Goal: Task Accomplishment & Management: Use online tool/utility

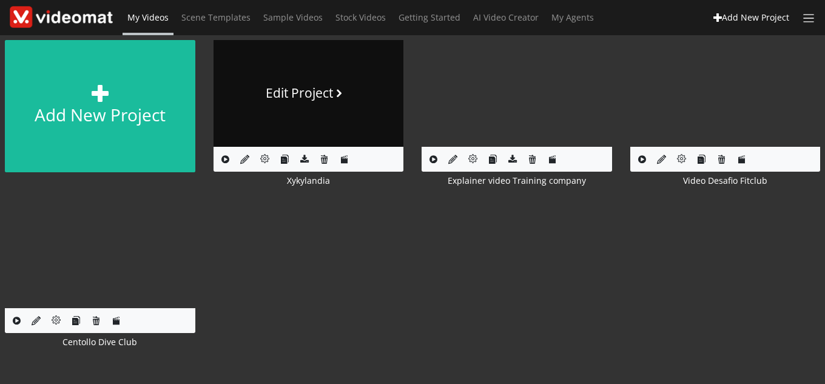
click at [302, 82] on link "Edit Project" at bounding box center [308, 93] width 190 height 107
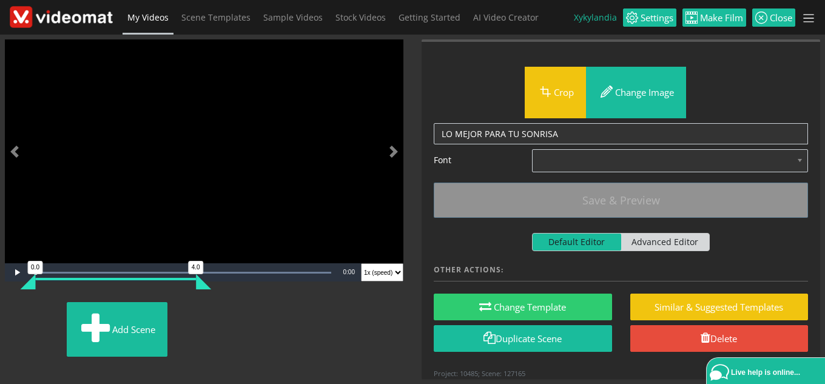
scroll to position [61, 0]
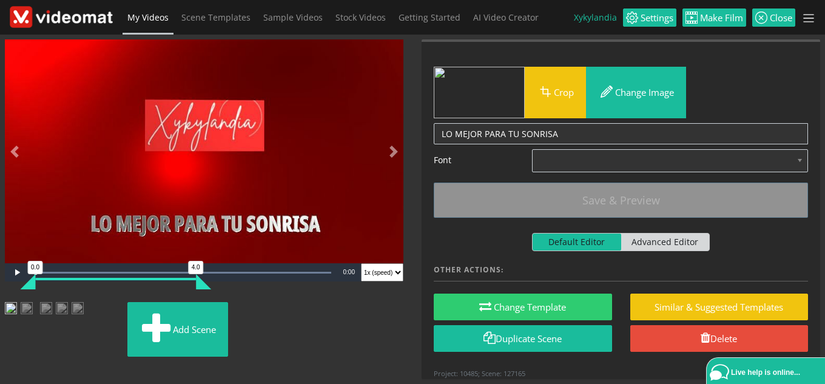
click at [36, 99] on img at bounding box center [36, 99] width 0 height 0
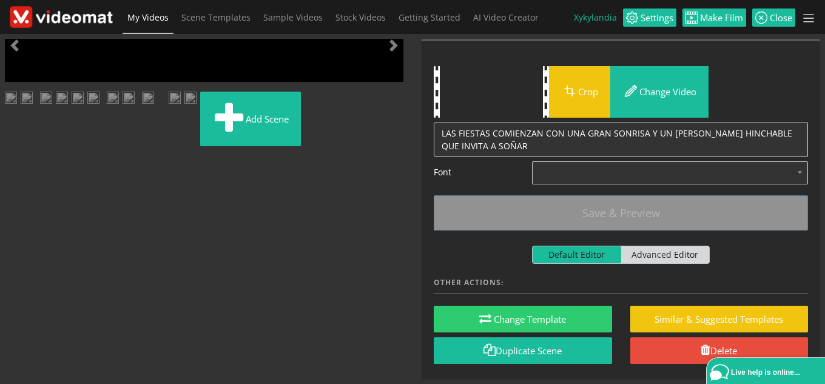
scroll to position [0, 0]
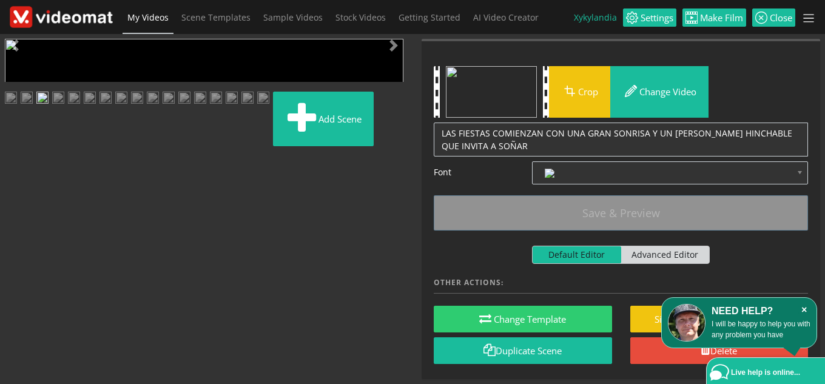
click at [803, 306] on icon "×" at bounding box center [803, 310] width 13 height 12
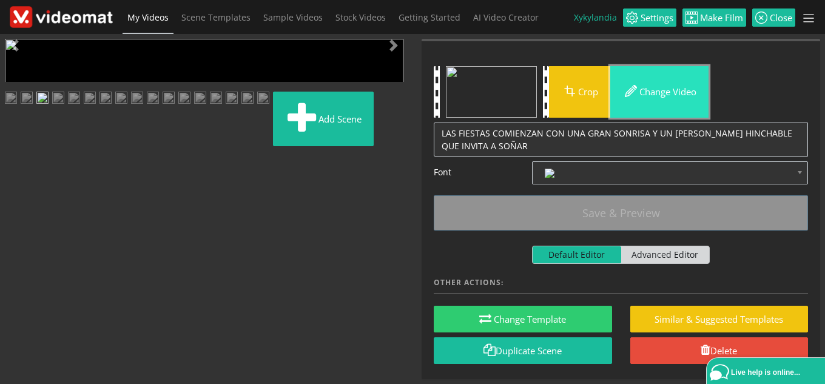
click at [663, 89] on button "Change video" at bounding box center [659, 92] width 98 height 52
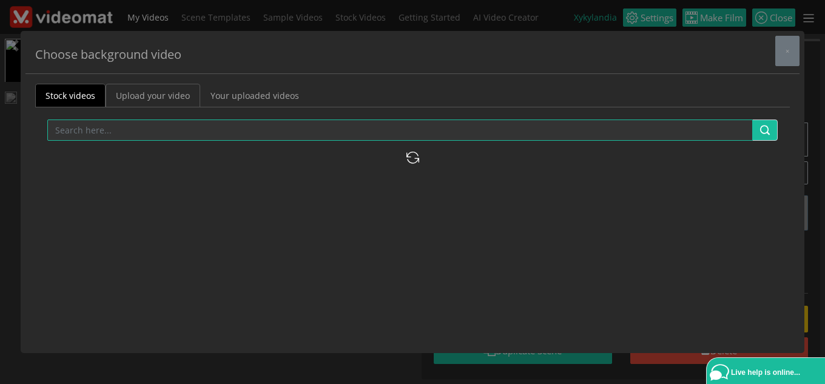
click at [175, 96] on link "Upload your video" at bounding box center [153, 96] width 95 height 24
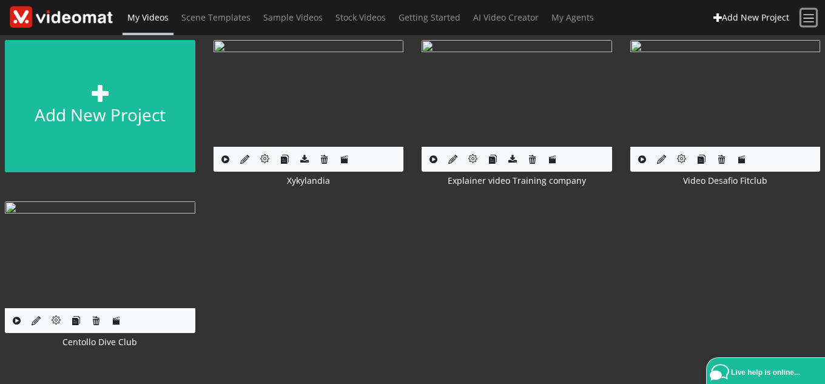
click at [809, 19] on span at bounding box center [809, 19] width 14 height 14
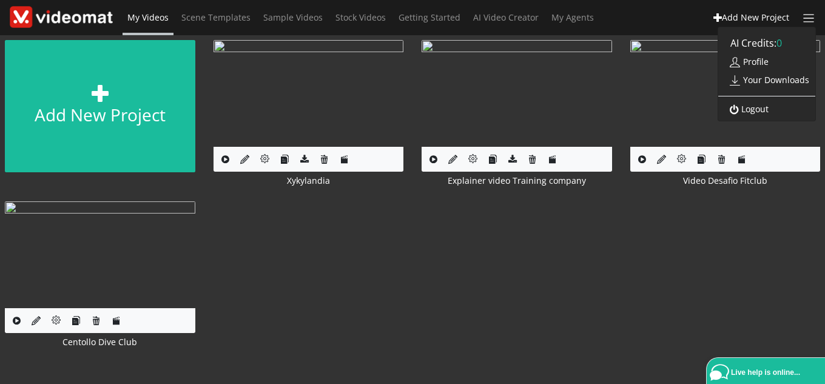
click at [86, 19] on img at bounding box center [61, 17] width 103 height 22
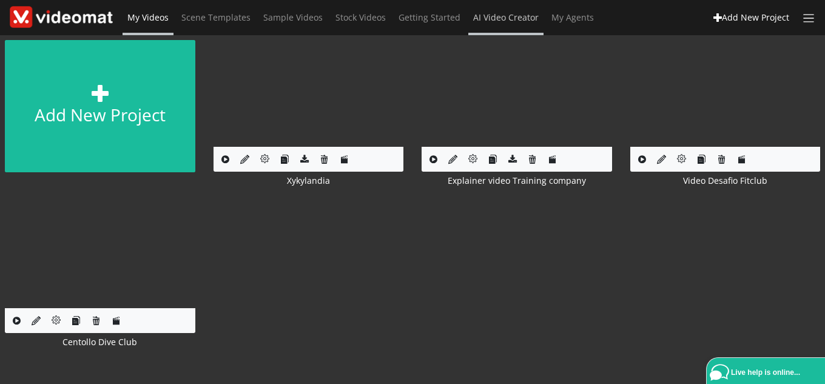
click at [511, 19] on span "AI Video Creator" at bounding box center [505, 18] width 65 height 12
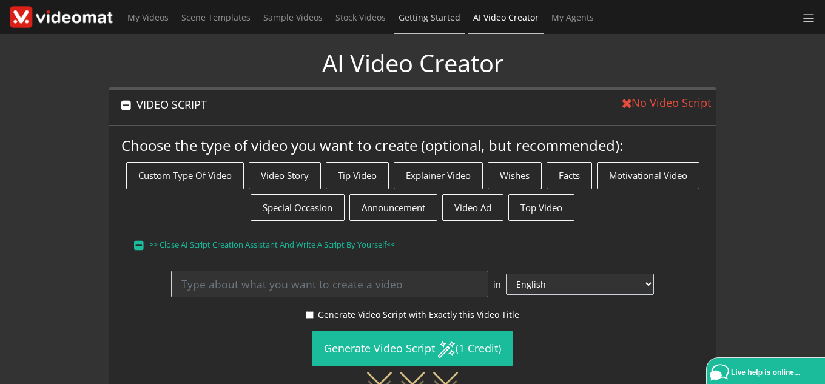
click at [438, 16] on span "Getting Started" at bounding box center [429, 18] width 62 height 12
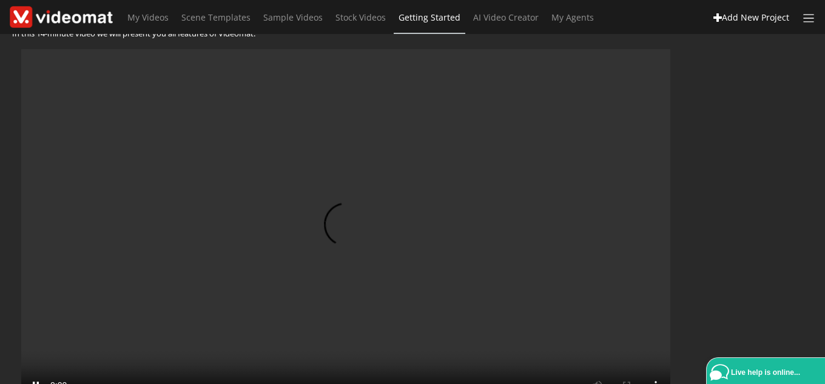
scroll to position [61, 0]
click at [147, 13] on span "My Videos" at bounding box center [147, 18] width 41 height 12
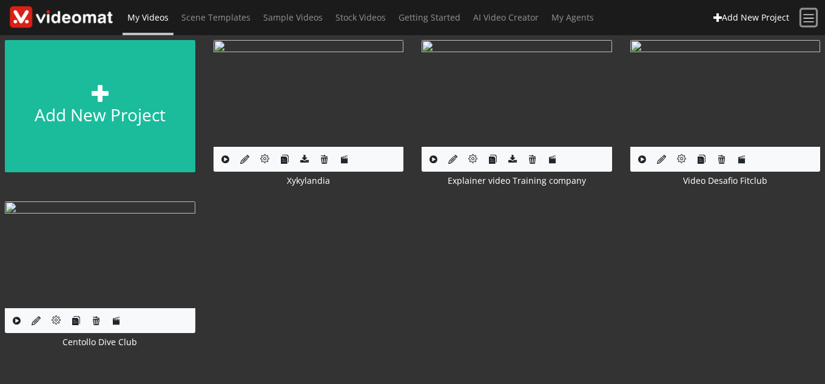
click at [806, 19] on span at bounding box center [809, 19] width 14 height 14
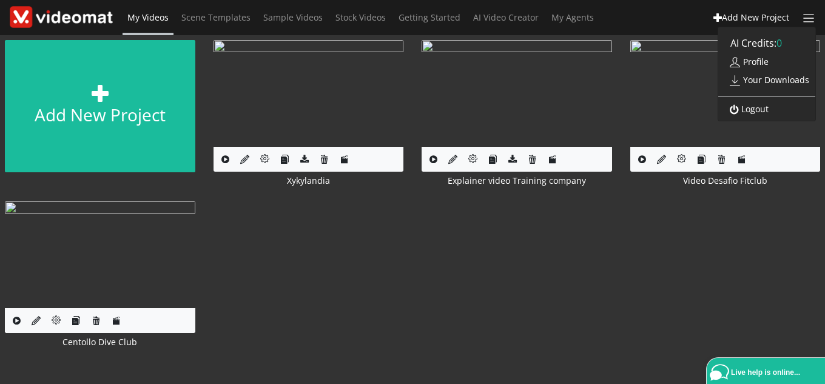
click at [757, 64] on link "Profile" at bounding box center [746, 61] width 56 height 21
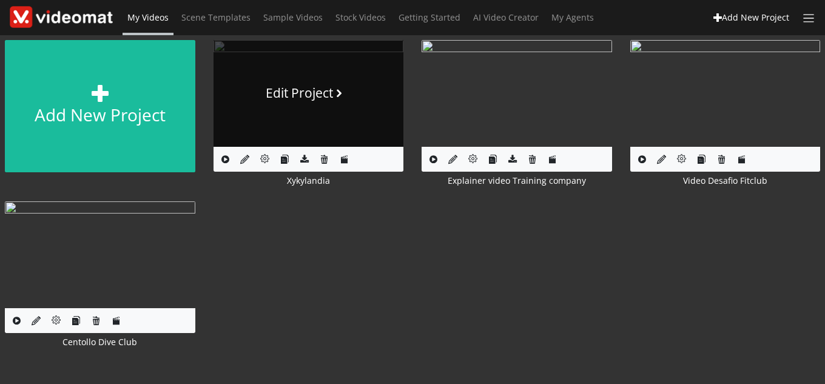
click at [317, 83] on link "Edit Project" at bounding box center [308, 93] width 190 height 107
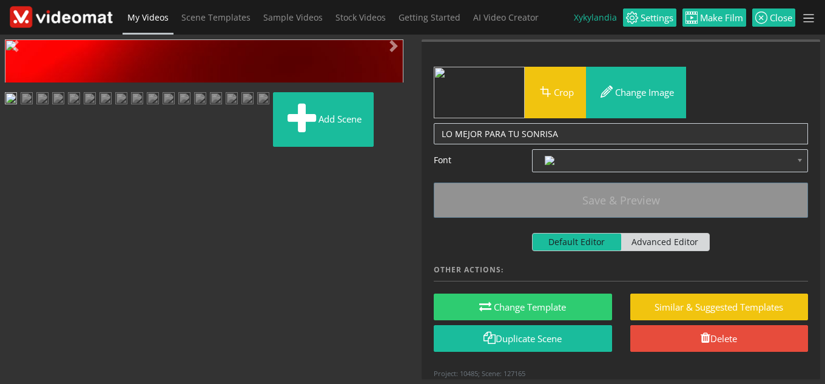
click at [49, 107] on img at bounding box center [42, 99] width 12 height 15
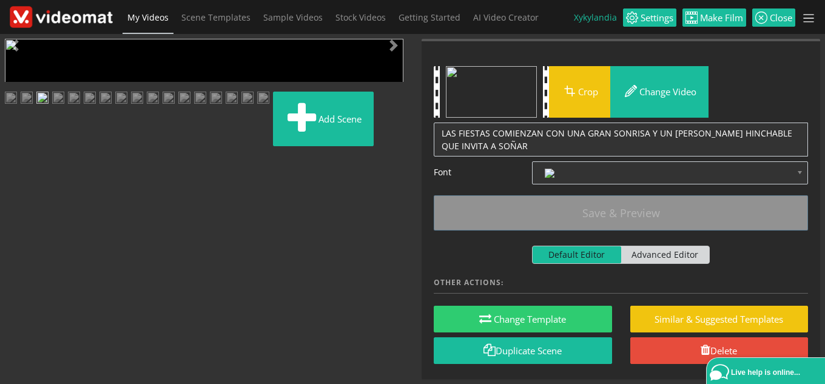
click at [107, 295] on div "Video Player is loading. Play Loaded : 100.00% 0:01 0:00 0.0 5.0 Current Time 0…" at bounding box center [204, 209] width 417 height 340
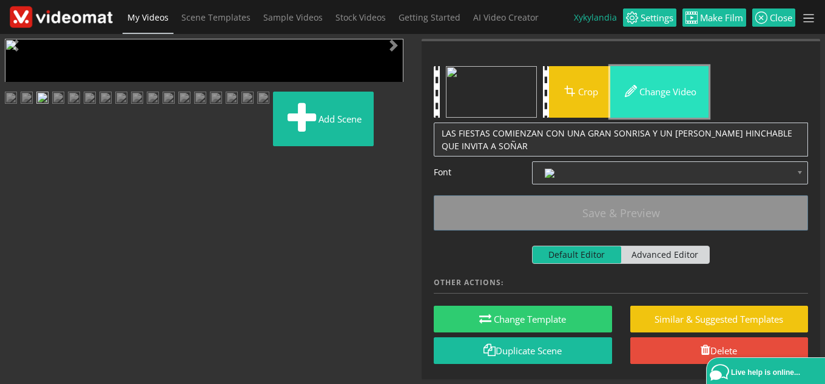
click at [680, 96] on button "Change video" at bounding box center [659, 92] width 98 height 52
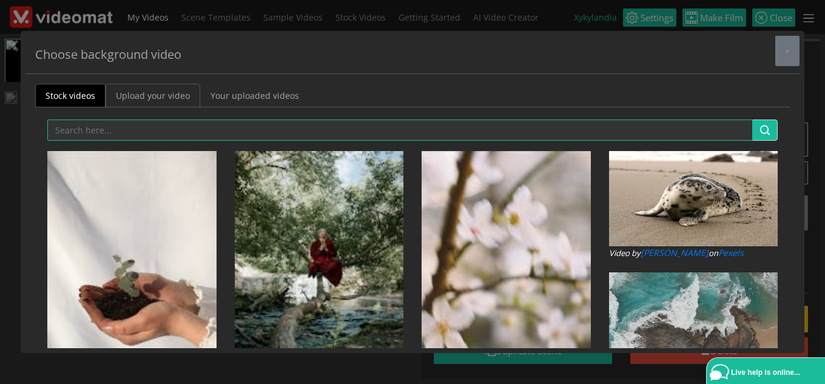
click at [178, 99] on link "Upload your video" at bounding box center [153, 96] width 95 height 24
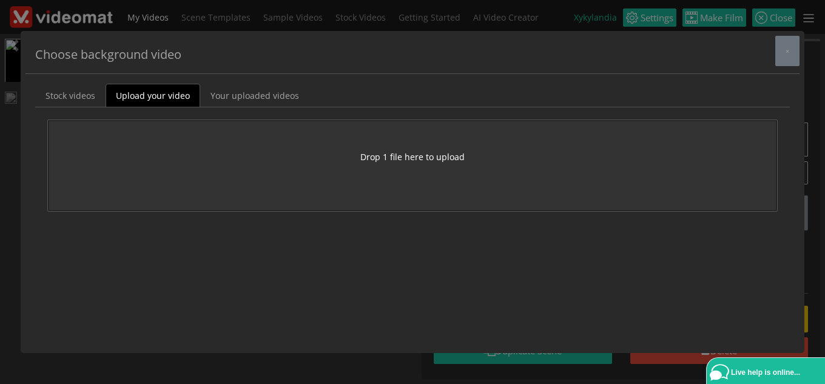
click at [443, 160] on button "Drop 1 file here to upload" at bounding box center [412, 156] width 104 height 13
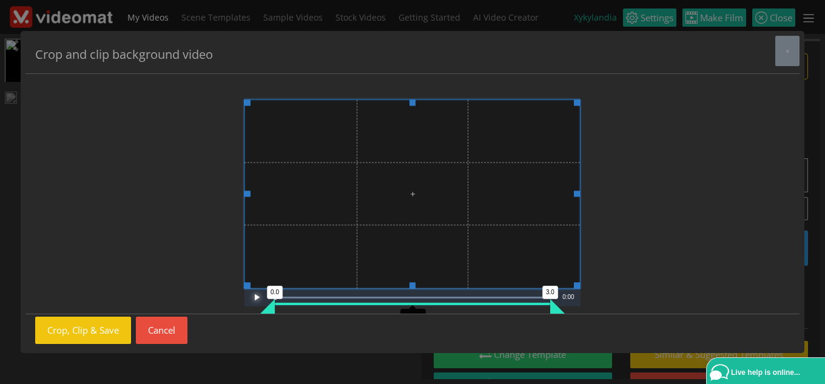
click at [254, 297] on span "Video Player" at bounding box center [256, 297] width 24 height 0
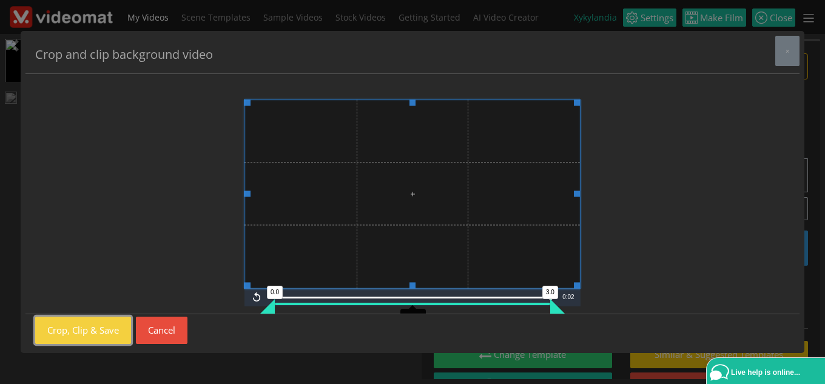
click at [84, 331] on button "Crop, Clip & Save" at bounding box center [83, 330] width 96 height 27
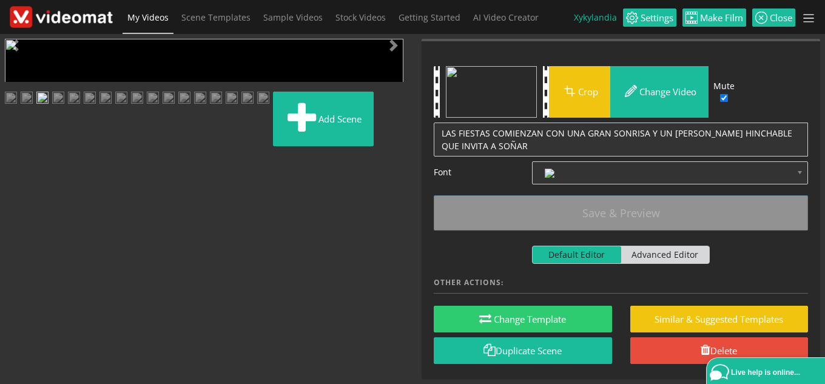
click at [13, 272] on span "Video Player" at bounding box center [17, 272] width 24 height 0
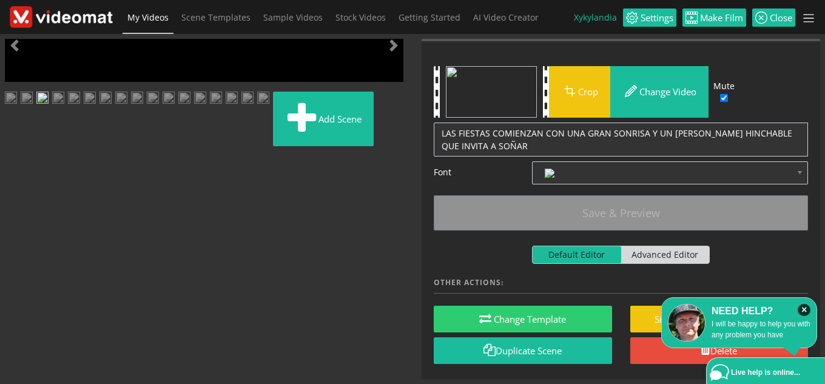
click at [14, 272] on span "Video Player" at bounding box center [17, 272] width 24 height 0
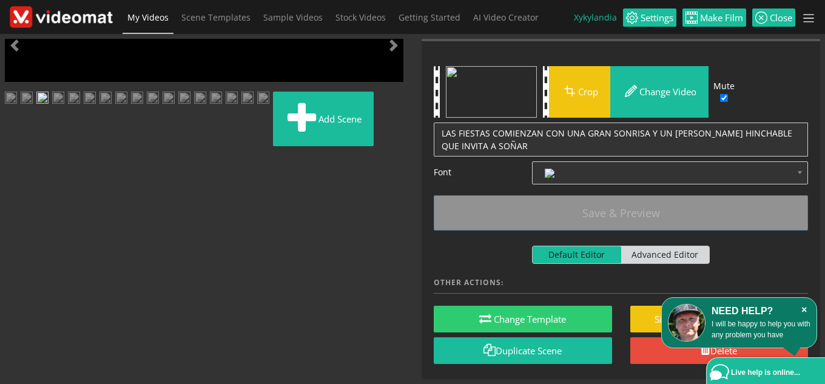
click at [803, 310] on icon "×" at bounding box center [803, 310] width 13 height 12
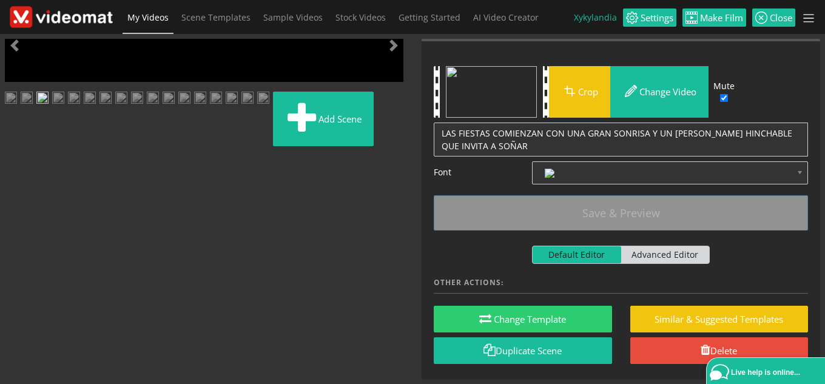
scroll to position [121, 0]
click at [64, 107] on img at bounding box center [58, 99] width 12 height 15
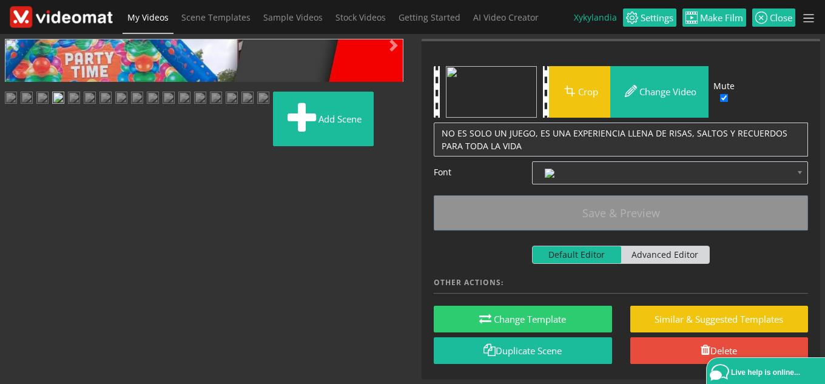
click at [49, 107] on img at bounding box center [42, 99] width 12 height 15
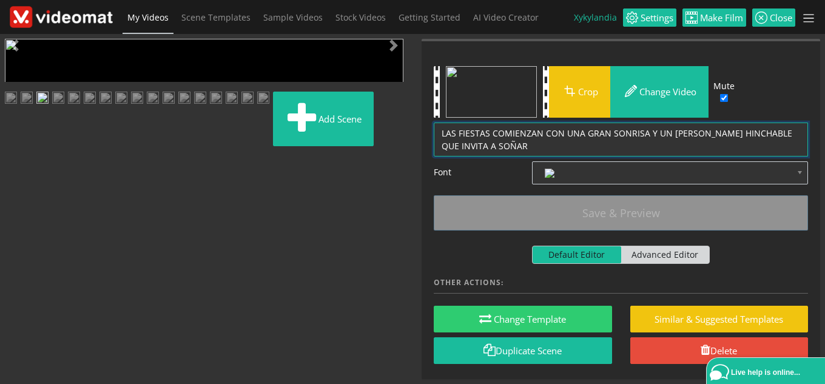
drag, startPoint x: 442, startPoint y: 135, endPoint x: 533, endPoint y: 152, distance: 92.4
click at [533, 152] on textarea "LAS FIESTAS COMIENZAN CON UNA GRAN SONRISA Y UN CASTILLO HINCHABLE QUE INVITA A…" at bounding box center [621, 139] width 374 height 34
paste textarea "TODOS QUEREMOS LO MEJOR PARA NUESTROS HIJOS, Y EN SU CUMPLEAÑOS ELLOS SUEÑAN CO…"
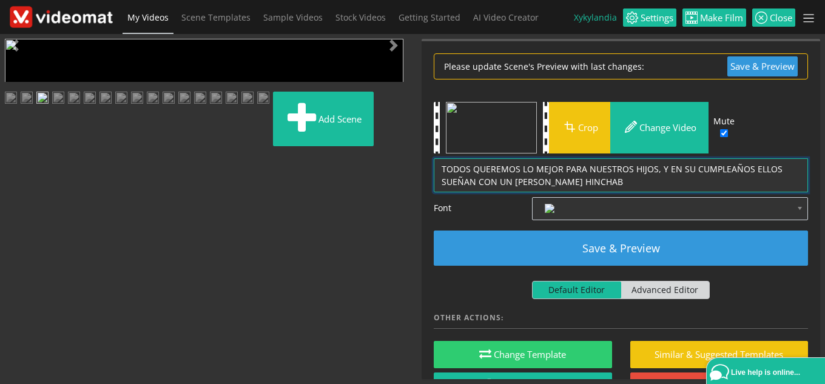
click at [475, 165] on textarea "LAS FIESTAS COMIENZAN CON UNA GRAN SONRISA Y UN CASTILLO HINCHABLE QUE INVITA A…" at bounding box center [621, 175] width 374 height 34
type textarea "QUEREMOS LO MEJOR PARA NUESTROS HIJOS, Y EN SU CUMPLEAÑOS ELLOS SUEÑAN CON UN C…"
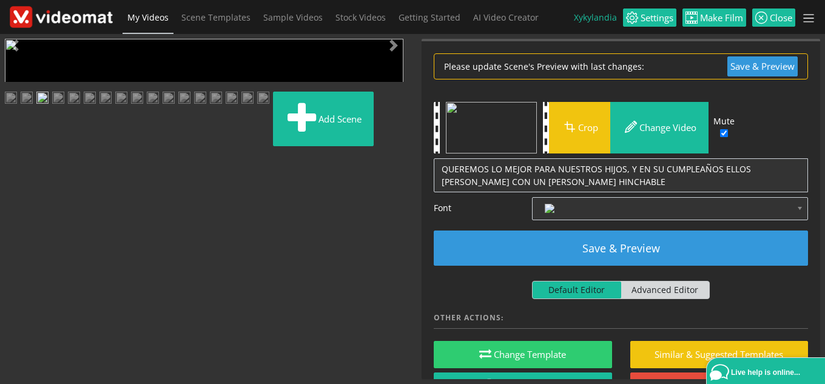
click at [118, 173] on div "Video Player is loading. Play Loaded : 0.00% 0:00 0:00 0.0 3.0 Current Time 0:0…" at bounding box center [204, 209] width 417 height 340
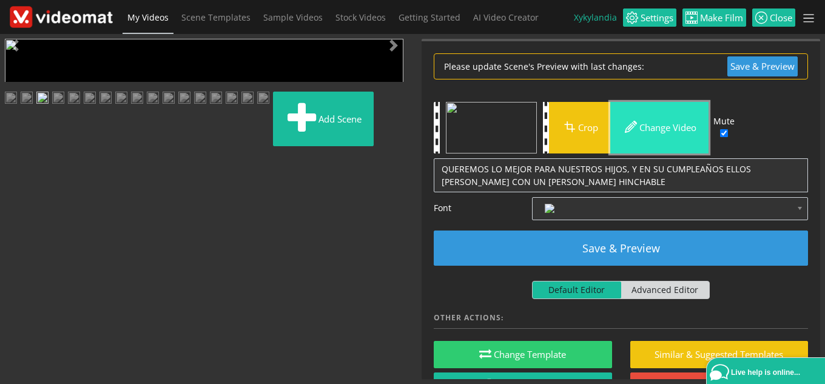
click at [631, 122] on span "button" at bounding box center [630, 126] width 17 height 17
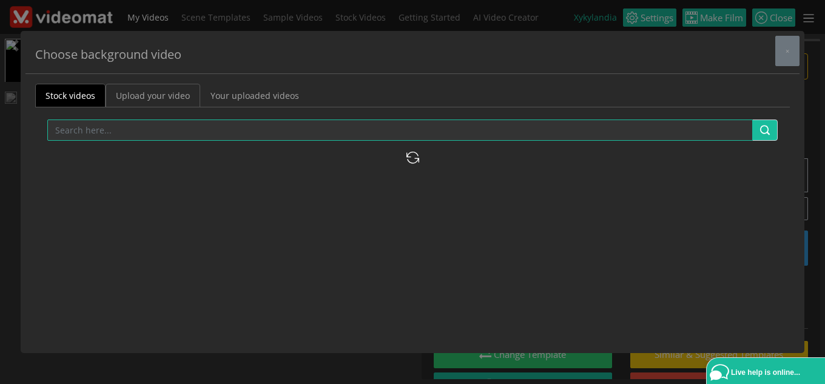
click at [163, 89] on link "Upload your video" at bounding box center [153, 96] width 95 height 24
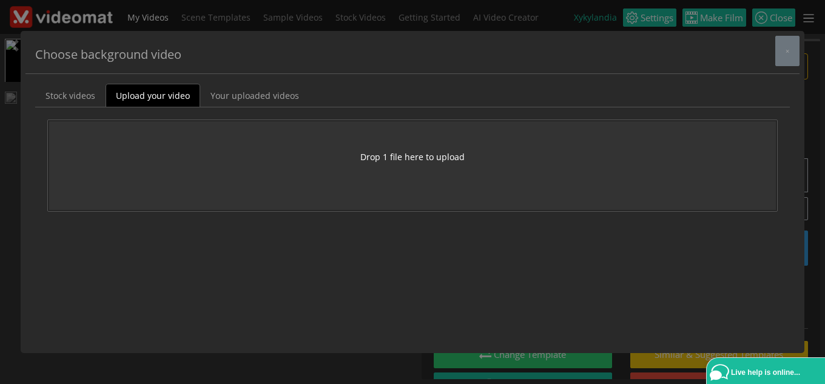
click at [430, 160] on button "Drop 1 file here to upload" at bounding box center [412, 156] width 104 height 13
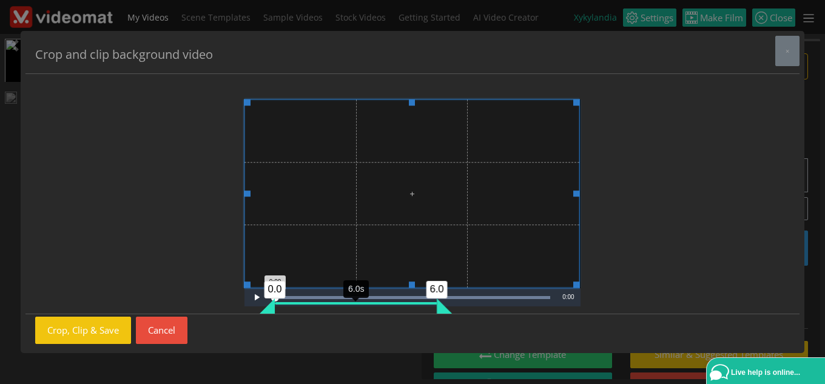
drag, startPoint x: 354, startPoint y: 307, endPoint x: 434, endPoint y: 306, distance: 80.1
click at [434, 306] on div "Loaded : 100.00% 0:10 0:00 0.0 6.0 6.0s" at bounding box center [412, 297] width 287 height 18
click at [255, 297] on span "Video Player" at bounding box center [256, 297] width 24 height 0
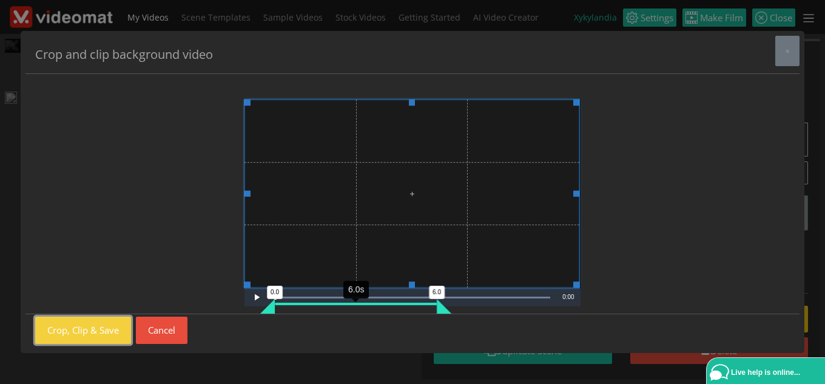
click at [109, 334] on button "Crop, Clip & Save" at bounding box center [83, 330] width 96 height 27
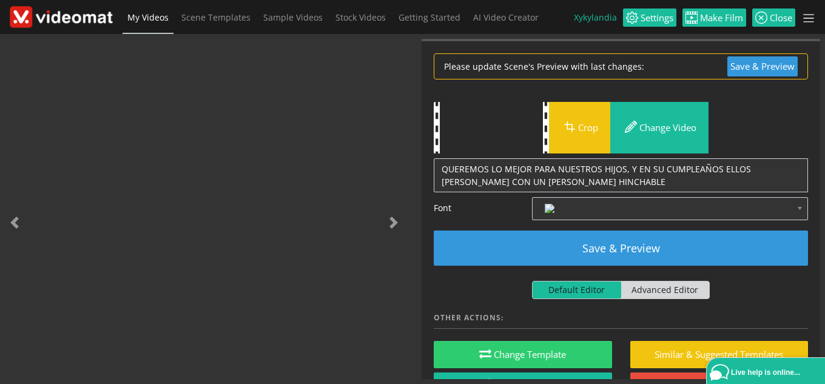
scroll to position [0, 0]
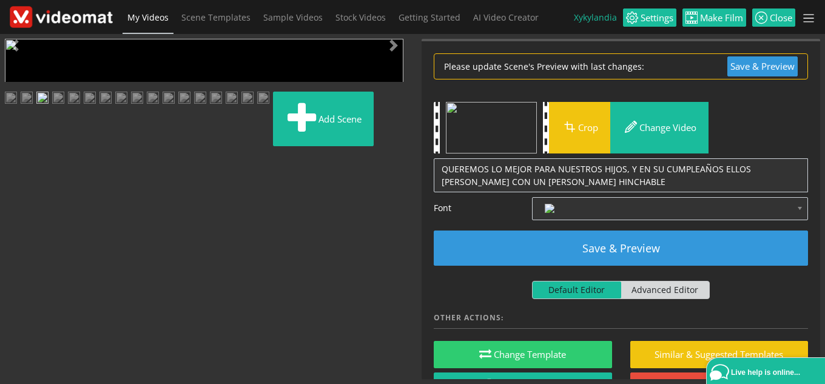
click at [16, 272] on span "Video Player" at bounding box center [17, 272] width 24 height 0
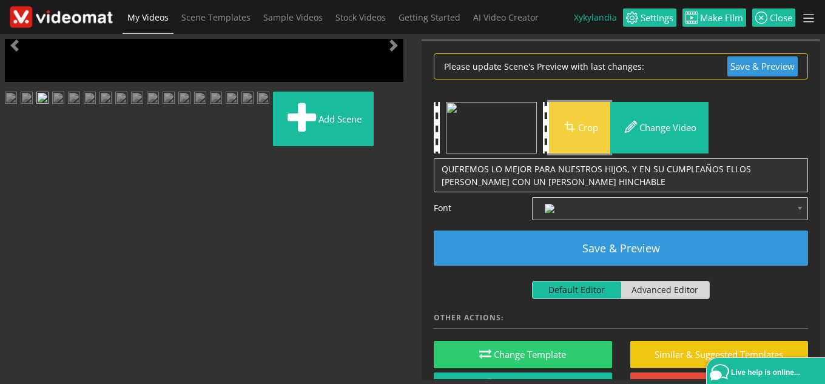
click at [598, 130] on button "Crop" at bounding box center [579, 128] width 61 height 52
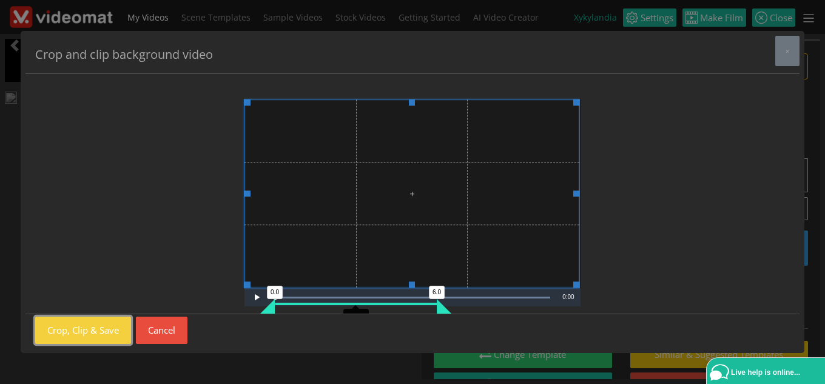
click at [88, 333] on button "Crop, Clip & Save" at bounding box center [83, 330] width 96 height 27
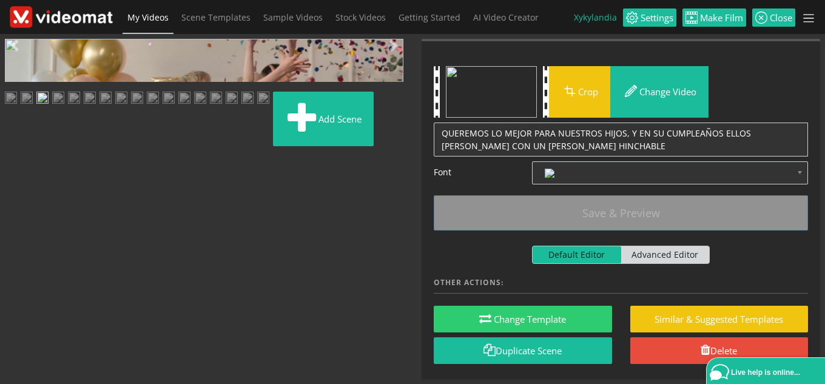
drag, startPoint x: 278, startPoint y: 274, endPoint x: 330, endPoint y: 279, distance: 52.4
click at [331, 279] on div "6.0" at bounding box center [338, 280] width 15 height 15
click at [13, 272] on span "Video Player" at bounding box center [17, 272] width 24 height 0
click at [56, 107] on img at bounding box center [58, 99] width 12 height 15
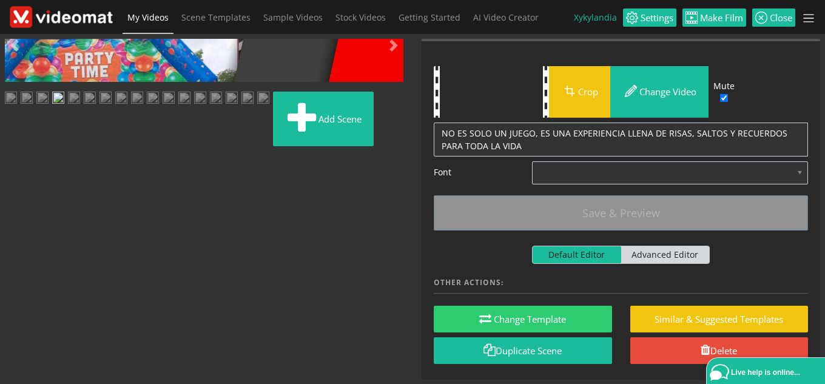
scroll to position [182, 0]
click at [80, 107] on img at bounding box center [74, 99] width 12 height 15
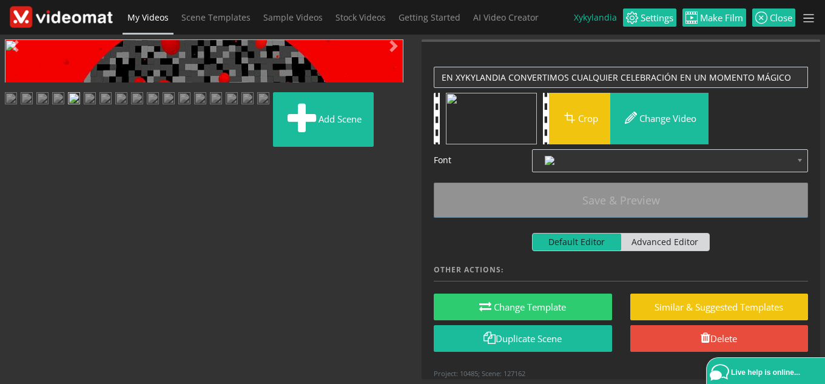
click at [96, 107] on img at bounding box center [90, 99] width 12 height 15
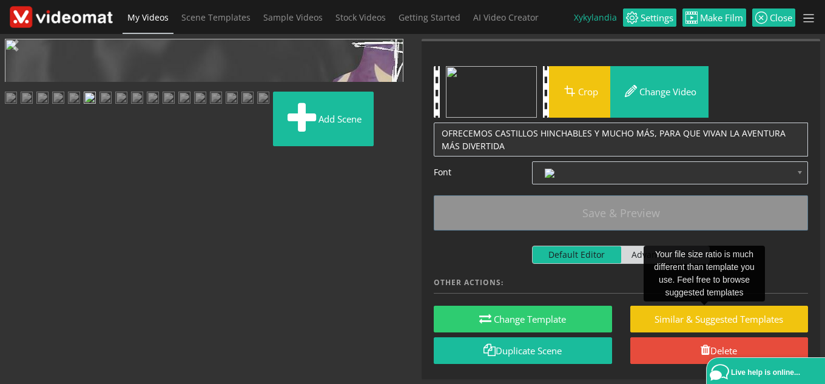
click at [99, 107] on img at bounding box center [105, 99] width 12 height 15
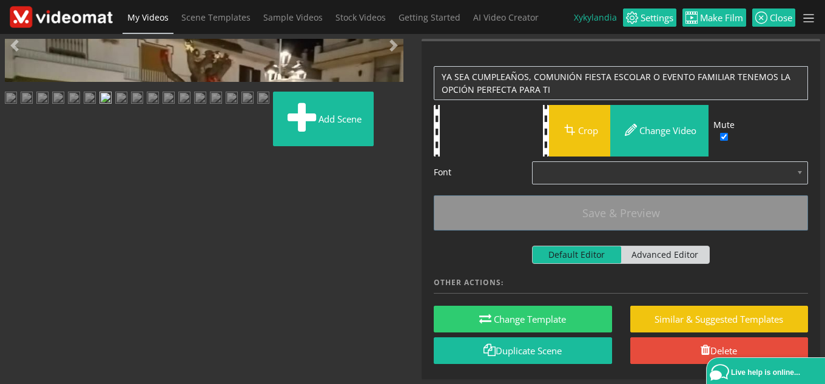
scroll to position [276, 0]
click at [175, 107] on img at bounding box center [169, 99] width 12 height 15
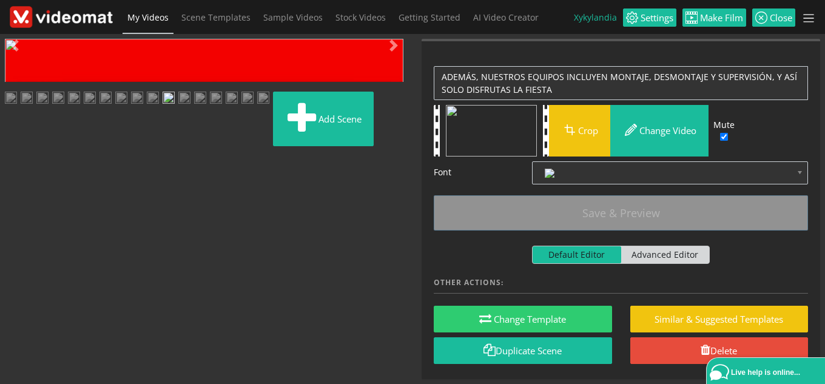
click at [190, 107] on img at bounding box center [184, 99] width 12 height 15
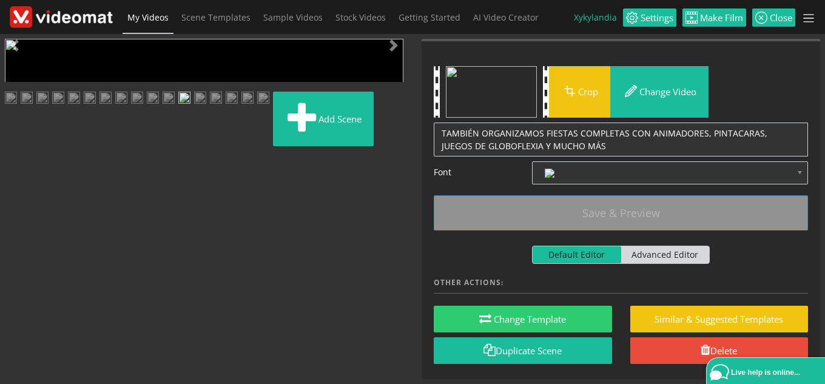
click at [194, 107] on img at bounding box center [200, 99] width 12 height 15
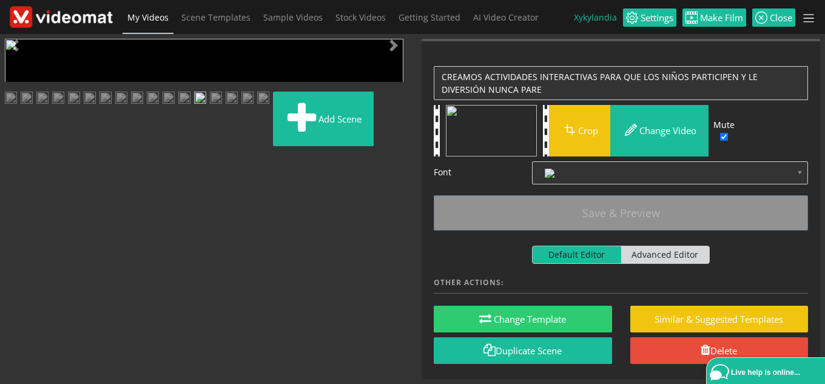
click at [190, 107] on img at bounding box center [184, 99] width 12 height 15
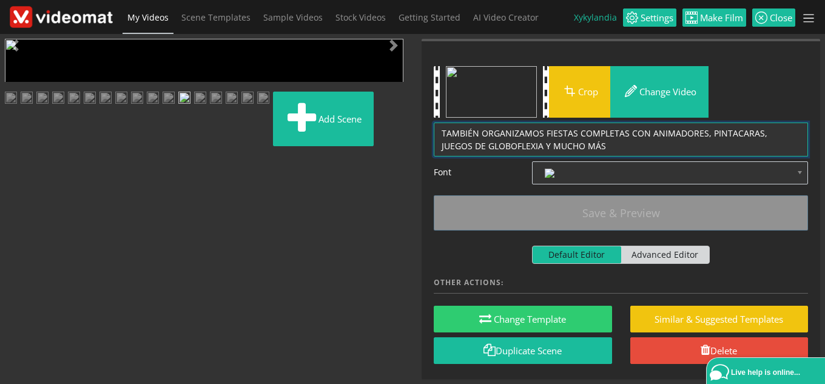
click at [441, 130] on textarea "TAMBIÉN ORGANIZAMOS FIESTAS COMPLETAS CON ANIMADORES, PINTACARAS, JUEGOS DE GLO…" at bounding box center [621, 139] width 374 height 34
drag, startPoint x: 441, startPoint y: 130, endPoint x: 660, endPoint y: 142, distance: 219.2
click at [660, 142] on textarea "TAMBIÉN ORGANIZAMOS FIESTAS COMPLETAS CON ANIMADORES, PINTACARAS, JUEGOS DE GLO…" at bounding box center [621, 139] width 374 height 34
paste textarea "ORGANIZAMOS EVENTOS DESDE COMUNIONES, CUMPLEAÑOS, BODAS, BAUTIZOS, DESPEDIDAS D…"
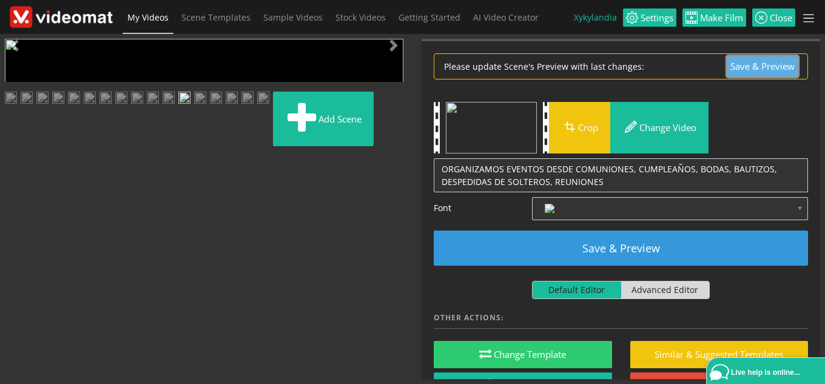
click at [738, 63] on button "Save & Preview" at bounding box center [762, 66] width 70 height 20
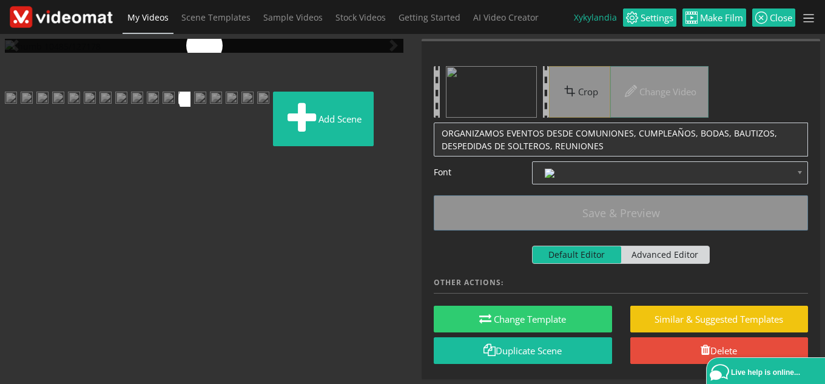
scroll to position [0, 0]
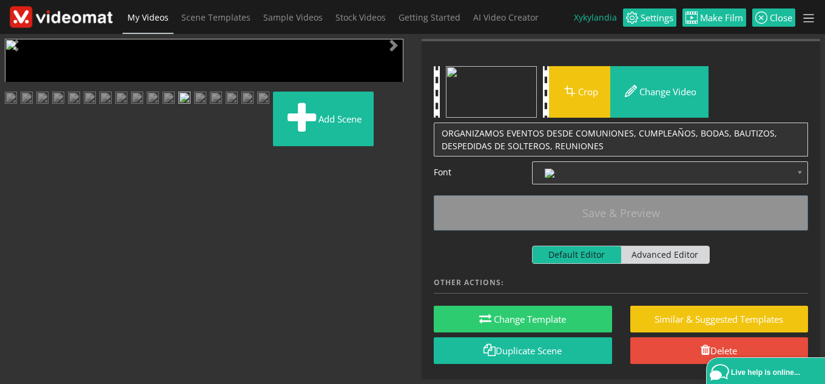
click at [20, 272] on span "Video Player" at bounding box center [17, 272] width 24 height 0
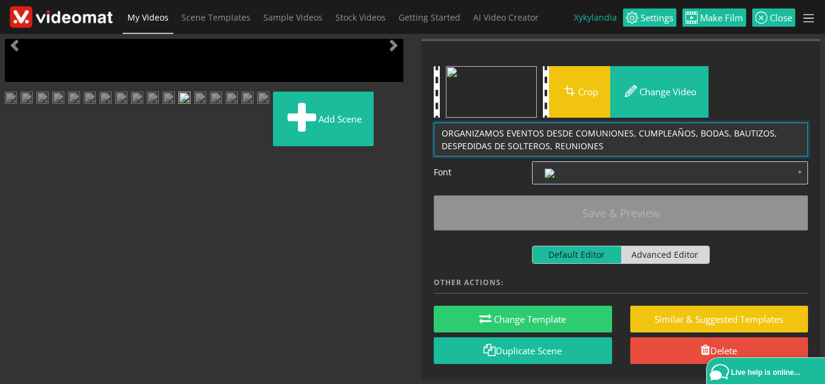
click at [610, 146] on textarea "TAMBIÉN ORGANIZAMOS FIESTAS COMPLETAS CON ANIMADORES, PINTACARAS, JUEGOS DE GLO…" at bounding box center [621, 139] width 374 height 34
click at [557, 144] on textarea "TAMBIÉN ORGANIZAMOS FIESTAS COMPLETAS CON ANIMADORES, PINTACARAS, JUEGOS DE GLO…" at bounding box center [621, 139] width 374 height 34
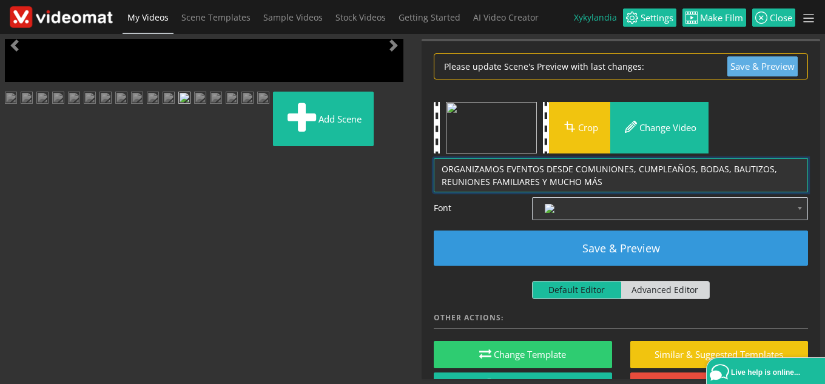
type textarea "ORGANIZAMOS EVENTOS DESDE COMUNIONES, CUMPLEAÑOS, BODAS, BAUTIZOS, REUNIONES FA…"
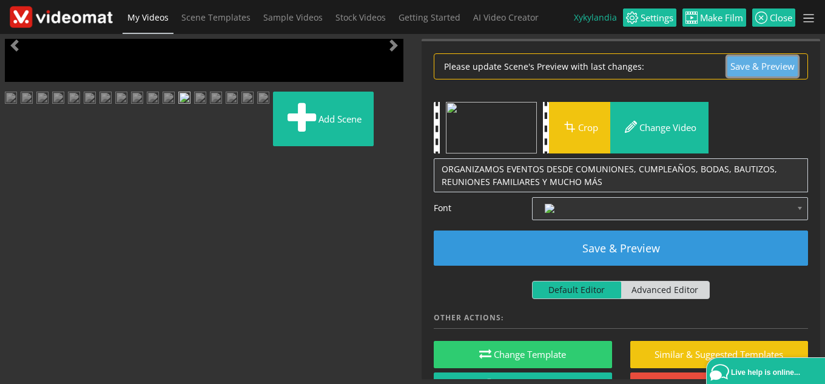
click at [745, 61] on button "Save & Preview" at bounding box center [762, 66] width 70 height 20
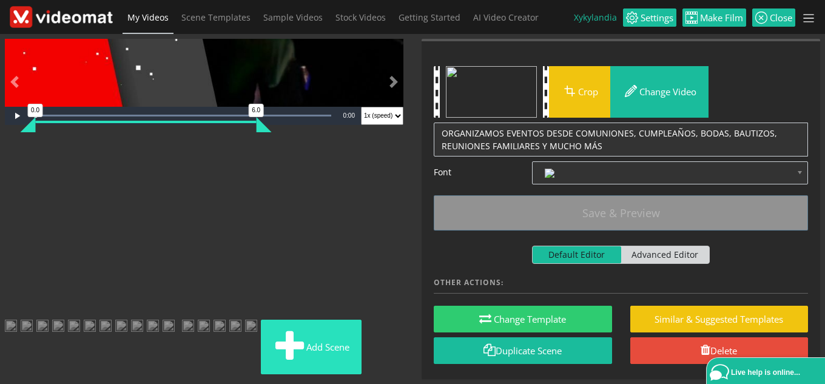
scroll to position [276, 0]
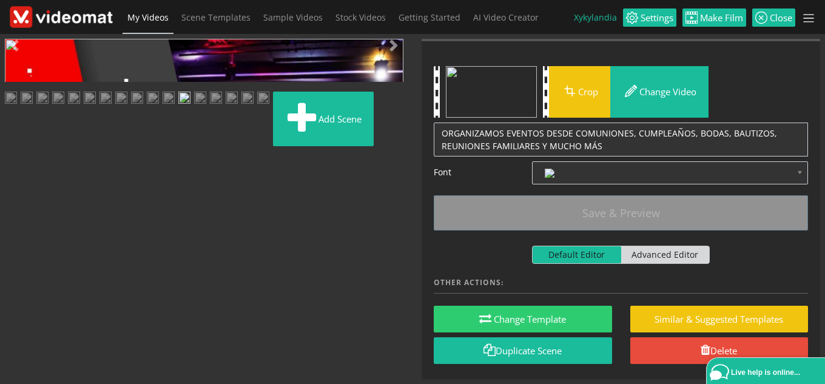
click at [194, 107] on img at bounding box center [200, 99] width 12 height 15
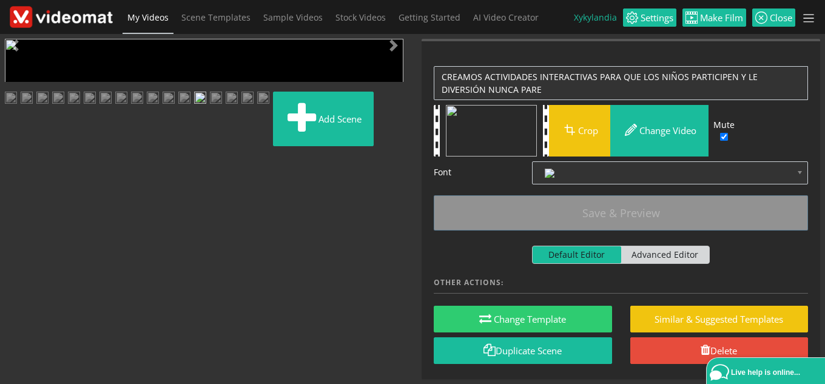
click at [210, 107] on img at bounding box center [216, 99] width 12 height 15
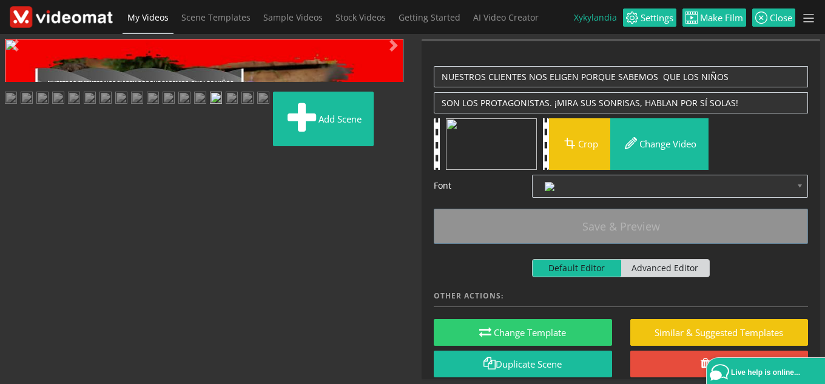
click at [194, 107] on img at bounding box center [200, 99] width 12 height 15
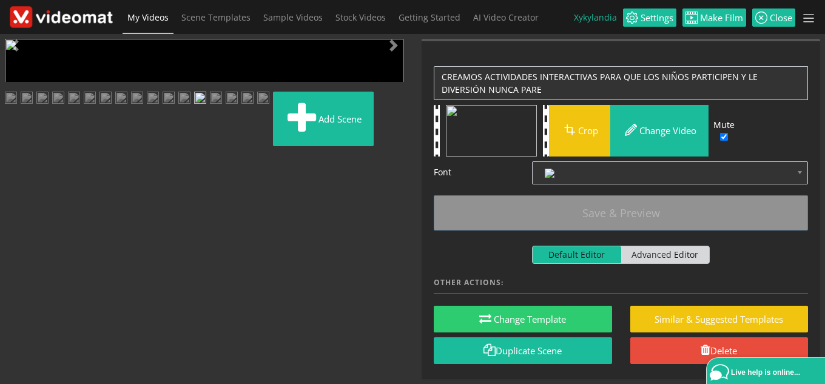
click at [194, 107] on img at bounding box center [200, 99] width 12 height 15
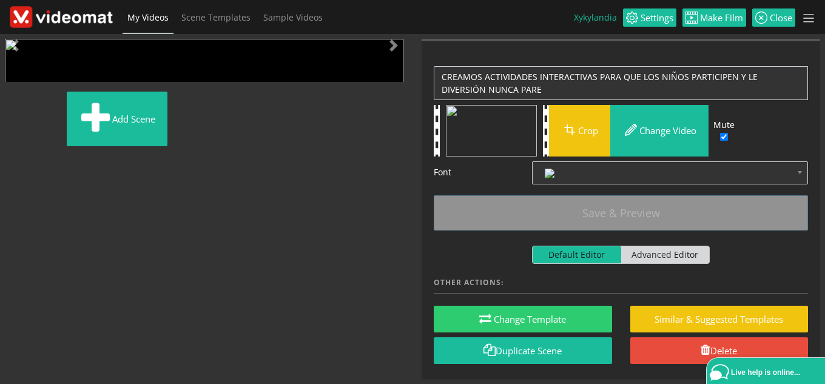
scroll to position [266, 0]
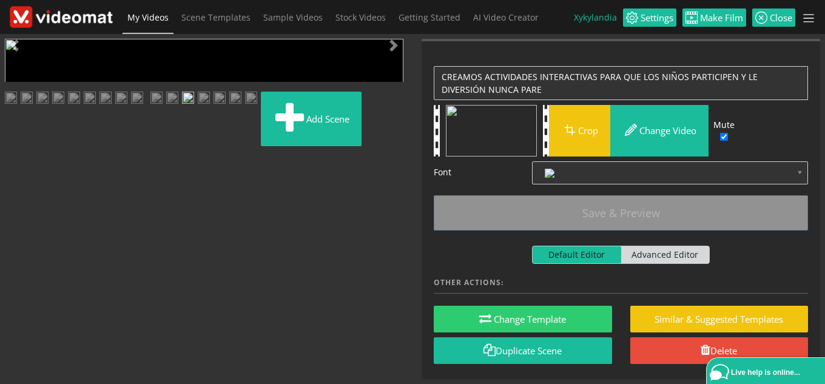
click at [198, 107] on img at bounding box center [204, 99] width 12 height 15
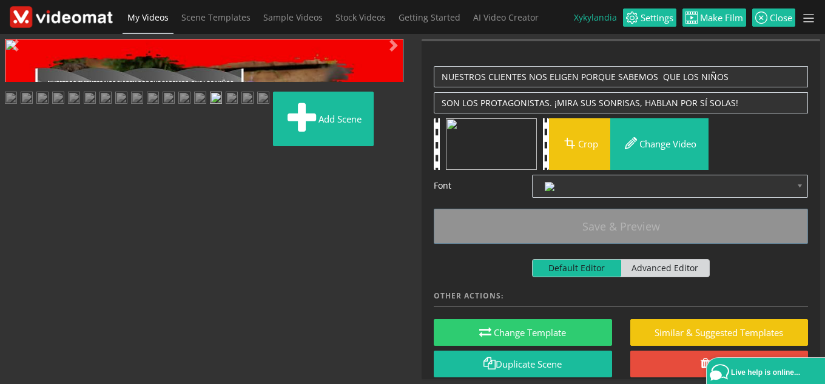
click at [194, 107] on img at bounding box center [200, 99] width 12 height 15
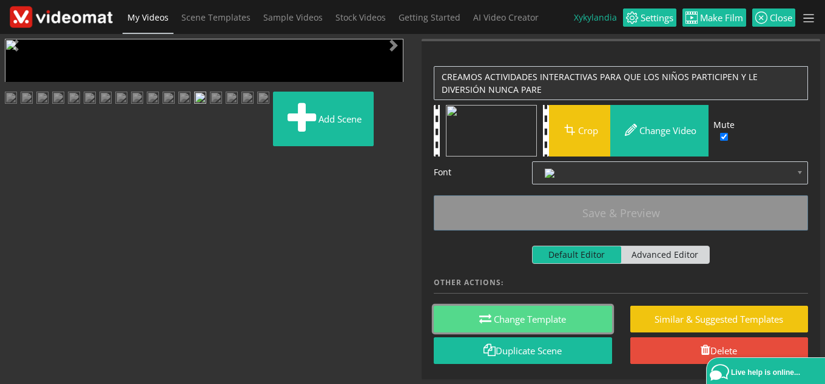
click at [547, 317] on button "Change Template" at bounding box center [523, 319] width 178 height 27
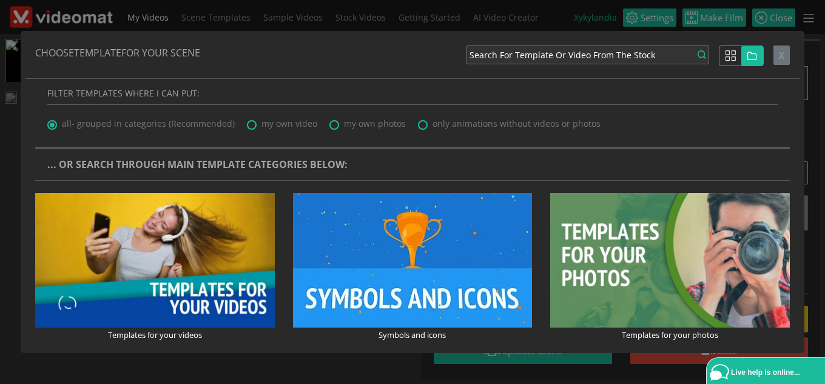
drag, startPoint x: 586, startPoint y: 213, endPoint x: 541, endPoint y: 203, distance: 45.4
click at [541, 203] on div "Templates for your photos Show Templates" at bounding box center [670, 272] width 258 height 159
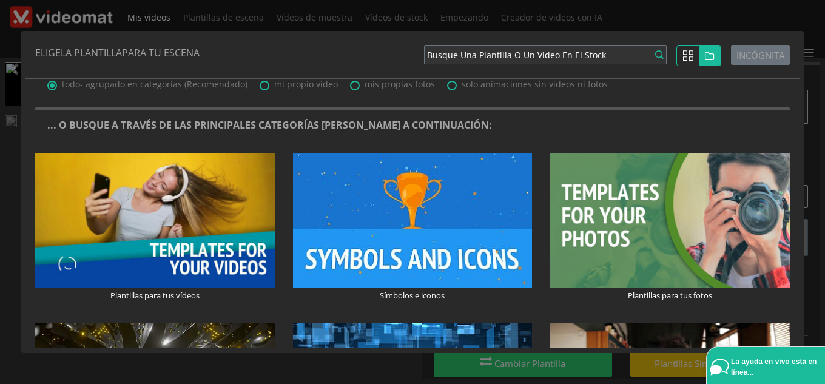
scroll to position [61, 0]
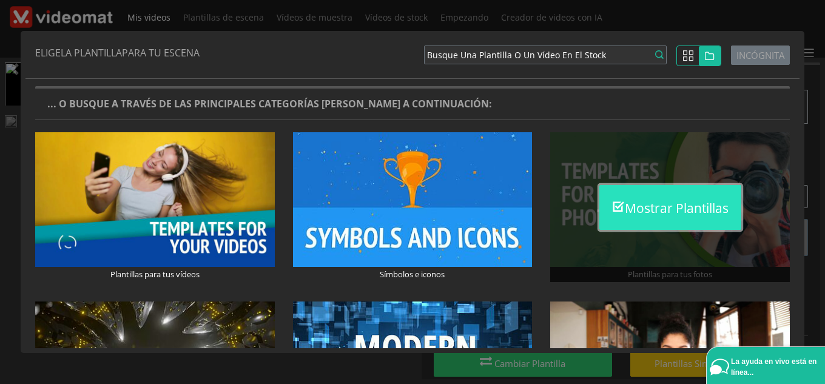
click at [705, 213] on font "Mostrar plantillas" at bounding box center [677, 208] width 104 height 17
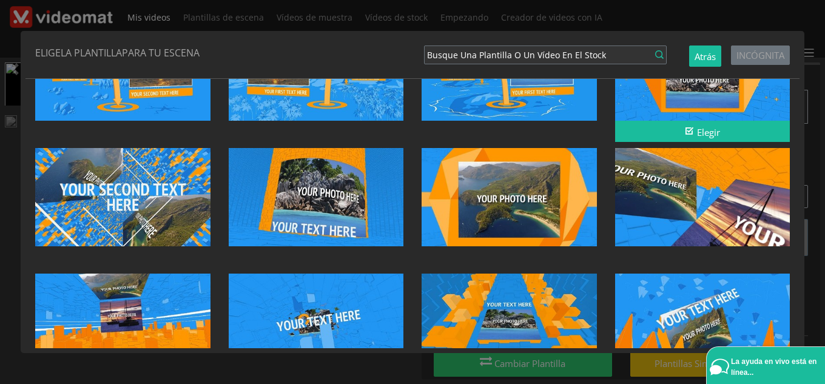
scroll to position [2039, 0]
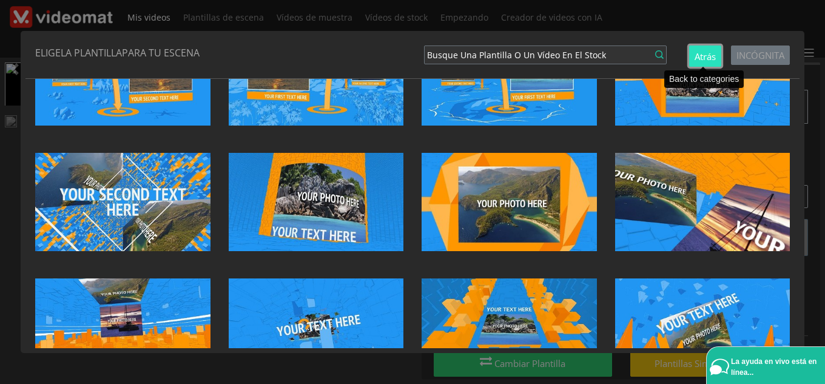
click at [699, 60] on font "Atrás" at bounding box center [704, 56] width 21 height 12
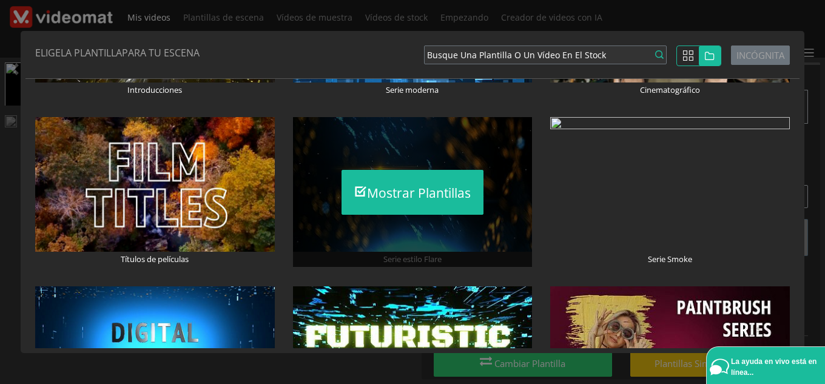
scroll to position [0, 0]
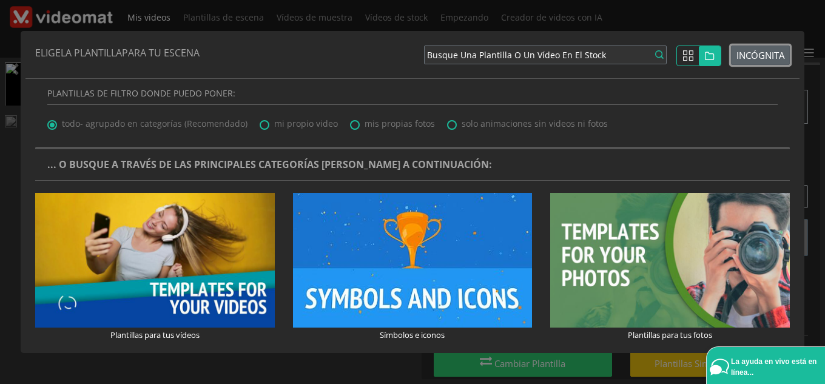
click at [759, 53] on font "incógnita" at bounding box center [760, 55] width 48 height 12
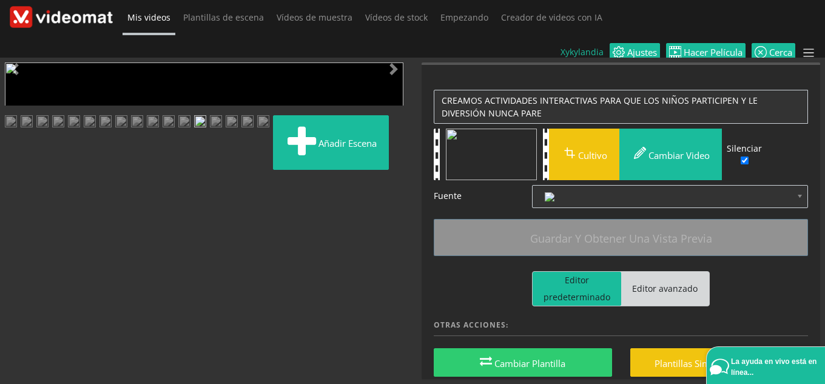
click at [210, 130] on img at bounding box center [216, 122] width 12 height 15
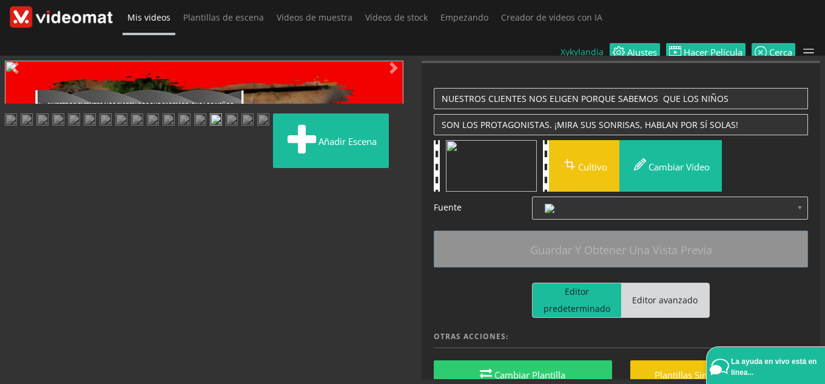
click at [194, 129] on img at bounding box center [200, 120] width 12 height 15
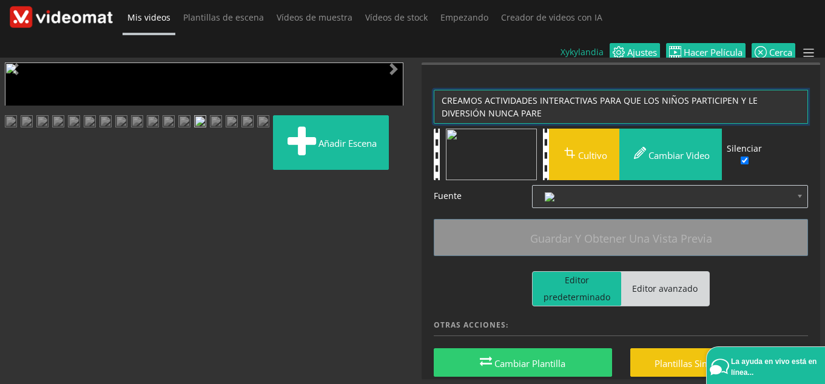
drag, startPoint x: 558, startPoint y: 96, endPoint x: 433, endPoint y: 70, distance: 128.1
click at [433, 70] on div "Actualice la vista previa de la escena con los últimos cambios: Guardar y obten…" at bounding box center [620, 257] width 398 height 384
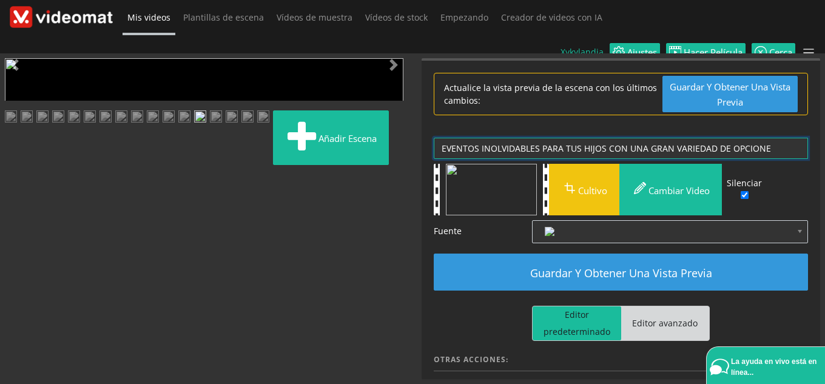
type textarea "EVENTOS INOLVIDABLES PARA TUS HIJOS CON UNA GRAN VARIEDAD DE OPCIONES"
click at [190, 126] on img at bounding box center [184, 117] width 12 height 15
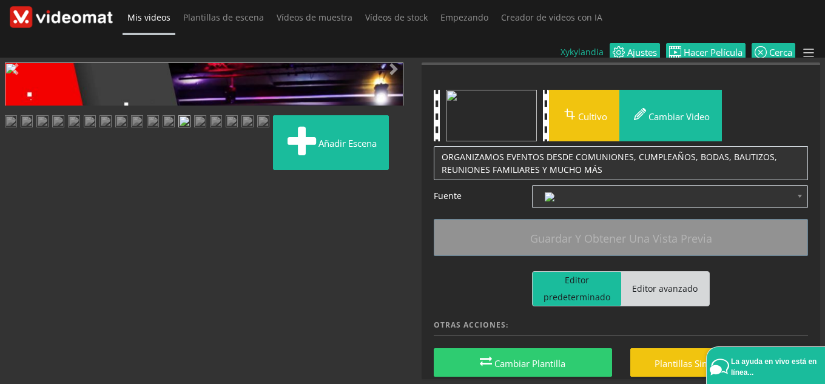
click at [210, 130] on img at bounding box center [216, 122] width 12 height 15
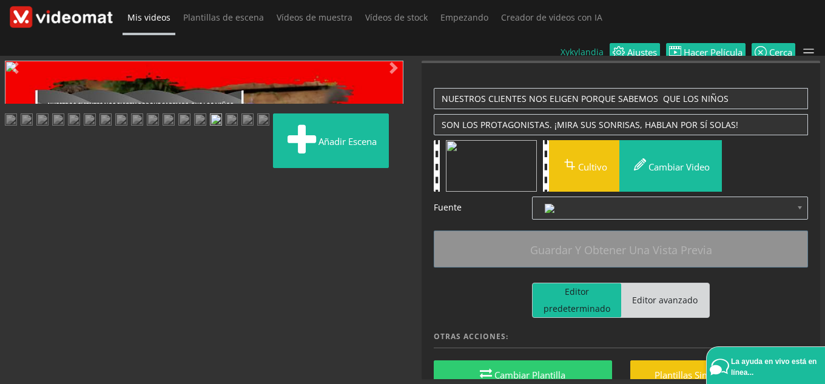
click at [238, 129] on img at bounding box center [232, 120] width 12 height 15
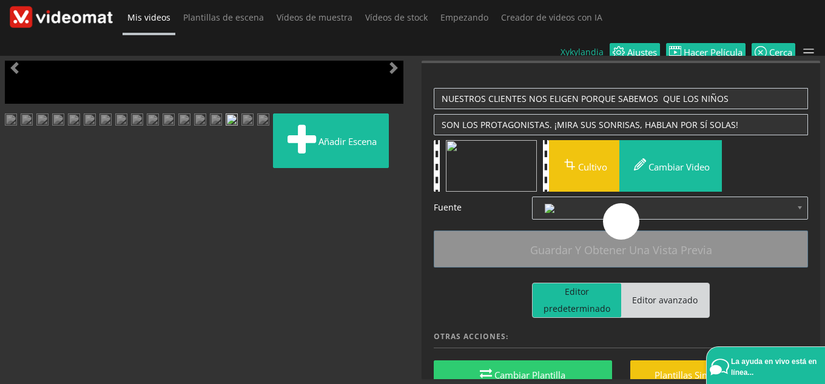
scroll to position [266, 0]
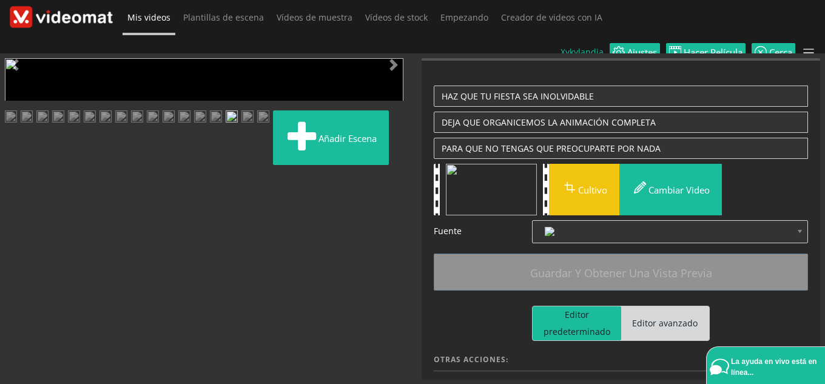
click at [194, 126] on img at bounding box center [200, 117] width 12 height 15
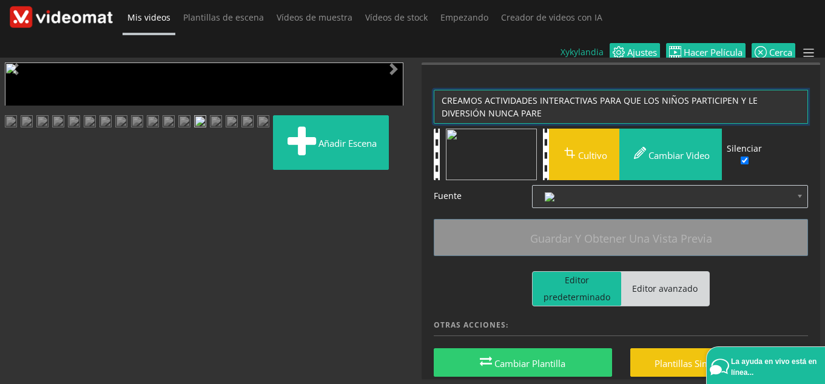
drag, startPoint x: 580, startPoint y: 91, endPoint x: 420, endPoint y: 62, distance: 162.1
click at [420, 62] on div "Actualice la vista previa de la escena con los últimos cambios: Guardar y obten…" at bounding box center [620, 220] width 417 height 317
paste textarea "ONTAMOS CON UNA GRAN VARIEDAD DE OPCIONES PARA HACER FELICES A TUS NIÑOS"
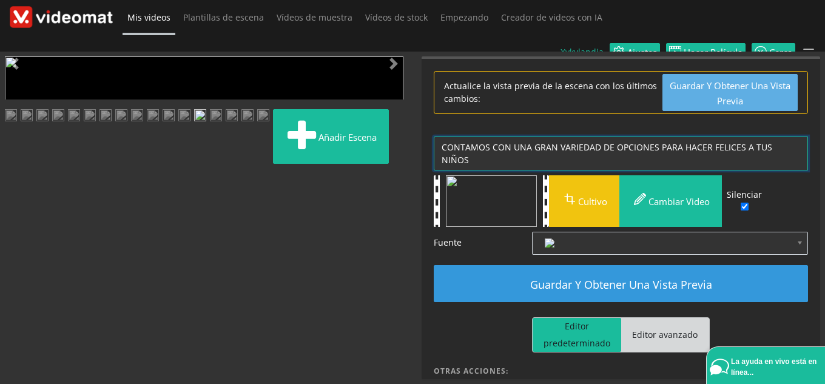
type textarea "CONTAMOS CON UNA GRAN VARIEDAD DE OPCIONES PARA HACER FELICES A TUS NIÑOS"
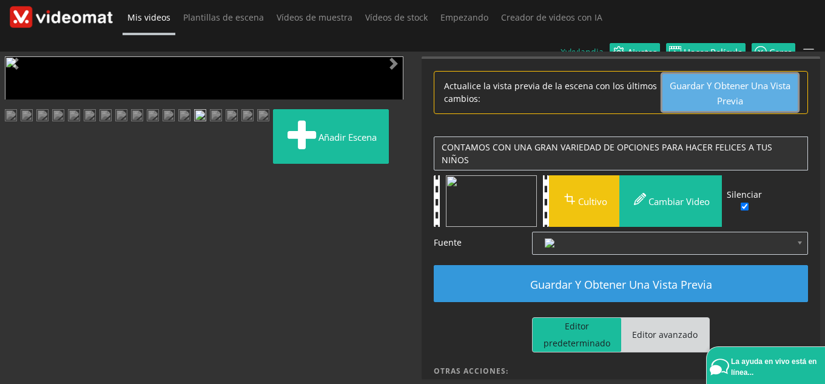
click at [696, 84] on button "Guardar y obtener una vista previa" at bounding box center [729, 92] width 135 height 36
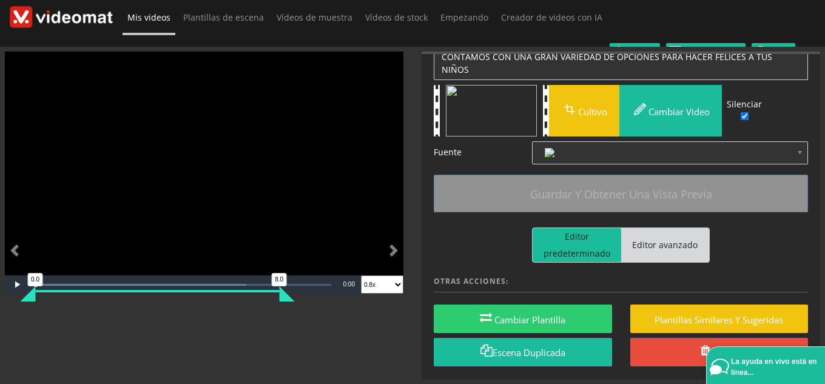
scroll to position [50, 0]
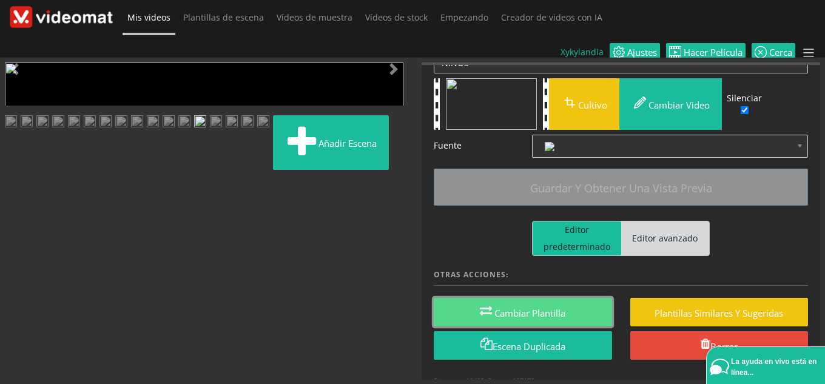
click at [565, 300] on button "Cambiar plantilla" at bounding box center [523, 312] width 178 height 28
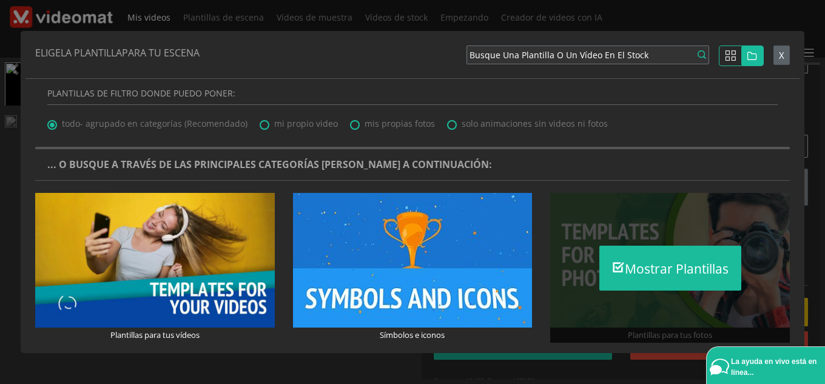
click at [640, 240] on div "Mostrar plantillas" at bounding box center [670, 268] width 240 height 150
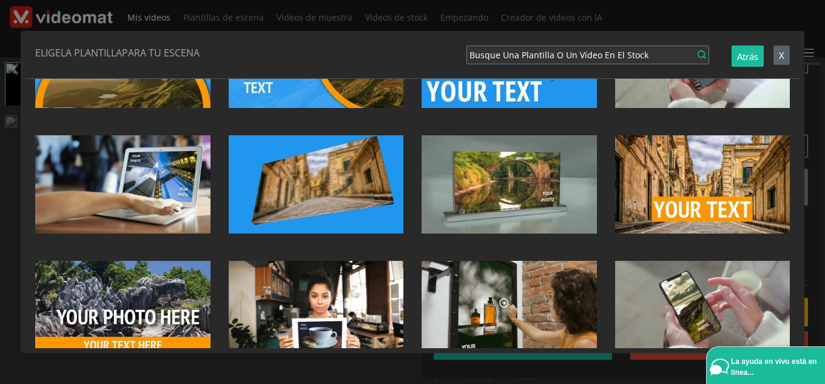
scroll to position [1053, 0]
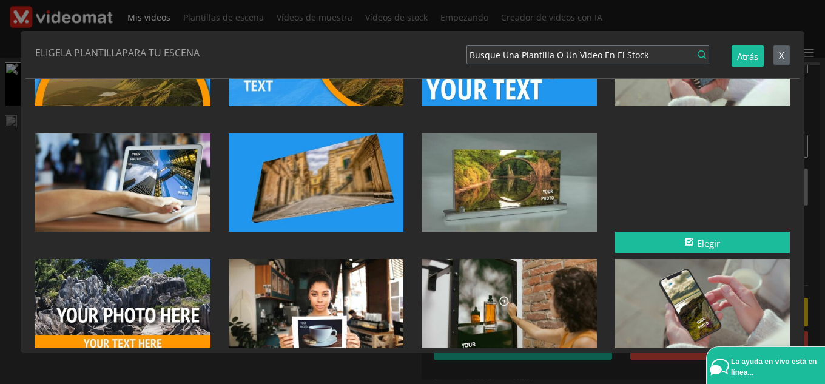
click at [686, 201] on div at bounding box center [702, 182] width 175 height 98
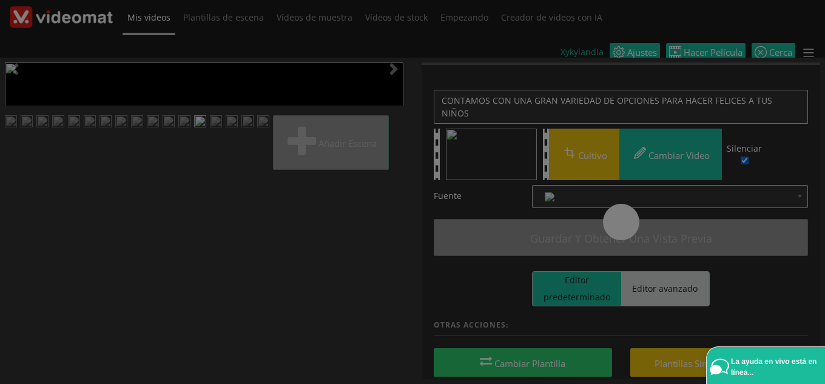
scroll to position [0, 0]
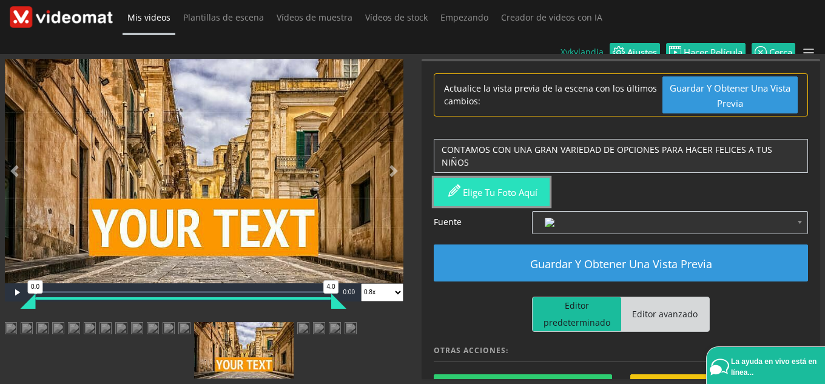
click at [519, 183] on button "Elige tu foto aquí" at bounding box center [492, 192] width 116 height 28
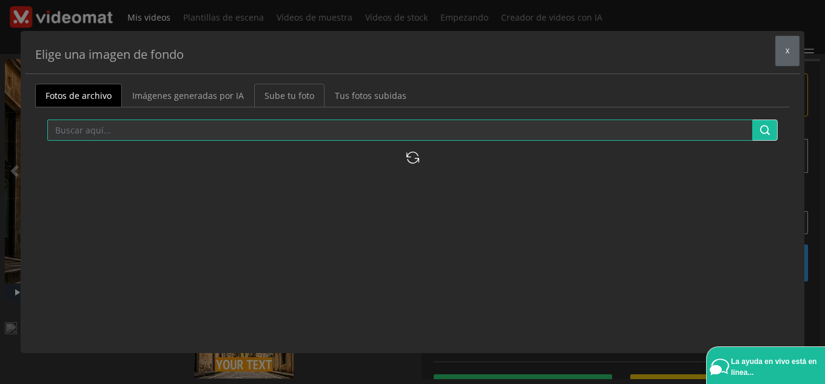
click at [303, 93] on font "Sube tu foto" at bounding box center [289, 96] width 50 height 12
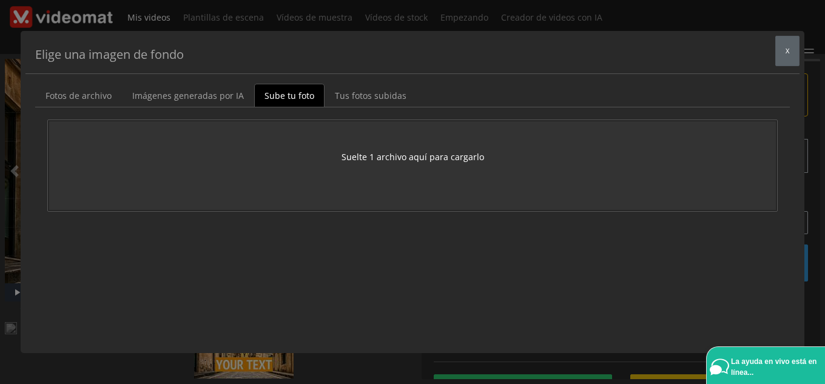
click at [439, 153] on font "Suelte 1 archivo aquí para cargarlo" at bounding box center [412, 157] width 142 height 12
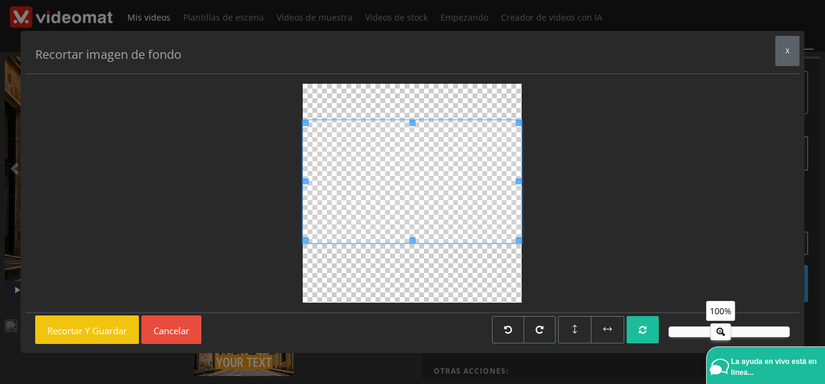
click at [501, 223] on span at bounding box center [412, 181] width 219 height 123
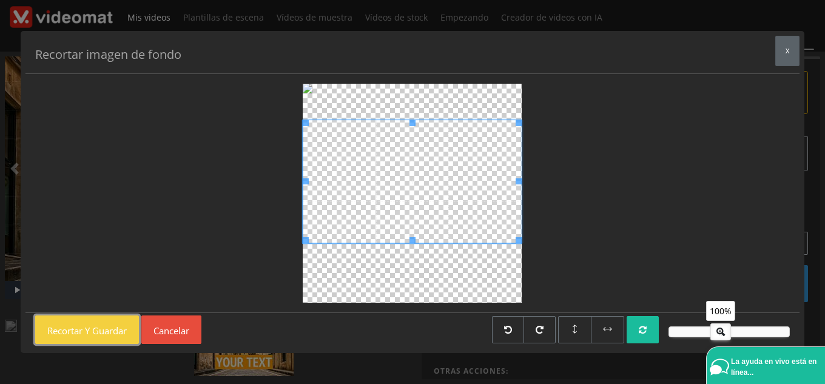
click at [118, 337] on button "Recortar y guardar" at bounding box center [87, 329] width 104 height 28
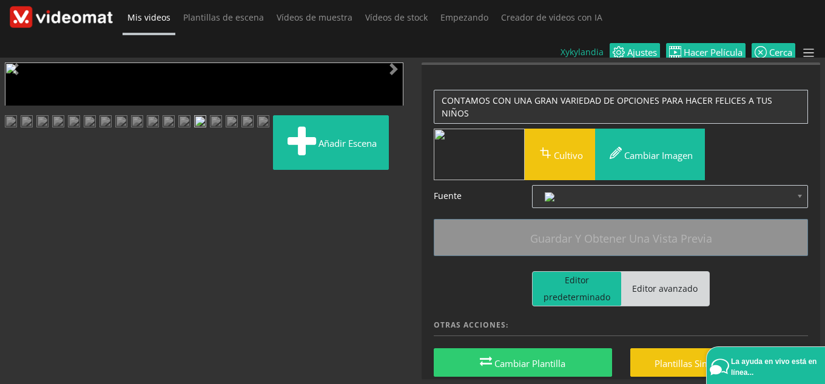
click at [16, 296] on span "Video Player" at bounding box center [17, 296] width 24 height 0
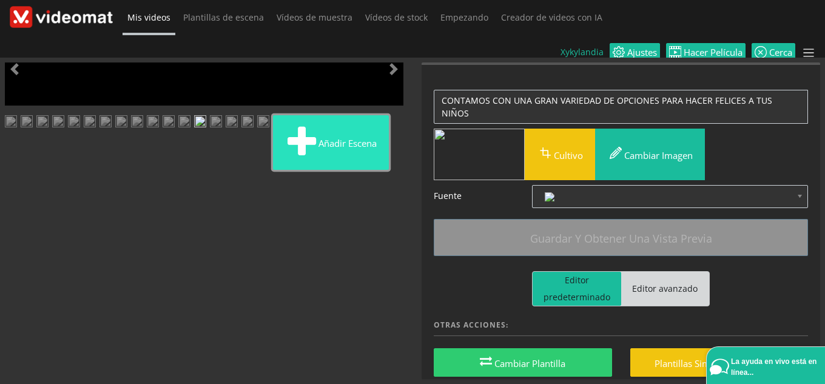
click at [318, 150] on font "Añadir escena" at bounding box center [347, 142] width 58 height 15
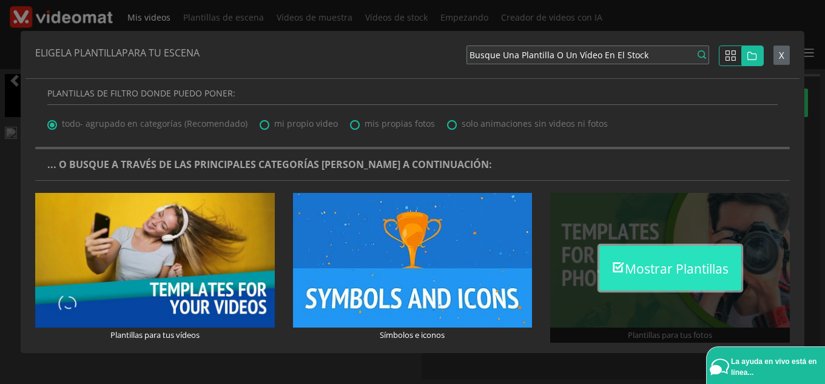
click at [642, 281] on button "Mostrar plantillas" at bounding box center [670, 268] width 142 height 45
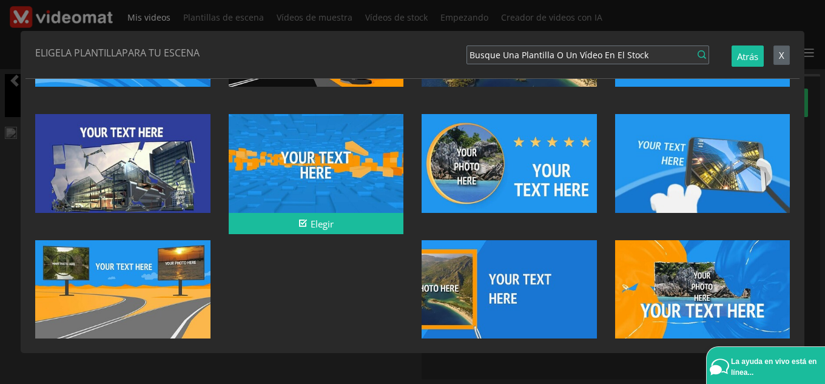
scroll to position [3525, 0]
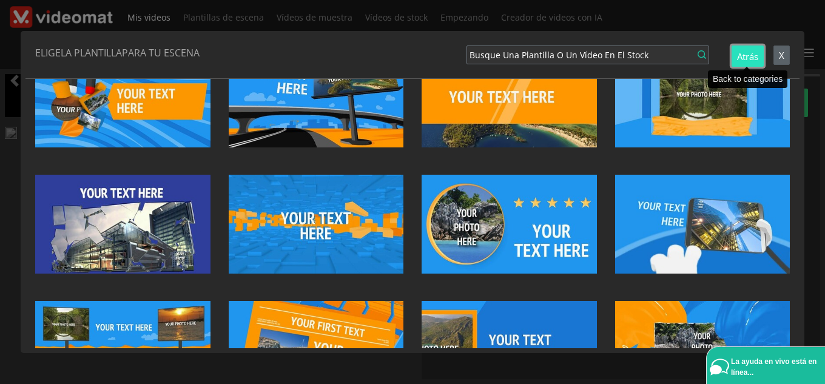
click at [750, 54] on font "Atrás" at bounding box center [747, 56] width 21 height 12
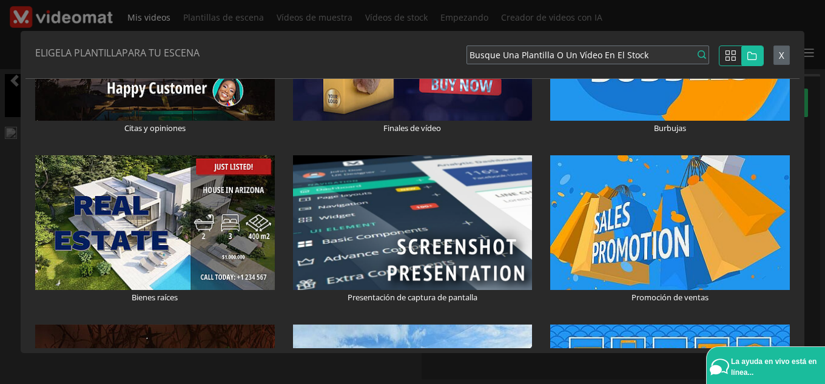
scroll to position [2232, 0]
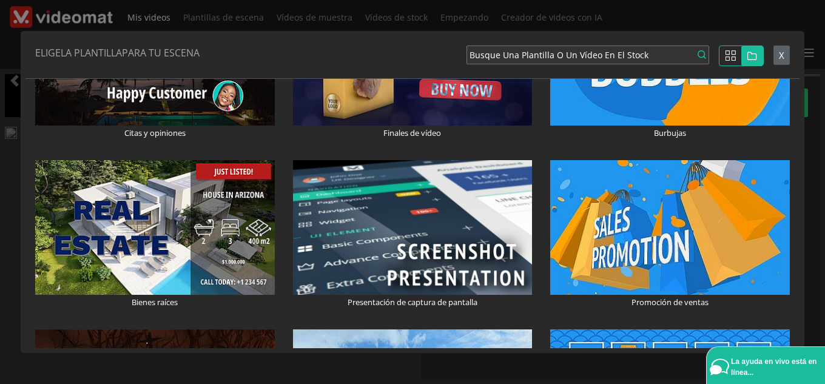
click at [790, 55] on div "ELIGE LA PLANTILLA PARA TU ESCENA Busque una plantilla o un vídeo en el stock A…" at bounding box center [412, 57] width 774 height 43
click at [776, 59] on button "X" at bounding box center [781, 55] width 16 height 20
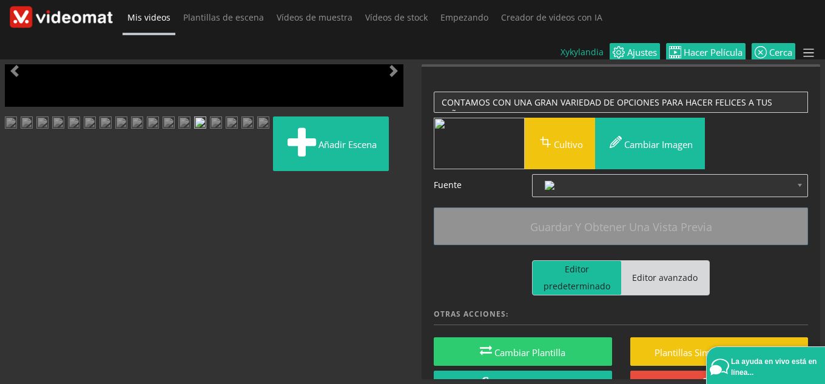
click at [194, 132] on img at bounding box center [200, 123] width 12 height 15
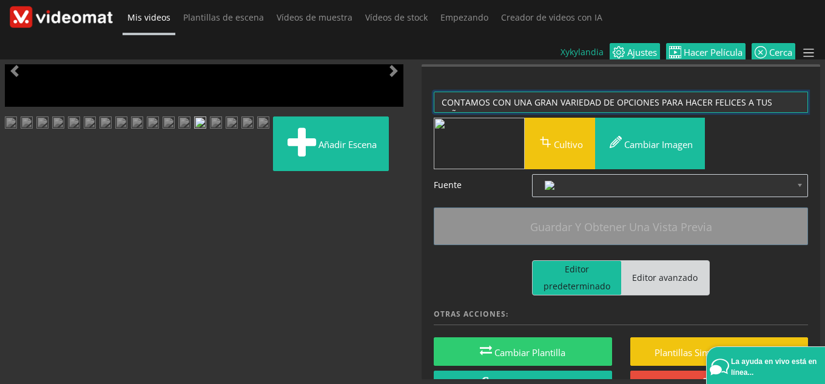
click at [774, 92] on textarea "CONTAMOS CON UNA GRAN VARIEDAD DE OPCIONES PARA HACER FELICES A TUS NIÑOS" at bounding box center [621, 102] width 374 height 21
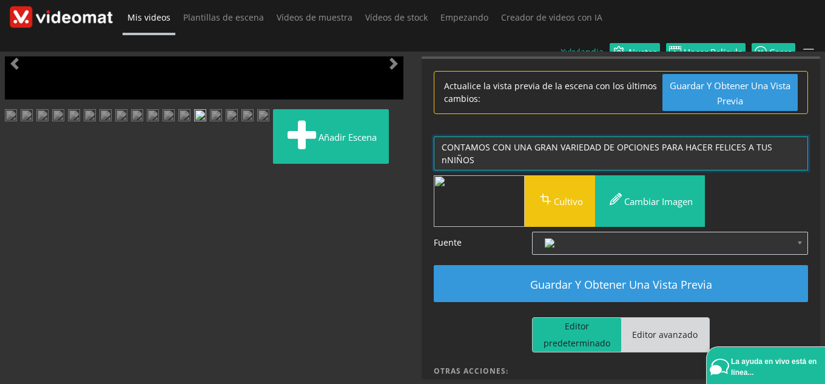
type textarea "CONTAMOS CON UNA GRAN VARIEDAD DE OPCIONES PARA HACER FELICES A TUS NIÑOS"
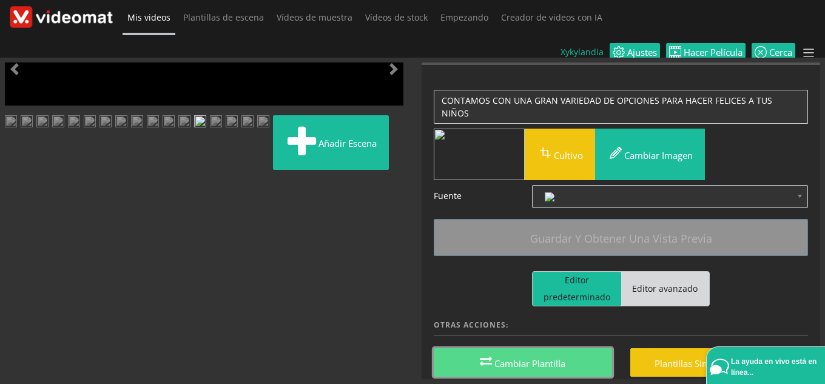
click at [537, 357] on font "Cambiar plantilla" at bounding box center [529, 363] width 71 height 12
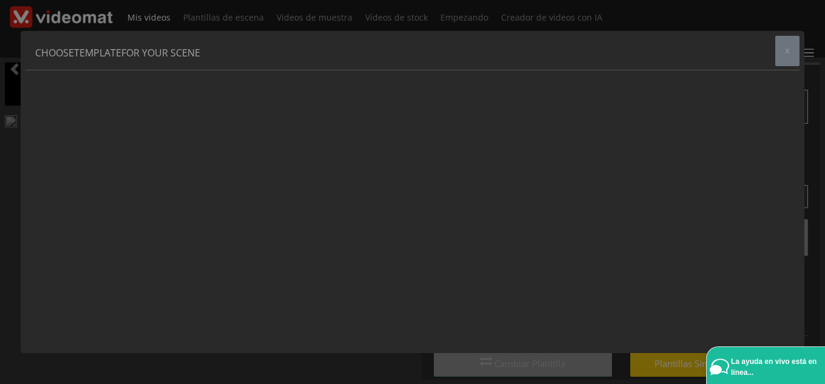
scroll to position [0, 0]
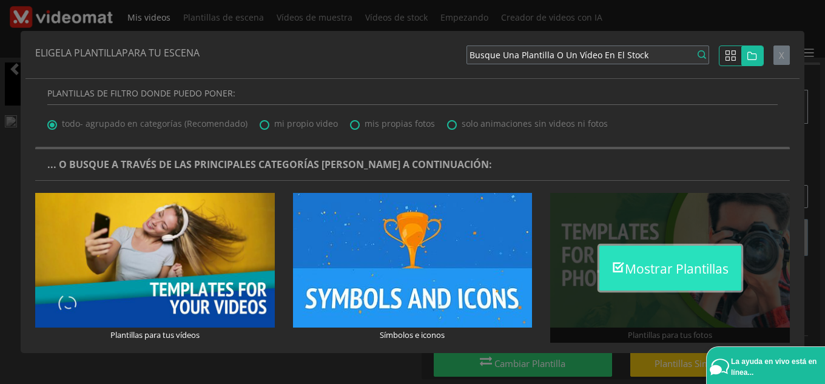
click at [669, 274] on font "Mostrar plantillas" at bounding box center [677, 269] width 104 height 17
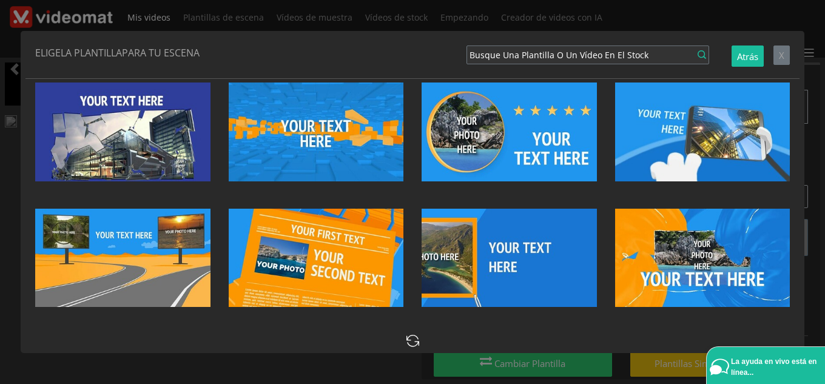
scroll to position [3435, 0]
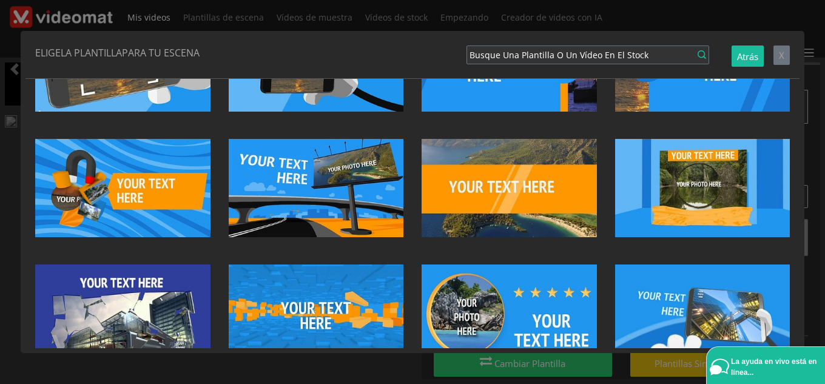
click at [151, 283] on div at bounding box center [122, 313] width 175 height 98
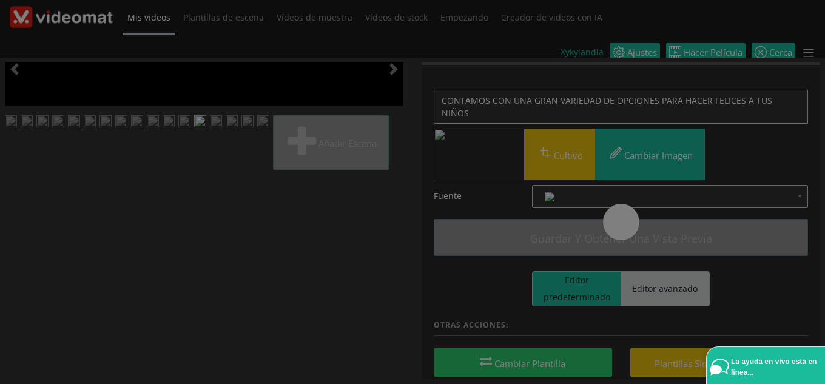
click at [151, 283] on div at bounding box center [122, 283] width 175 height 98
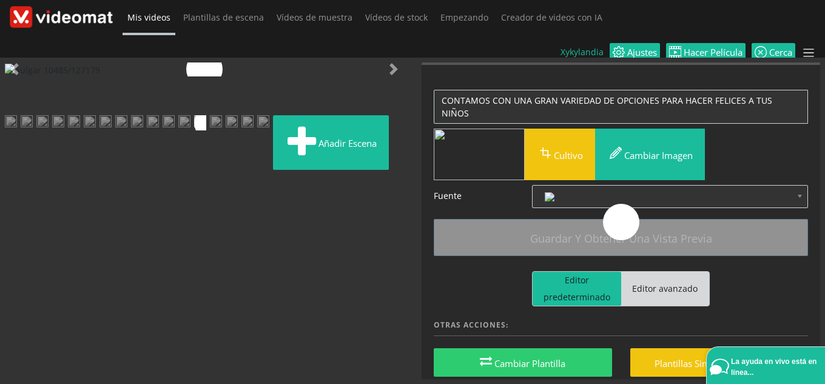
scroll to position [0, 0]
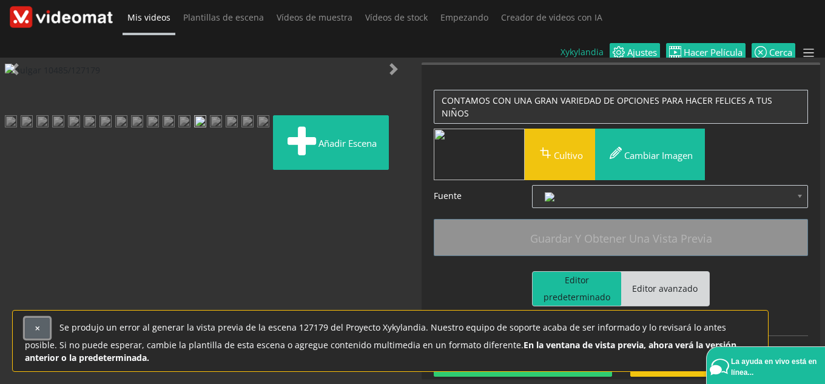
click at [35, 332] on button "button" at bounding box center [37, 328] width 25 height 21
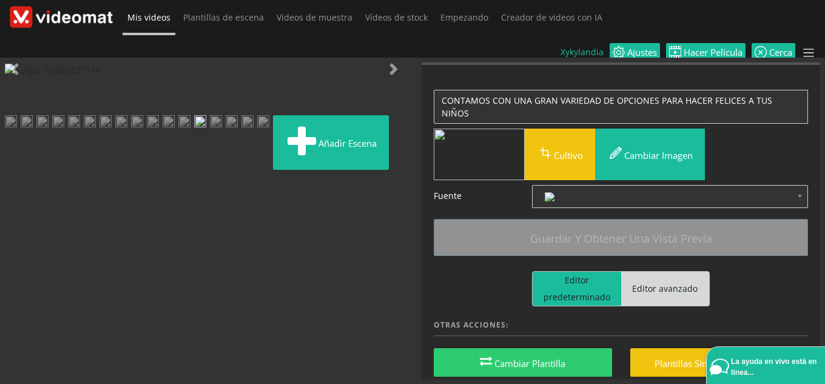
click at [100, 76] on img at bounding box center [52, 70] width 95 height 13
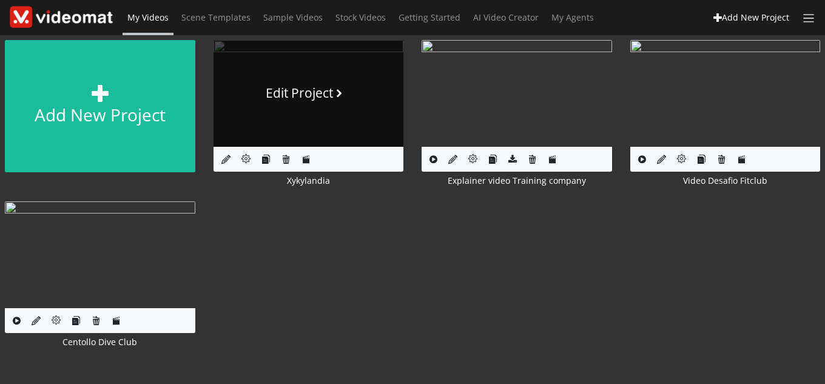
click at [315, 83] on link "Edit Project" at bounding box center [308, 93] width 190 height 107
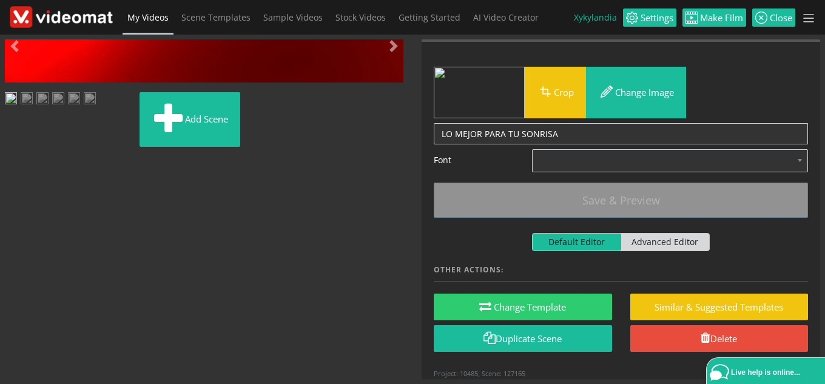
scroll to position [276, 0]
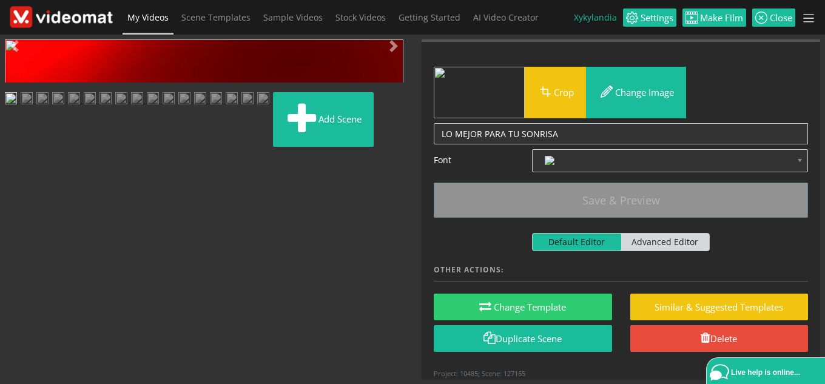
click at [194, 107] on img at bounding box center [200, 99] width 12 height 15
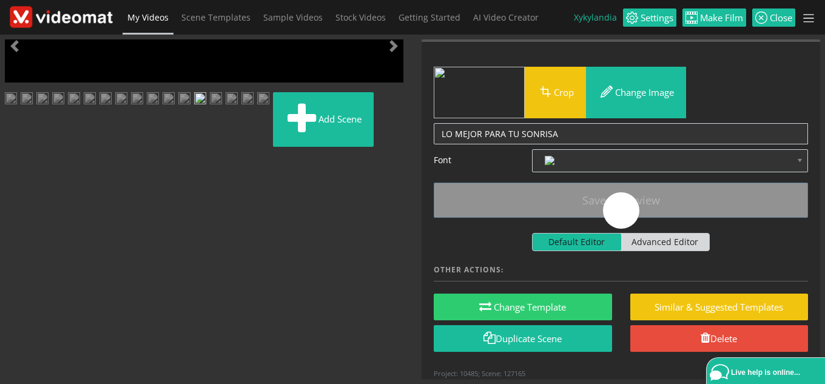
scroll to position [0, 0]
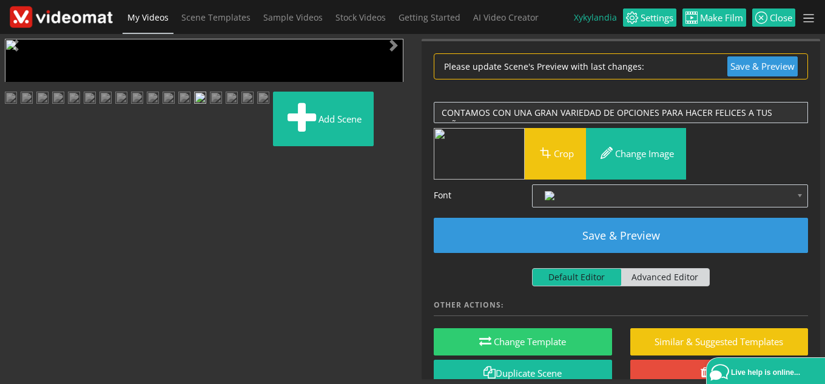
click at [19, 272] on span "Video Player" at bounding box center [17, 272] width 24 height 0
click at [14, 82] on div "Video Player is loading. Pause Loaded : 0.00% 0:01 0:03 0.0 8.0 Current Time 0:…" at bounding box center [204, 60] width 398 height 43
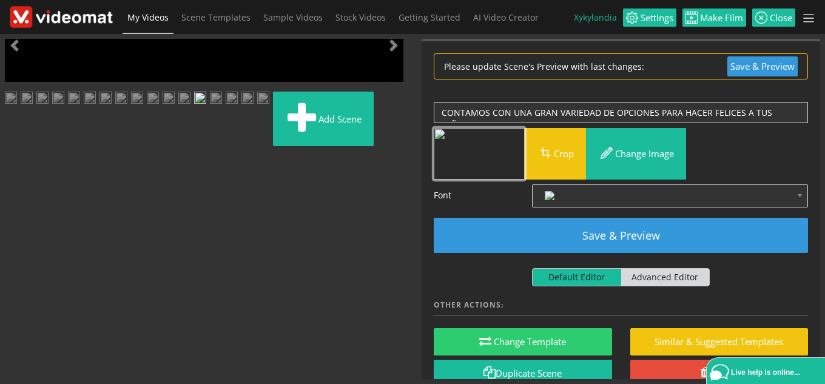
click at [490, 156] on img "button" at bounding box center [479, 154] width 91 height 52
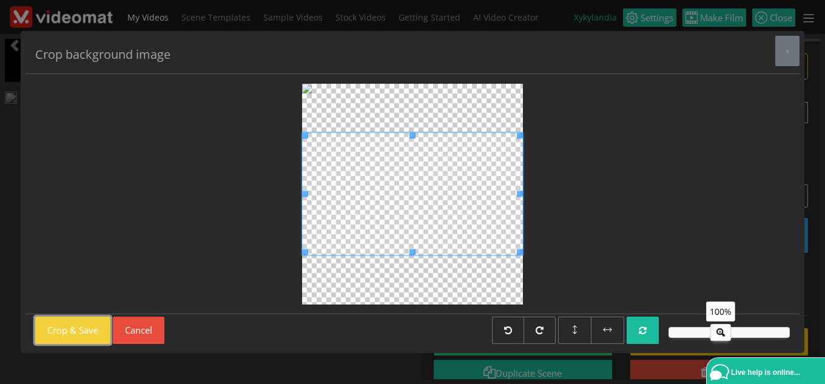
drag, startPoint x: 49, startPoint y: 330, endPoint x: 63, endPoint y: 325, distance: 14.8
click at [50, 330] on button "Crop & Save" at bounding box center [72, 330] width 75 height 27
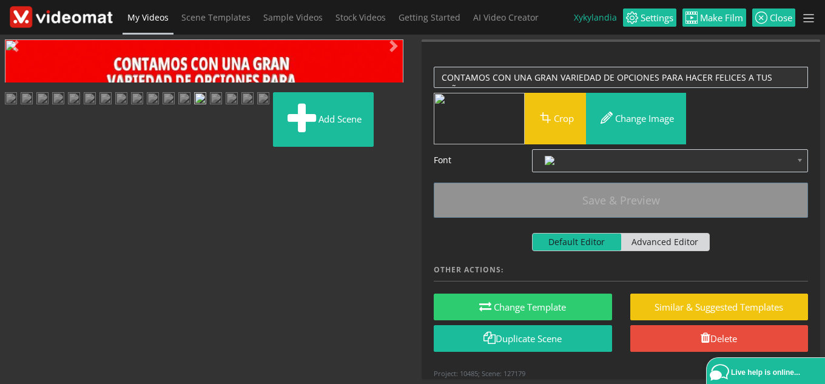
click at [16, 272] on span "Video Player" at bounding box center [17, 272] width 24 height 0
drag, startPoint x: 321, startPoint y: 275, endPoint x: 250, endPoint y: 272, distance: 71.0
click at [256, 273] on div "6.0" at bounding box center [263, 280] width 15 height 15
click at [15, 272] on span "Video Player" at bounding box center [17, 272] width 24 height 0
drag, startPoint x: 252, startPoint y: 279, endPoint x: 215, endPoint y: 278, distance: 36.4
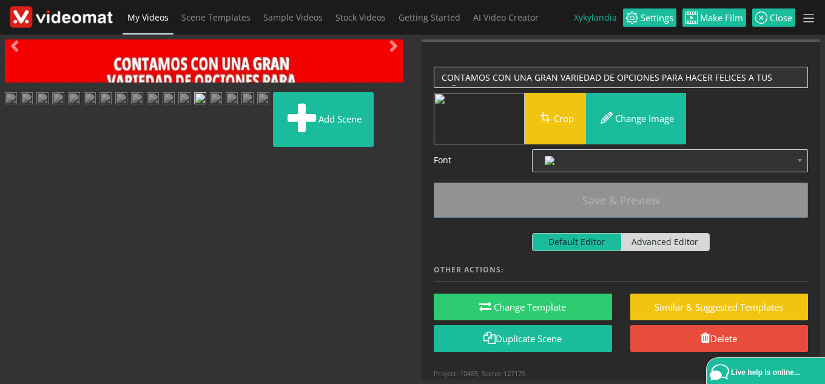
click at [219, 278] on div "5.0" at bounding box center [226, 280] width 15 height 15
click at [13, 272] on span "Video Player" at bounding box center [17, 272] width 24 height 0
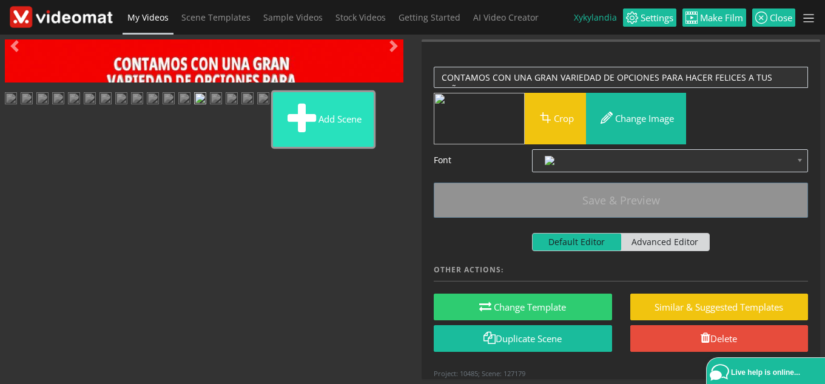
click at [273, 147] on button "Add scene" at bounding box center [323, 119] width 101 height 55
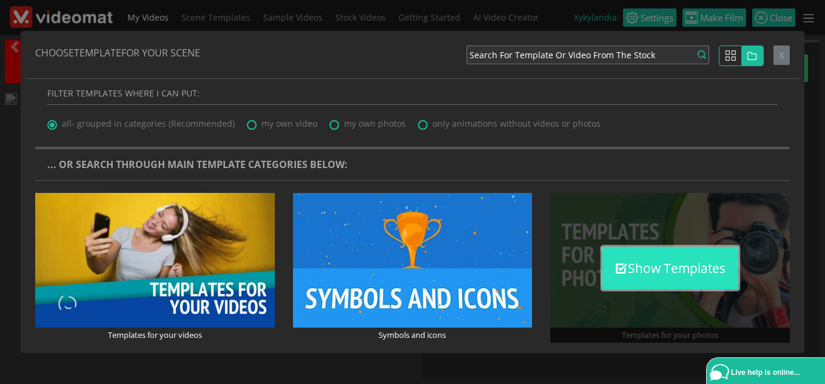
click at [644, 249] on button "Show Templates" at bounding box center [670, 268] width 136 height 42
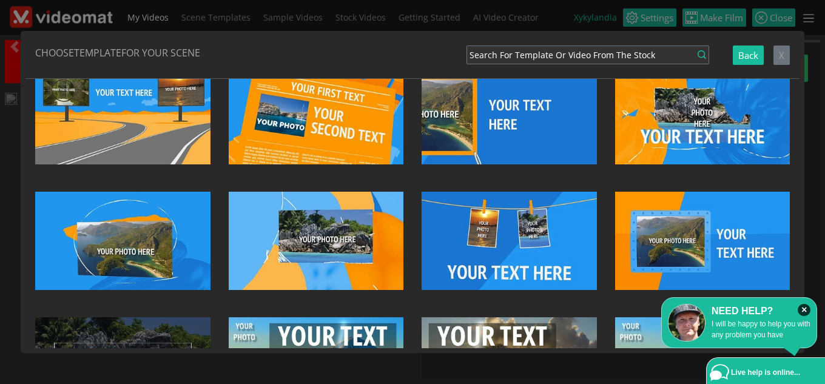
scroll to position [3820, 0]
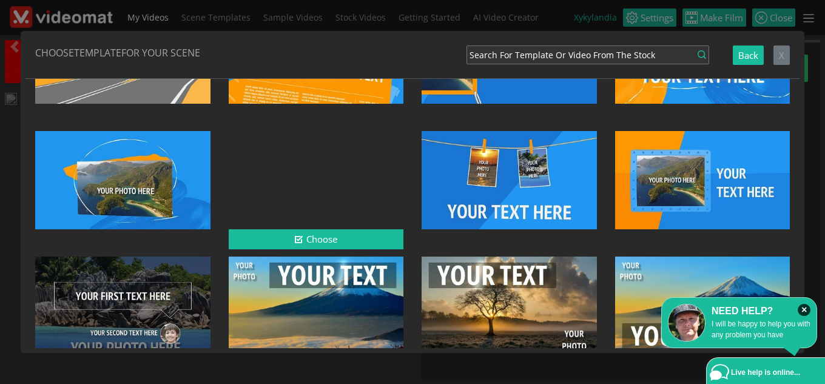
click at [360, 131] on div at bounding box center [316, 180] width 175 height 98
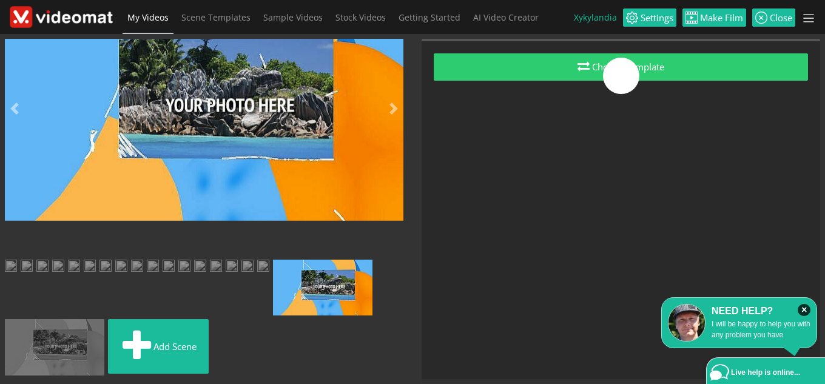
scroll to position [276, 0]
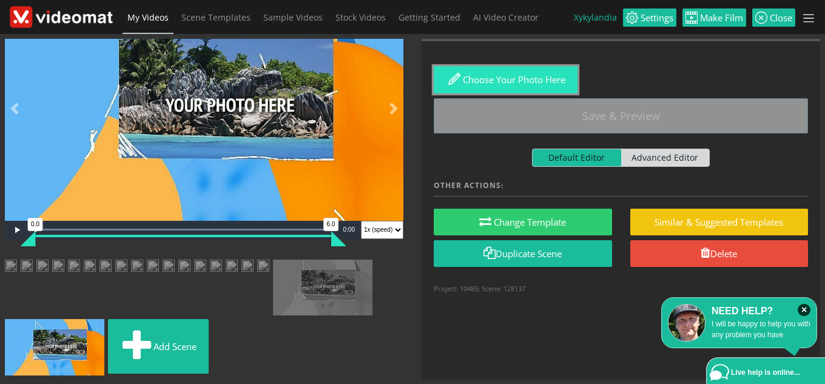
click at [518, 73] on button "Choose your photo here" at bounding box center [506, 79] width 144 height 27
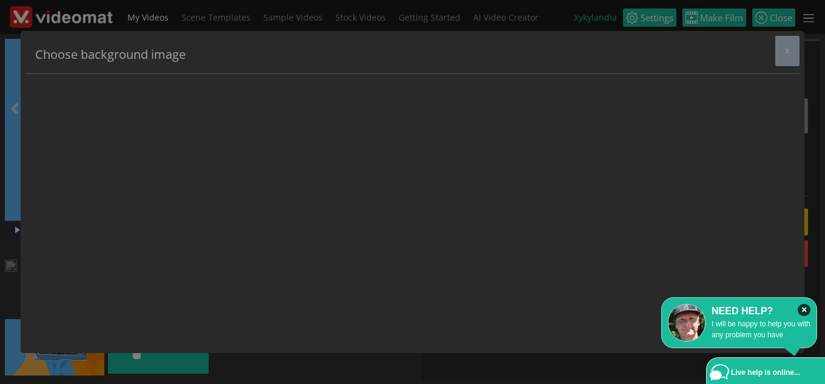
scroll to position [0, 0]
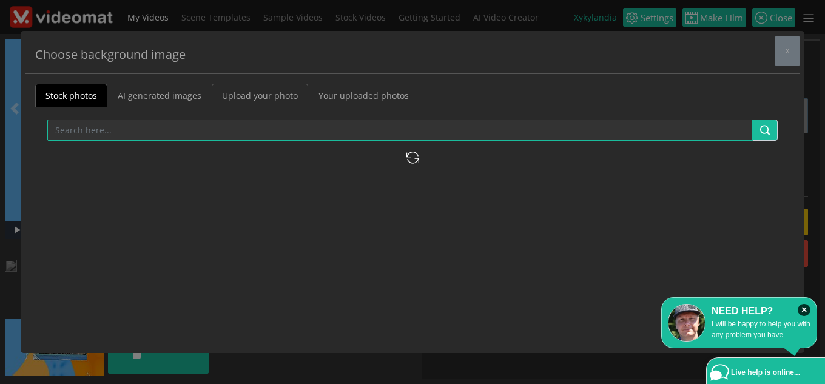
click at [246, 98] on link "Upload your photo" at bounding box center [260, 96] width 96 height 24
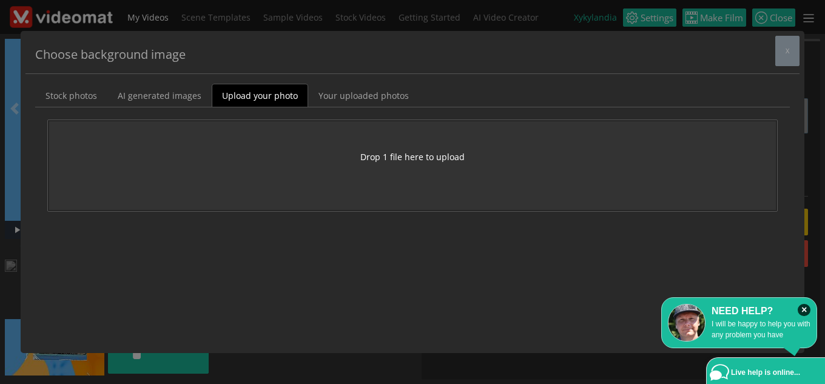
click at [408, 160] on button "Drop 1 file here to upload" at bounding box center [412, 156] width 104 height 13
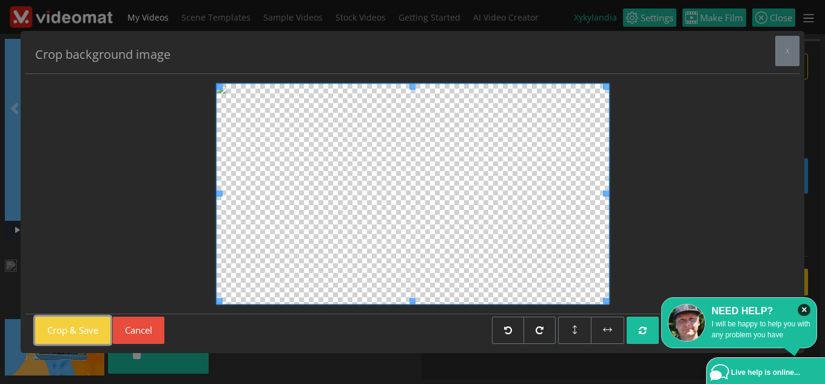
click at [83, 328] on button "Crop & Save" at bounding box center [72, 330] width 75 height 27
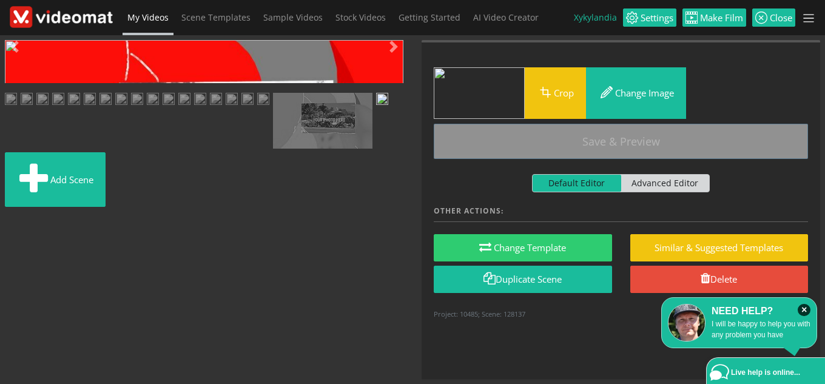
drag, startPoint x: 326, startPoint y: 276, endPoint x: 227, endPoint y: 282, distance: 99.0
click at [231, 282] on div "4.0" at bounding box center [238, 281] width 15 height 15
click at [15, 273] on span "Video Player" at bounding box center [17, 273] width 24 height 0
drag, startPoint x: 233, startPoint y: 279, endPoint x: 187, endPoint y: 284, distance: 45.8
click at [187, 83] on div "Video Player is loading. Play Loaded : 100.00% 0:06 0:00 0.0 3.0 Current Time 0…" at bounding box center [204, 61] width 398 height 43
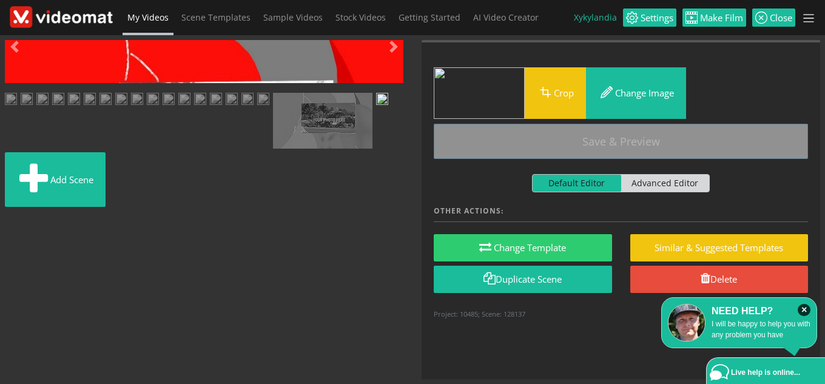
click at [22, 273] on span "Video Player" at bounding box center [17, 273] width 24 height 0
drag, startPoint x: 181, startPoint y: 280, endPoint x: 359, endPoint y: 278, distance: 178.3
click at [359, 83] on div "Video Player is loading. Play Loaded : 100.00% 0:06 0:00 0.0 6.0 Current Time 0…" at bounding box center [204, 61] width 398 height 43
click at [18, 273] on span "Video Player" at bounding box center [17, 273] width 24 height 0
drag, startPoint x: 327, startPoint y: 277, endPoint x: 230, endPoint y: 278, distance: 97.0
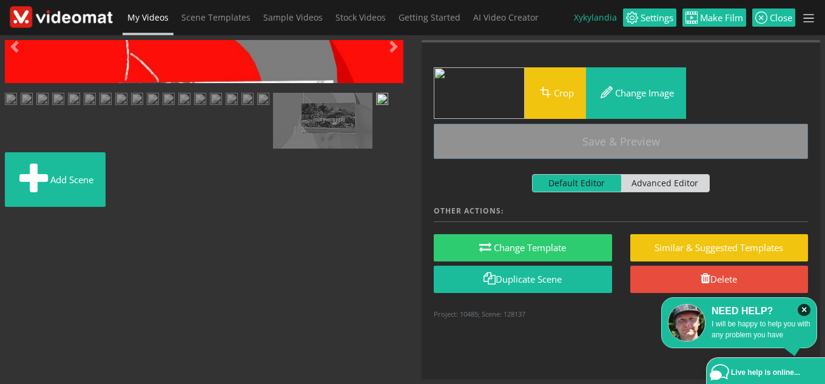
click at [231, 278] on div "4.0" at bounding box center [238, 281] width 15 height 15
click at [19, 273] on span "Video Player" at bounding box center [17, 273] width 24 height 0
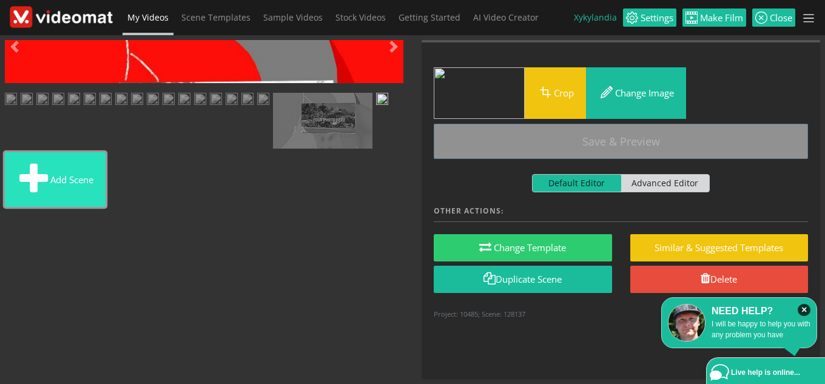
click at [106, 207] on button "Add scene" at bounding box center [55, 179] width 101 height 55
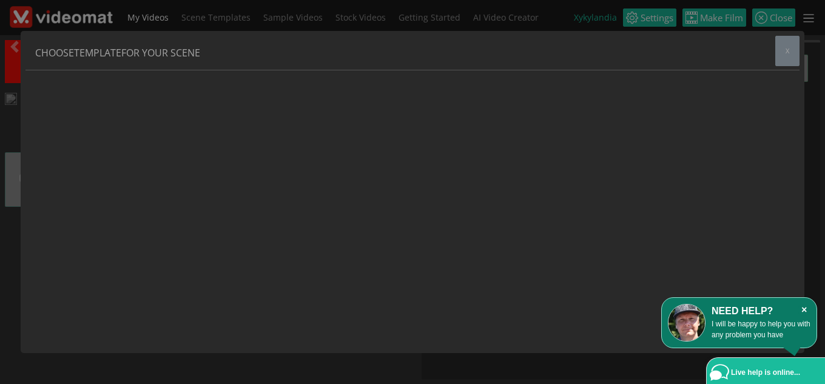
click at [803, 310] on icon "×" at bounding box center [803, 310] width 13 height 12
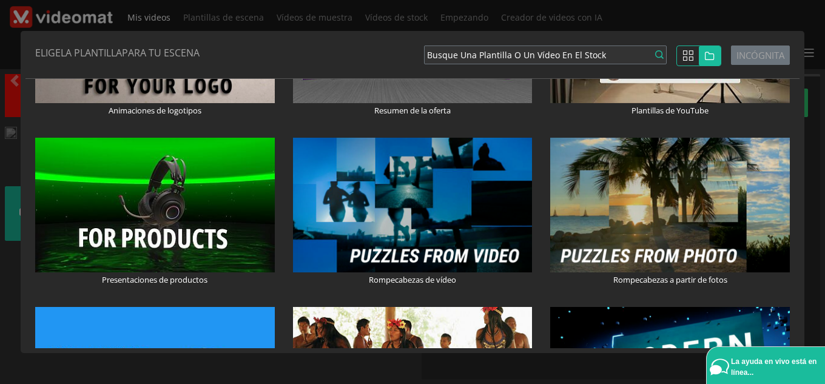
scroll to position [1091, 0]
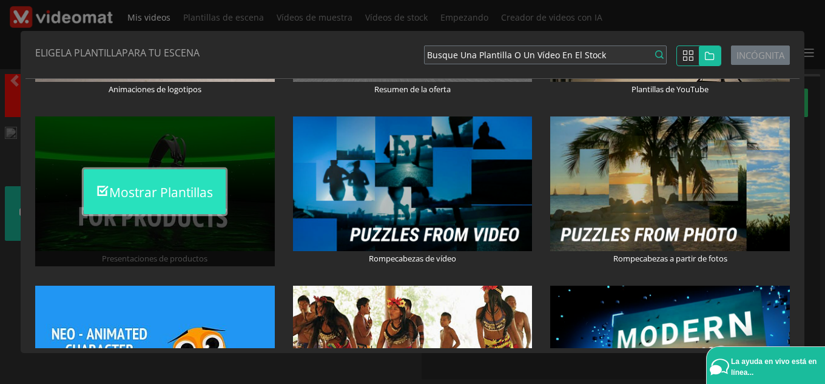
click at [189, 188] on font "Mostrar plantillas" at bounding box center [161, 192] width 104 height 17
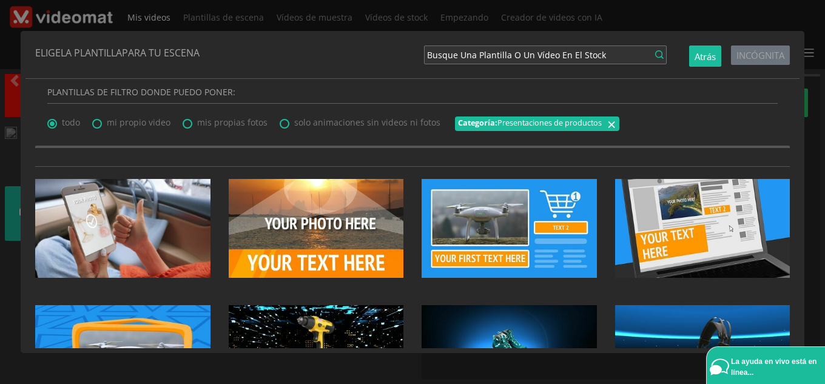
scroll to position [0, 0]
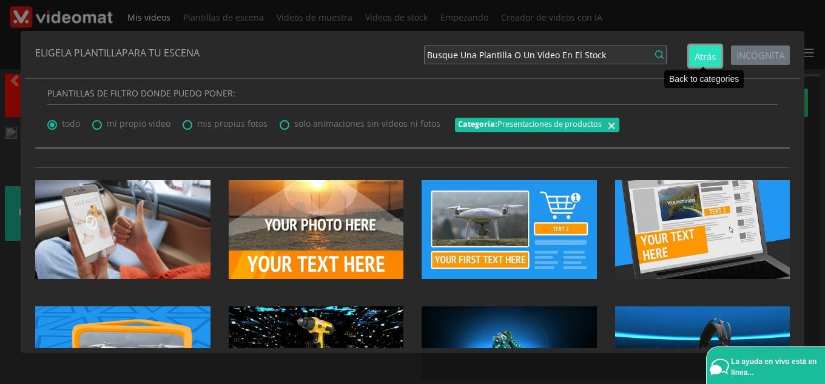
click at [708, 59] on font "Atrás" at bounding box center [704, 56] width 21 height 12
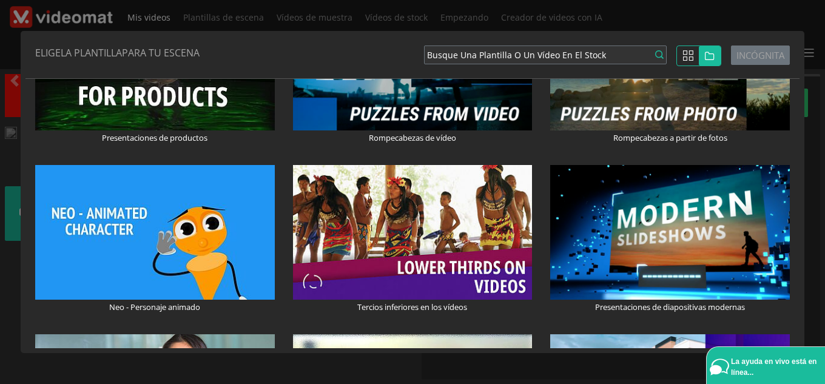
scroll to position [1213, 0]
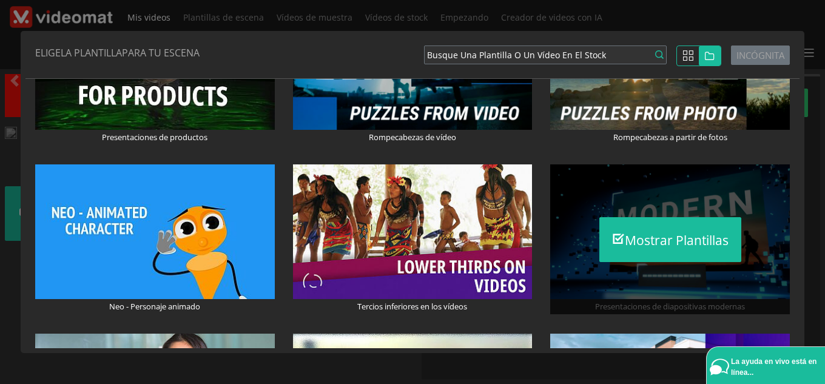
click at [651, 252] on div "Mostrar plantillas" at bounding box center [670, 239] width 240 height 150
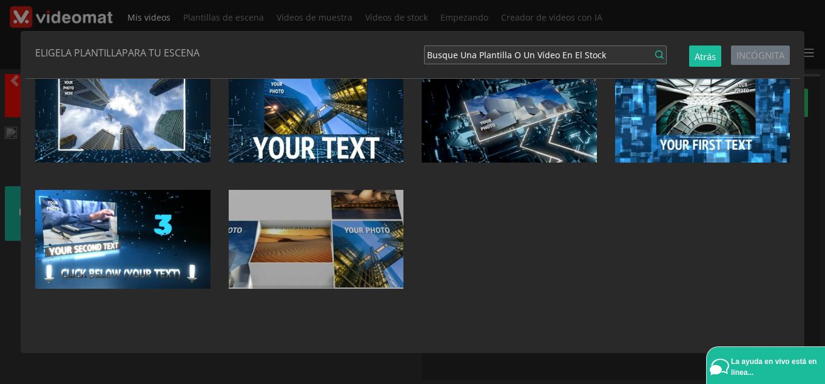
scroll to position [369, 0]
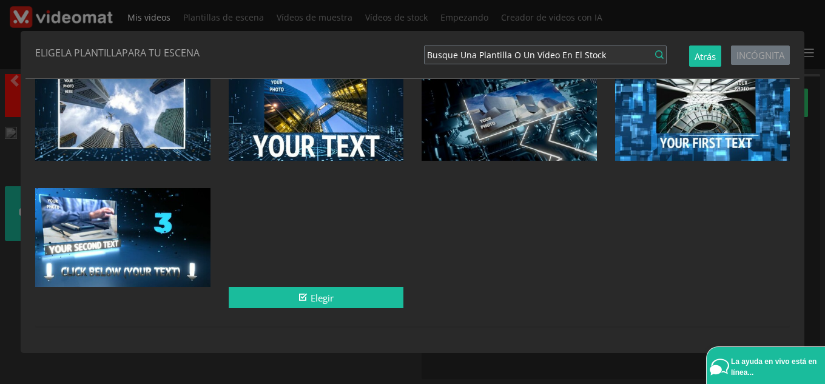
click at [358, 246] on div at bounding box center [316, 237] width 175 height 98
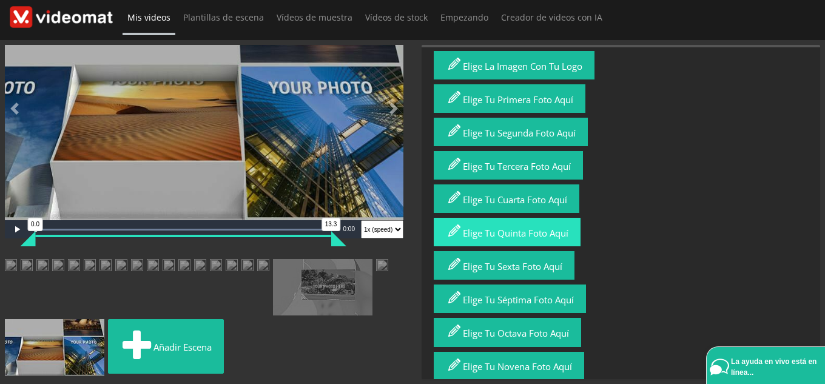
scroll to position [0, 0]
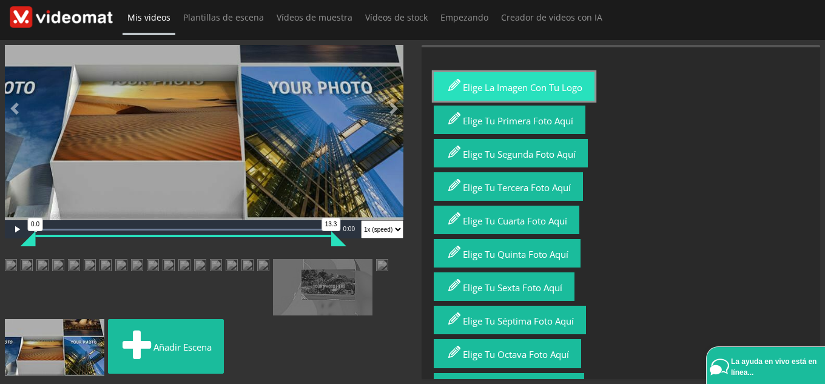
click at [531, 91] on button "Elige la imagen con tu logo" at bounding box center [514, 86] width 161 height 28
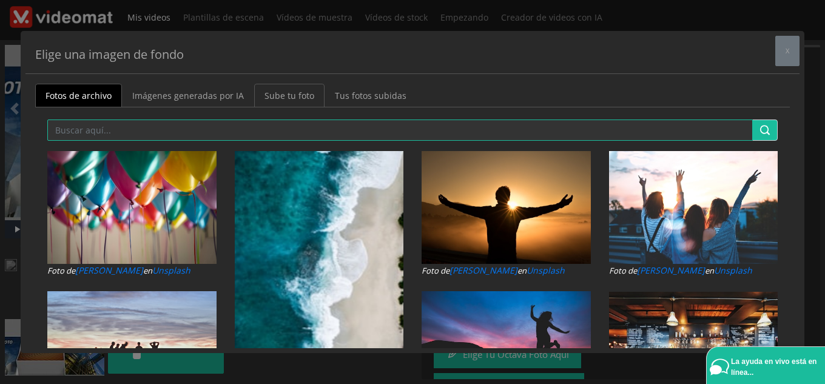
click at [269, 93] on font "Sube tu foto" at bounding box center [289, 96] width 50 height 12
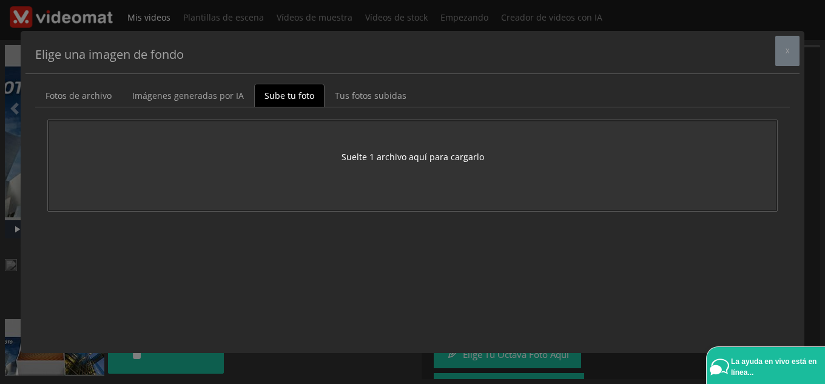
click at [411, 153] on font "Suelte 1 archivo aquí para cargarlo" at bounding box center [412, 157] width 142 height 12
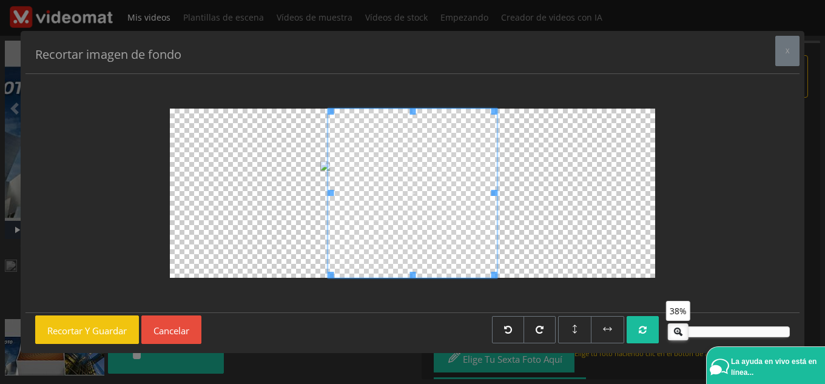
drag, startPoint x: 720, startPoint y: 332, endPoint x: 678, endPoint y: 330, distance: 42.5
click at [678, 330] on icon at bounding box center [677, 330] width 19 height 12
click at [785, 55] on span "x" at bounding box center [787, 50] width 4 height 9
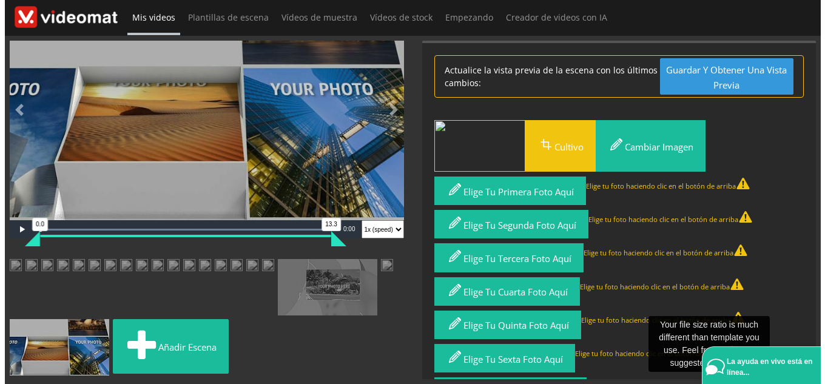
scroll to position [333, 0]
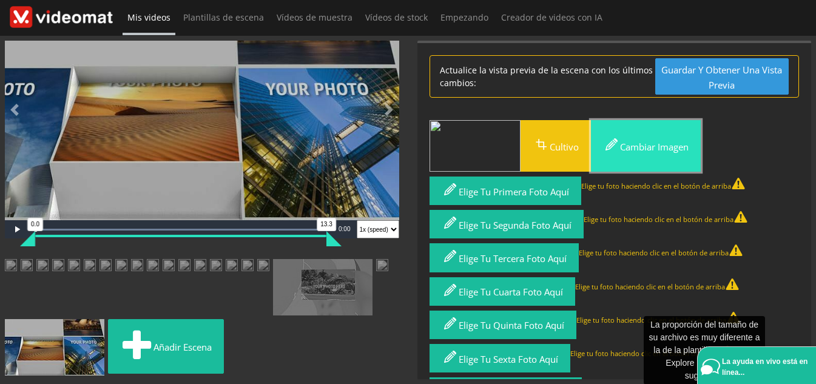
click at [628, 151] on font "Cambiar imagen" at bounding box center [654, 147] width 69 height 12
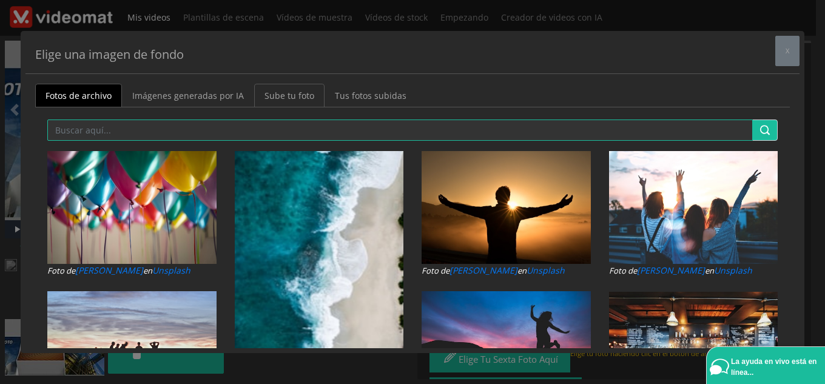
click at [295, 90] on font "Sube tu foto" at bounding box center [289, 96] width 50 height 12
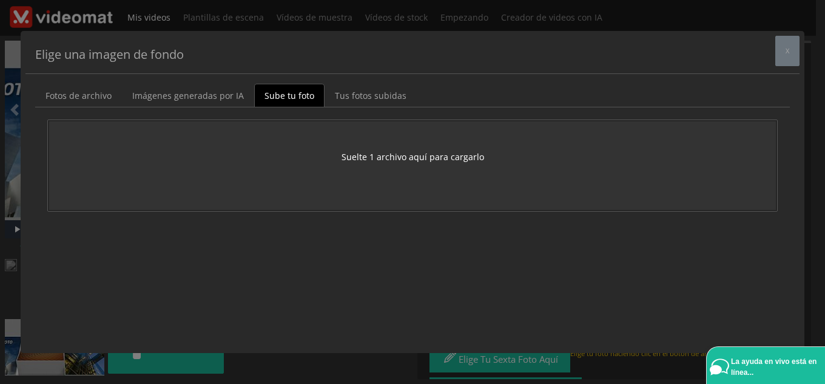
click at [424, 156] on font "Suelte 1 archivo aquí para cargarlo" at bounding box center [412, 157] width 142 height 12
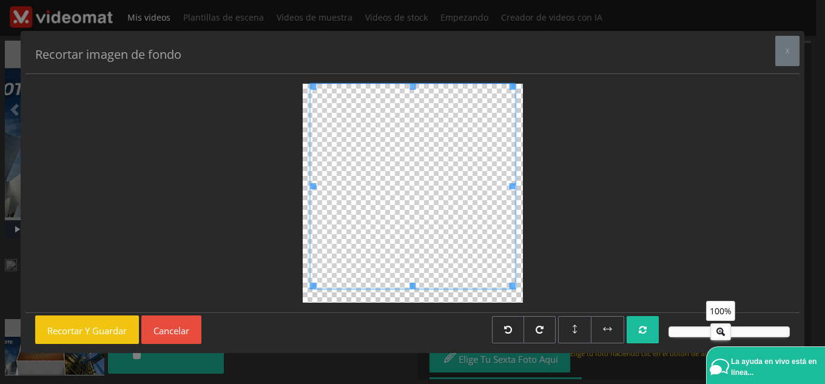
click at [432, 285] on div at bounding box center [412, 186] width 205 height 205
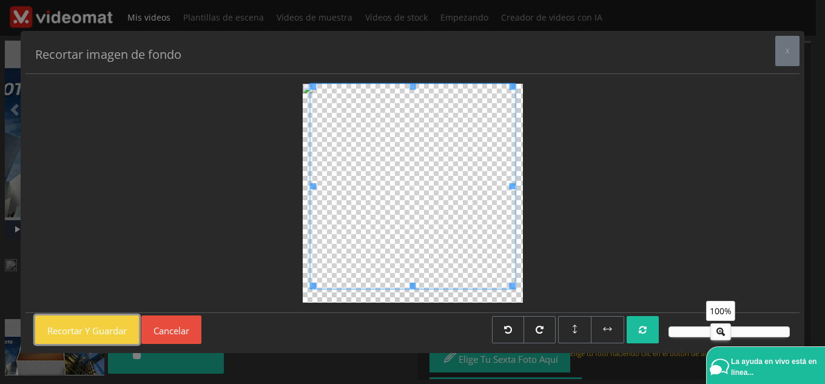
click at [55, 332] on font "Recortar y guardar" at bounding box center [86, 330] width 79 height 12
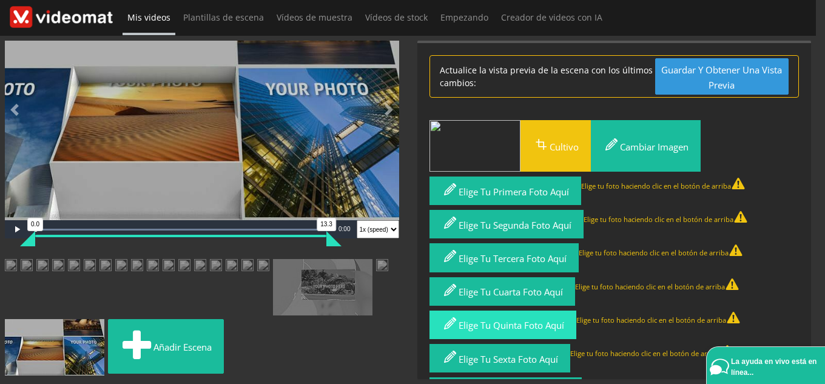
scroll to position [336, 0]
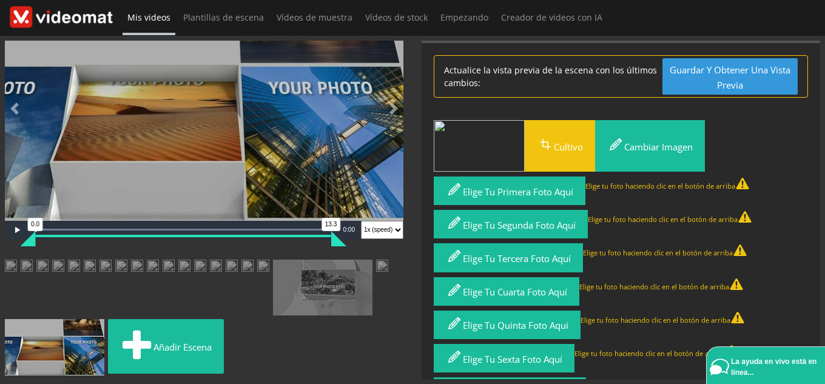
click at [718, 24] on nav "Mis videos Plantillas de escena Vídeos de muestra Vídeos de stock Empezando Cre…" at bounding box center [468, 34] width 693 height 69
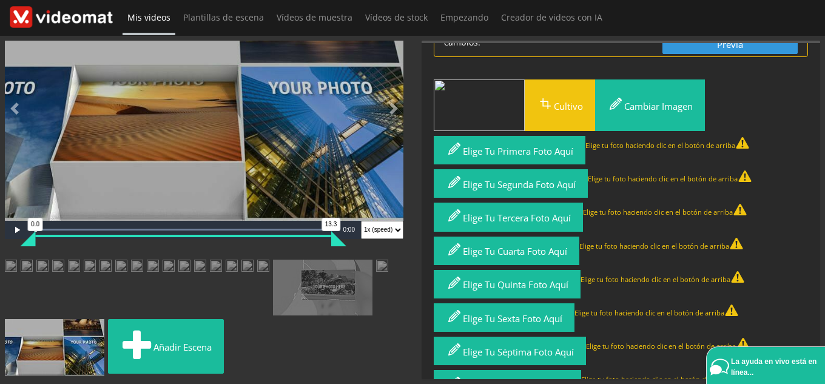
scroll to position [0, 0]
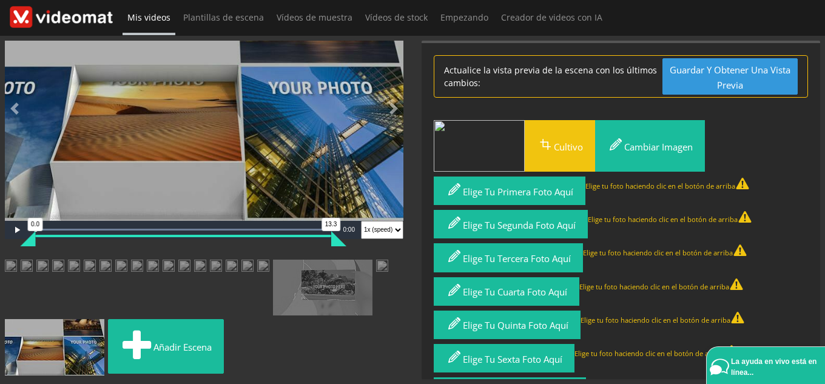
click at [381, 354] on ul "Añadir escena" at bounding box center [204, 319] width 398 height 119
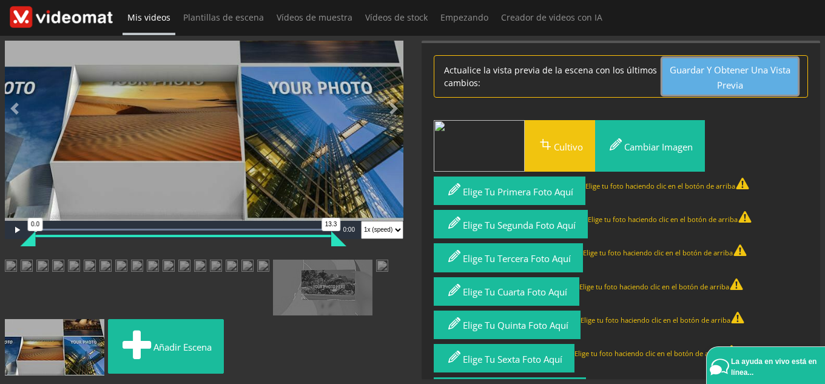
click at [682, 75] on font "Guardar y obtener una vista previa" at bounding box center [729, 77] width 121 height 27
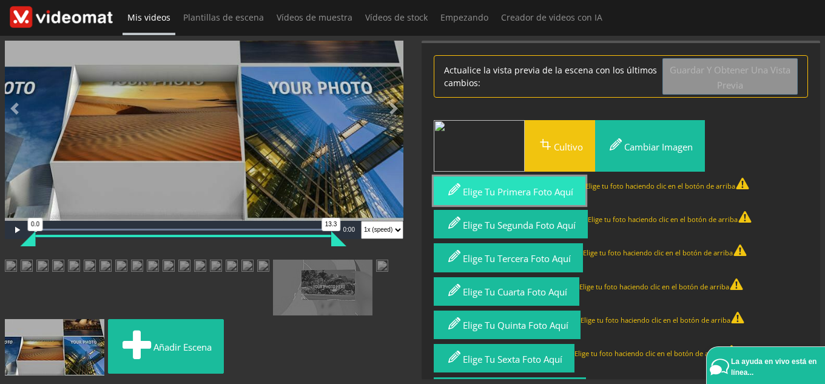
click at [526, 194] on font "Elige tu primera foto aquí" at bounding box center [518, 192] width 110 height 12
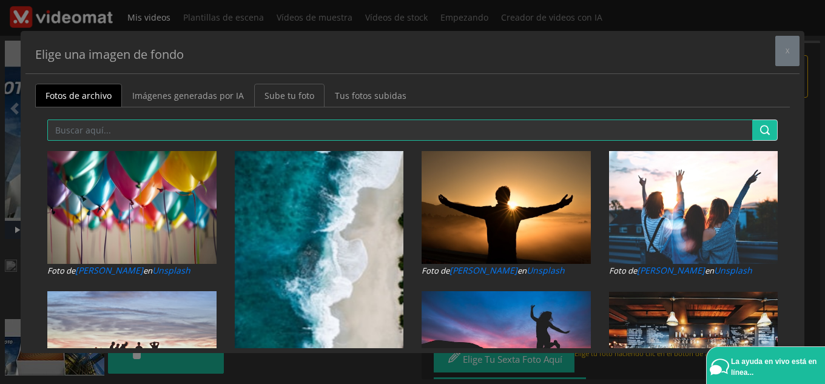
click at [267, 100] on font "Sube tu foto" at bounding box center [289, 96] width 50 height 12
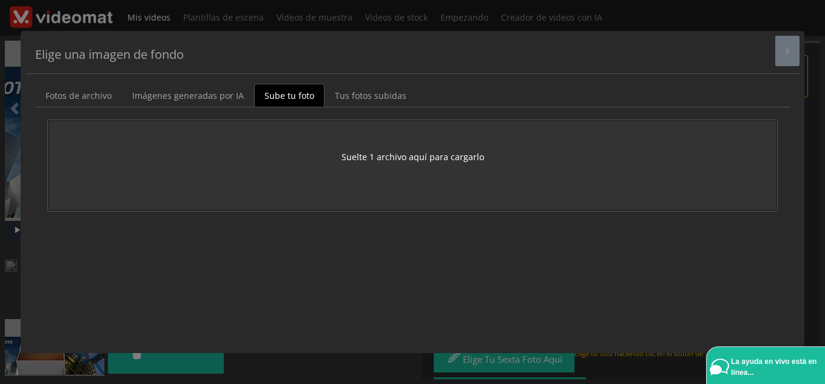
click at [440, 154] on font "Suelte 1 archivo aquí para cargarlo" at bounding box center [412, 157] width 142 height 12
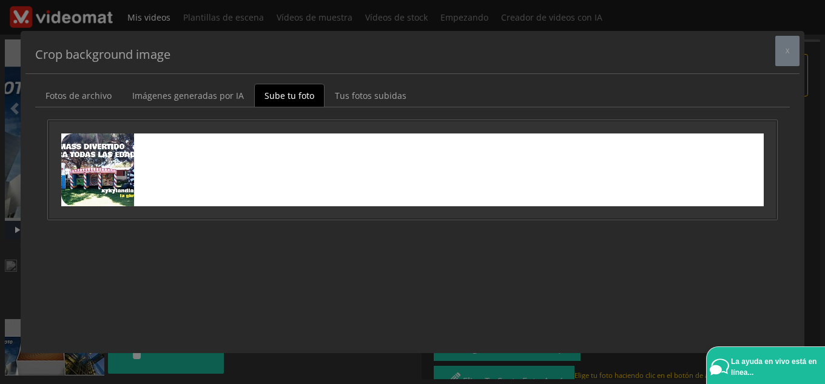
scroll to position [337, 0]
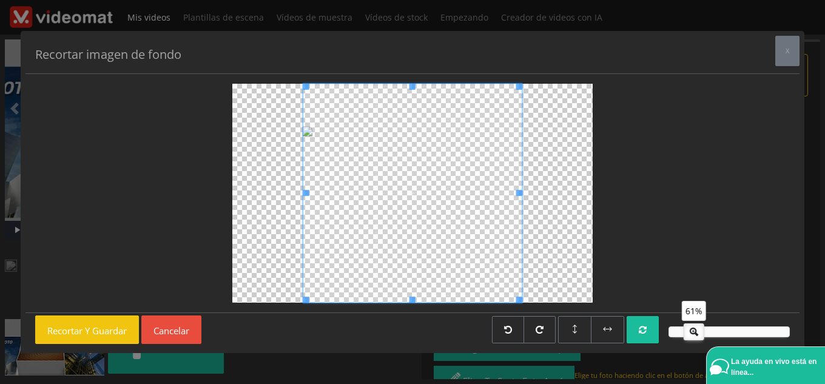
drag, startPoint x: 718, startPoint y: 327, endPoint x: 691, endPoint y: 335, distance: 27.7
click at [691, 335] on icon at bounding box center [693, 330] width 19 height 12
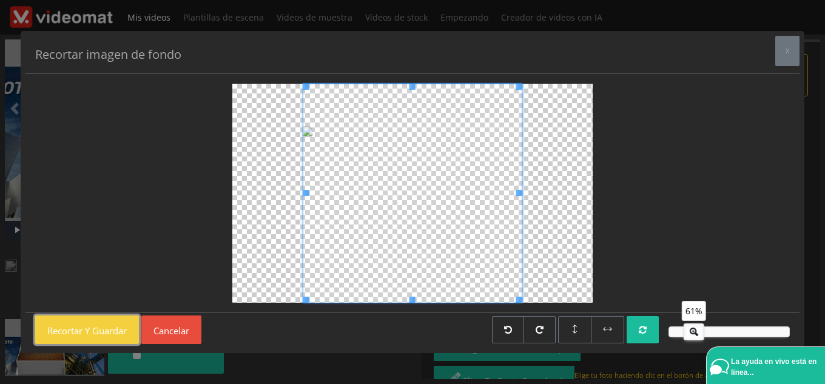
click at [112, 330] on font "Recortar y guardar" at bounding box center [86, 330] width 79 height 12
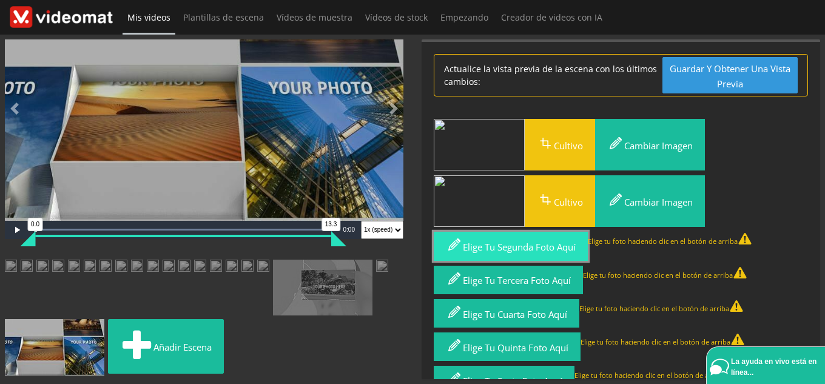
click at [558, 250] on font "Elige tu segunda foto aquí" at bounding box center [519, 247] width 113 height 12
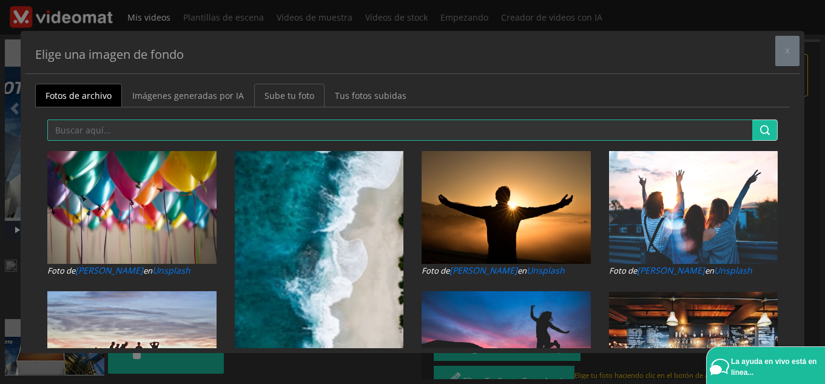
click at [298, 94] on font "Sube tu foto" at bounding box center [289, 96] width 50 height 12
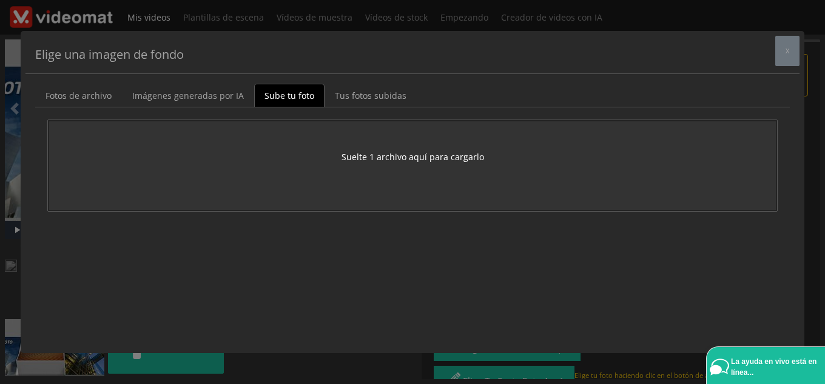
click at [454, 146] on form "Suelte 1 archivo aquí para cargarlo" at bounding box center [412, 165] width 729 height 91
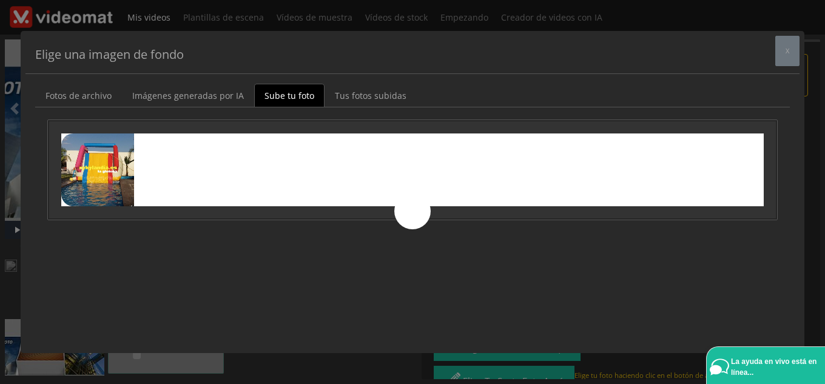
scroll to position [336, 0]
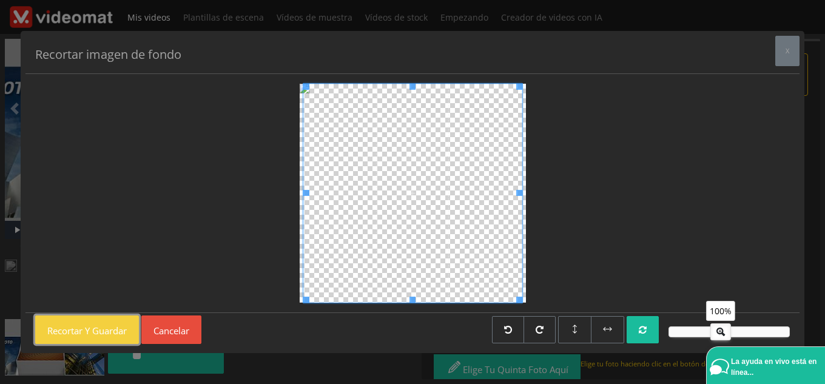
click at [104, 324] on font "Recortar y guardar" at bounding box center [86, 330] width 79 height 12
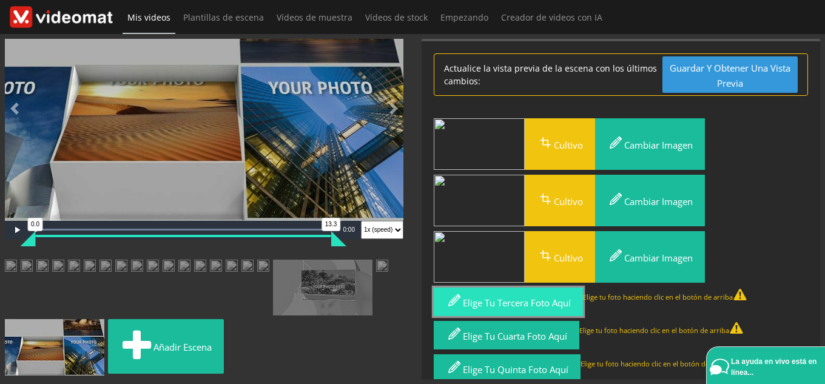
click at [497, 305] on font "Elige tu tercera foto aquí" at bounding box center [517, 303] width 108 height 12
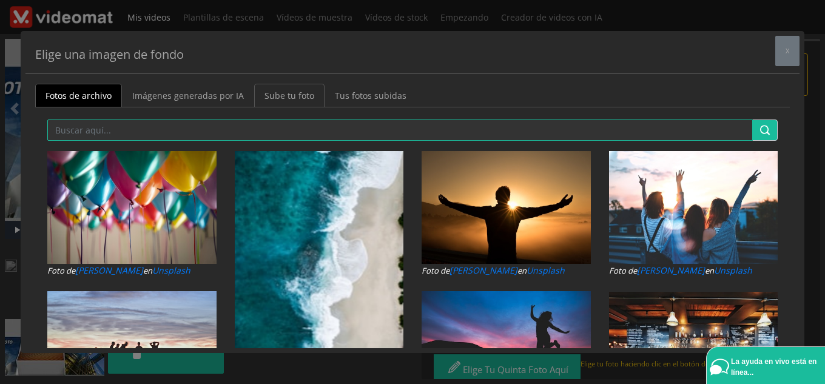
click at [298, 96] on font "Sube tu foto" at bounding box center [289, 96] width 50 height 12
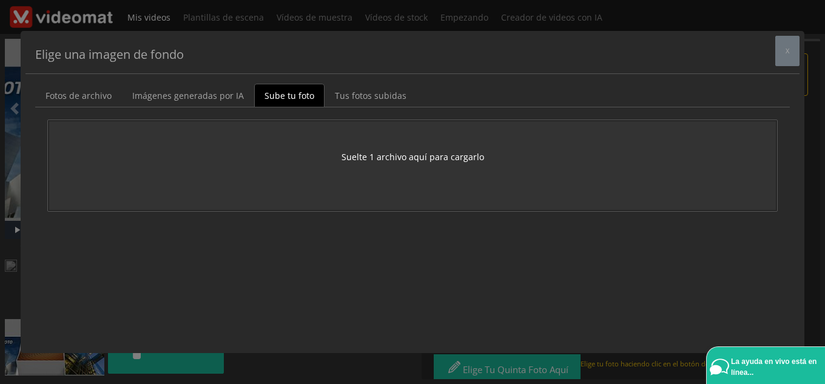
click at [448, 161] on font "Suelte 1 archivo aquí para cargarlo" at bounding box center [412, 157] width 142 height 12
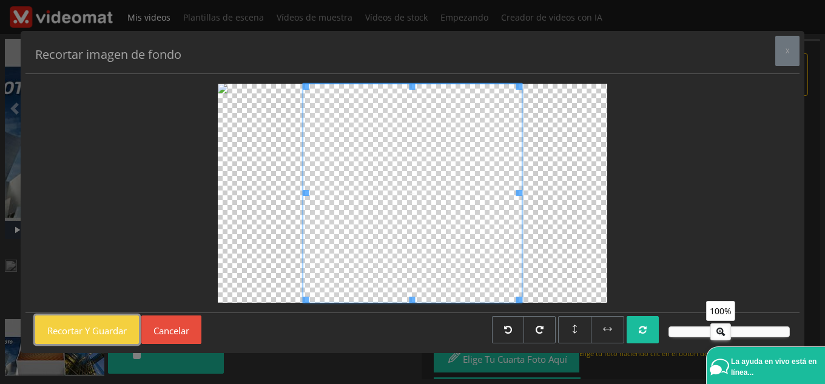
click at [96, 324] on font "Recortar y guardar" at bounding box center [86, 330] width 79 height 12
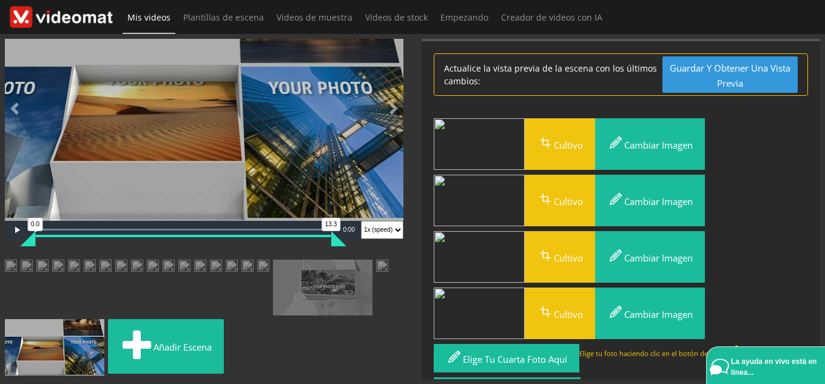
scroll to position [61, 0]
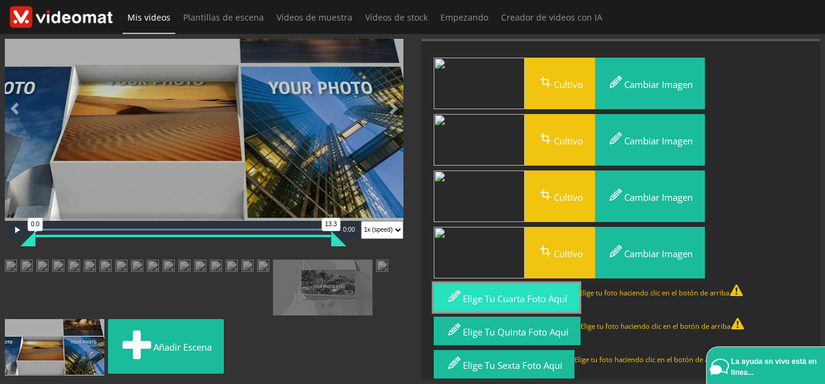
click at [508, 300] on font "Elige tu cuarta foto aquí" at bounding box center [515, 298] width 104 height 12
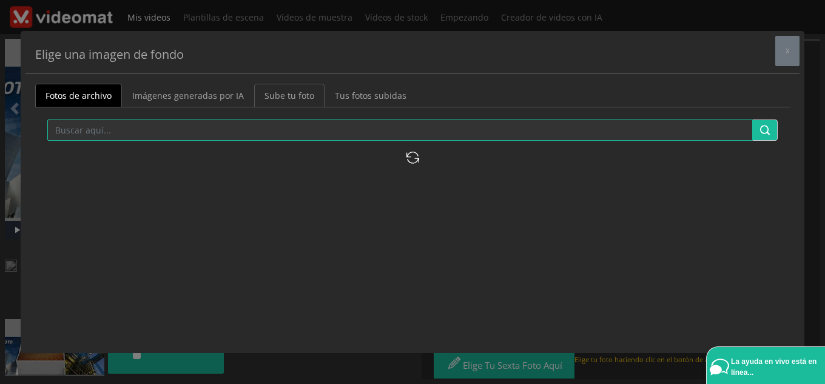
click at [289, 93] on font "Sube tu foto" at bounding box center [289, 96] width 50 height 12
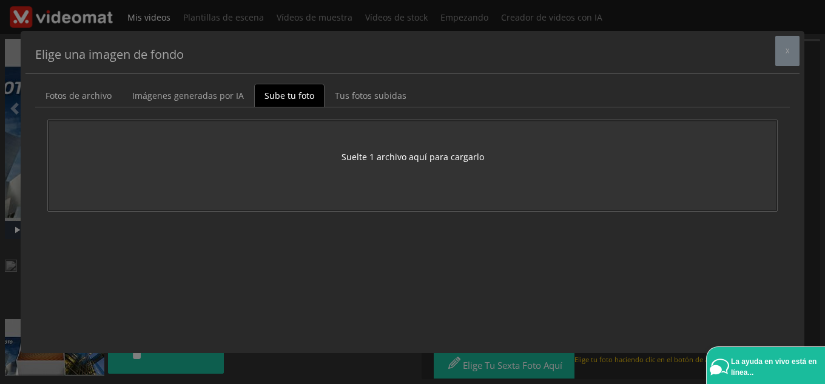
click at [470, 155] on font "Suelte 1 archivo aquí para cargarlo" at bounding box center [412, 157] width 142 height 12
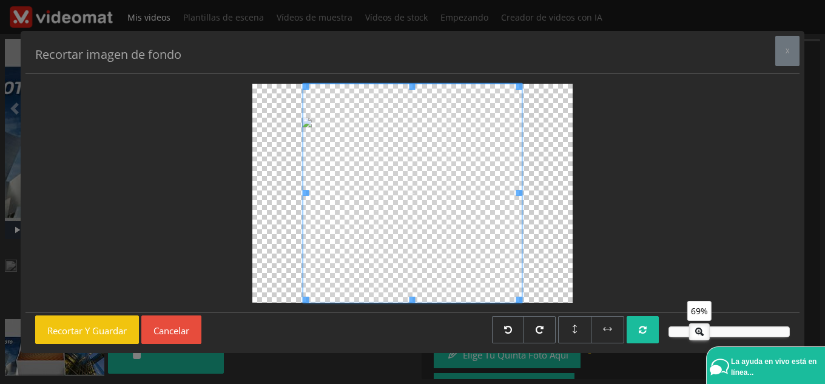
drag, startPoint x: 719, startPoint y: 335, endPoint x: 697, endPoint y: 335, distance: 21.2
click at [697, 335] on icon at bounding box center [698, 330] width 19 height 12
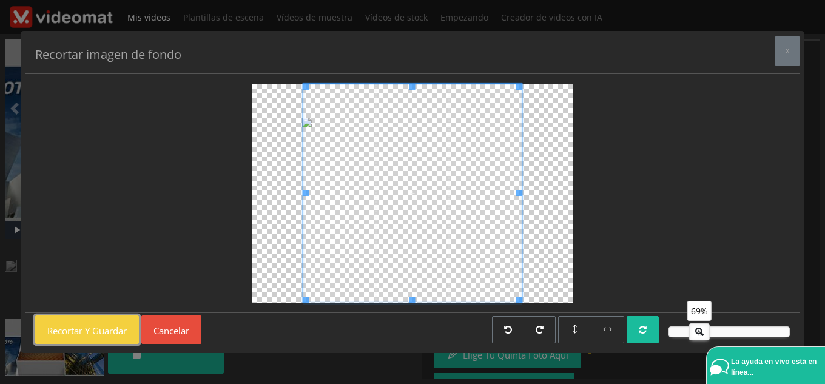
click at [133, 330] on button "Recortar y guardar" at bounding box center [87, 329] width 104 height 28
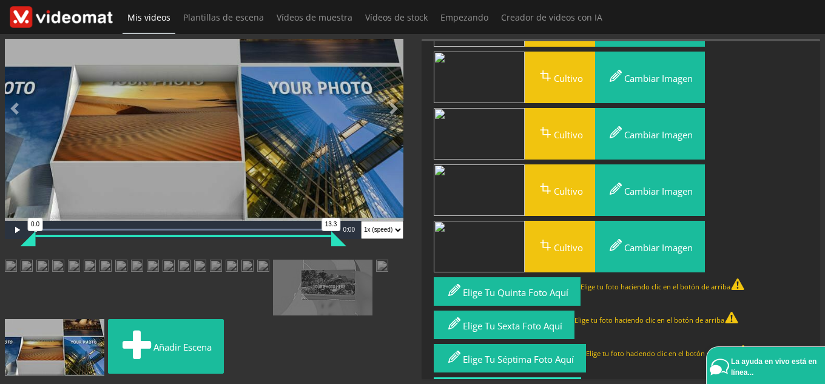
scroll to position [243, 0]
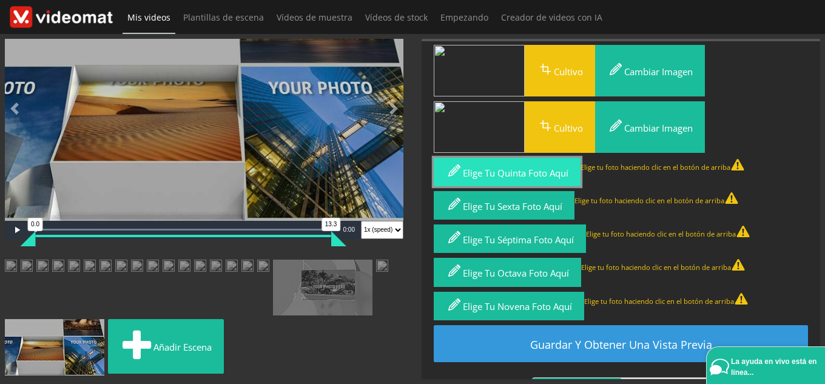
click at [537, 170] on font "Elige tu quinta foto aquí" at bounding box center [516, 173] width 106 height 12
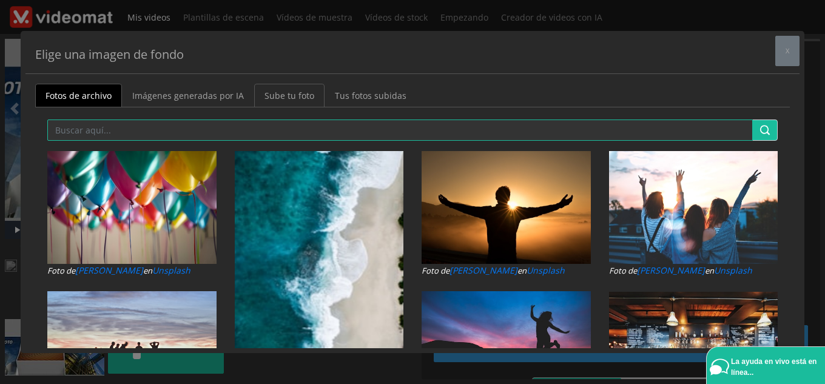
click at [300, 97] on font "Sube tu foto" at bounding box center [289, 96] width 50 height 12
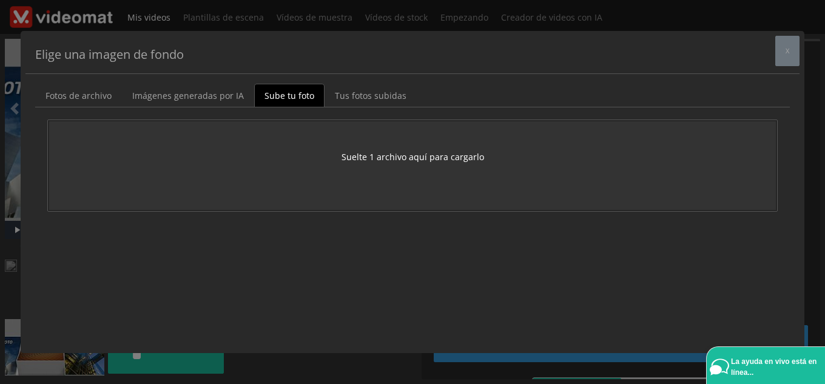
click at [445, 164] on form "Suelte 1 archivo aquí para cargarlo" at bounding box center [412, 165] width 729 height 91
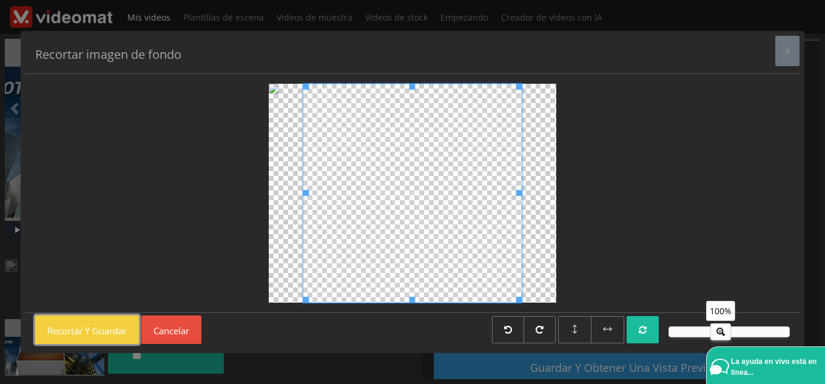
click at [121, 321] on button "Recortar y guardar" at bounding box center [87, 329] width 104 height 28
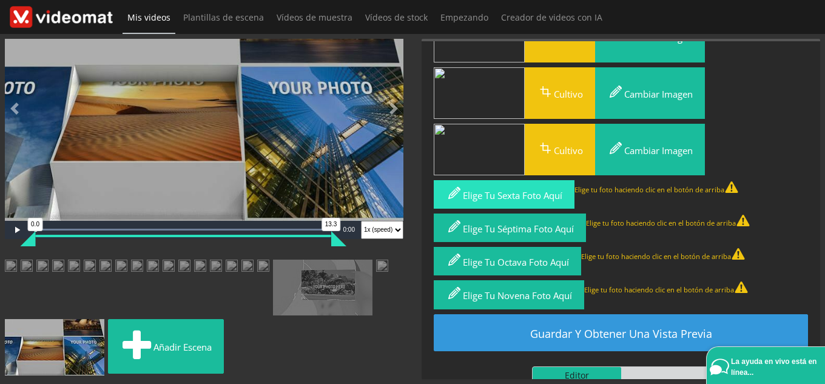
scroll to position [303, 0]
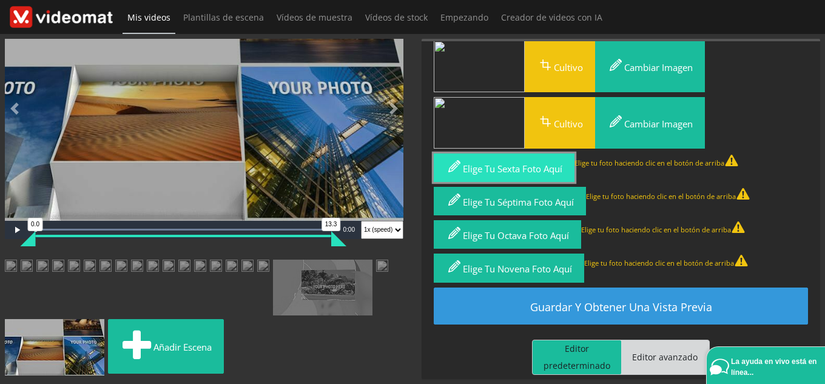
click at [537, 161] on font "Elige tu sexta foto aquí" at bounding box center [512, 167] width 99 height 12
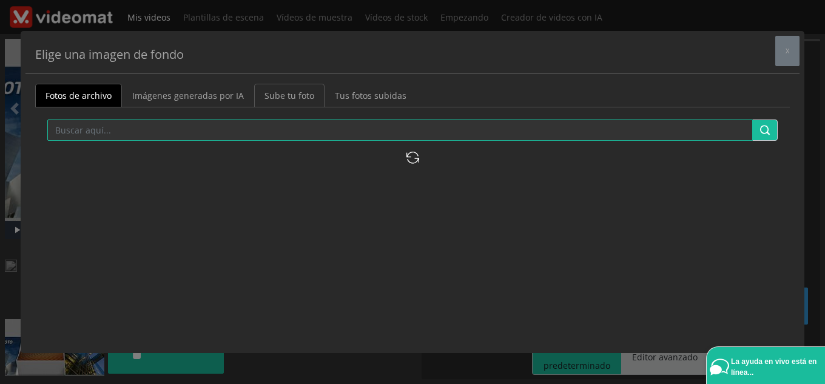
click at [301, 98] on font "Sube tu foto" at bounding box center [289, 96] width 50 height 12
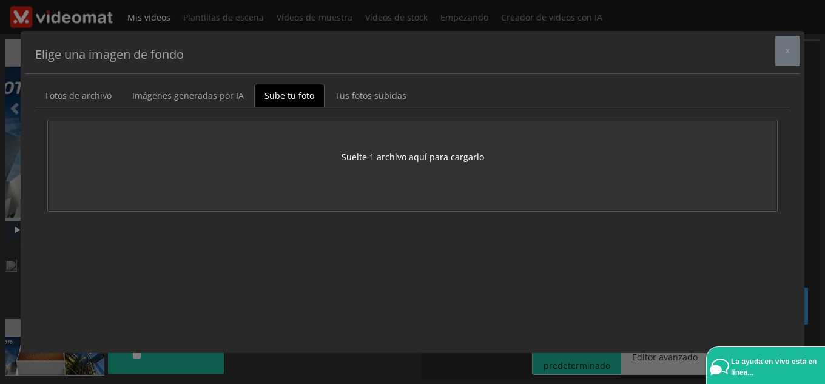
click at [424, 150] on button "Suelte 1 archivo aquí para cargarlo" at bounding box center [412, 156] width 142 height 13
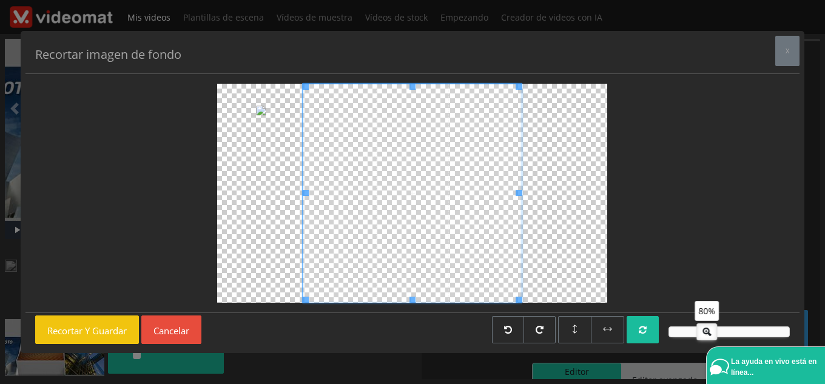
drag, startPoint x: 712, startPoint y: 330, endPoint x: 699, endPoint y: 329, distance: 14.0
click at [699, 329] on icon at bounding box center [706, 330] width 19 height 12
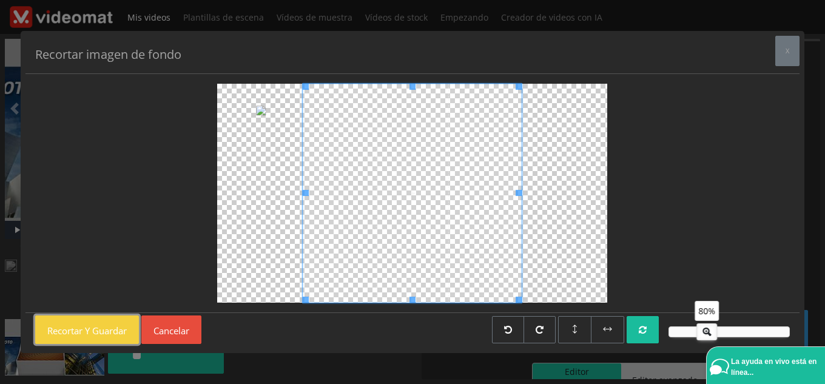
click at [110, 327] on font "Recortar y guardar" at bounding box center [86, 330] width 79 height 12
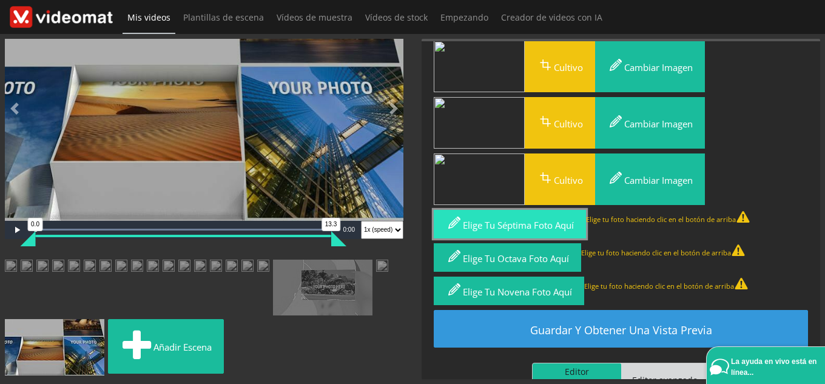
click at [488, 227] on font "Elige tu séptima foto aquí" at bounding box center [518, 225] width 111 height 12
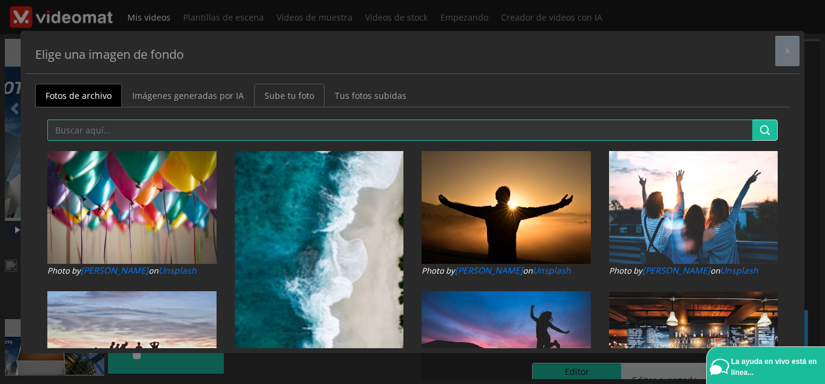
click at [264, 98] on font "Sube tu foto" at bounding box center [289, 96] width 50 height 12
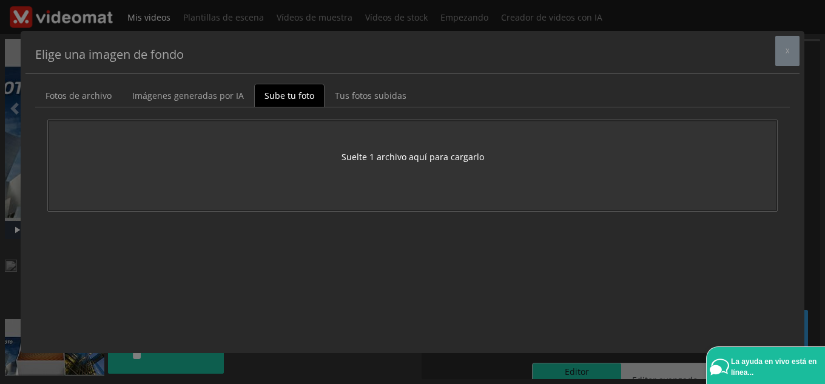
click at [378, 161] on font "Suelte 1 archivo aquí para cargarlo" at bounding box center [412, 157] width 142 height 12
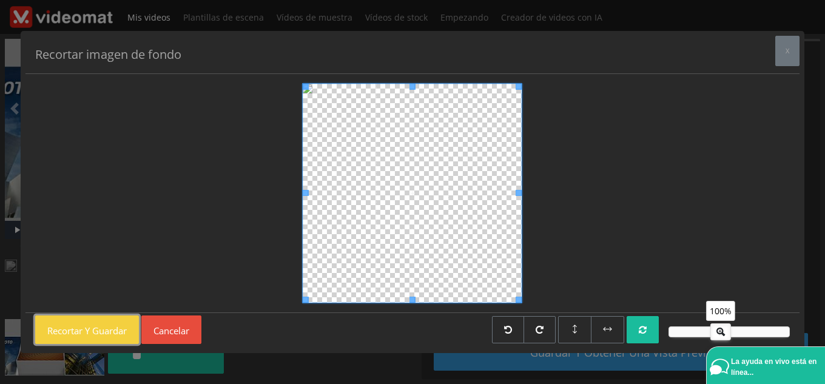
click at [106, 333] on font "Recortar y guardar" at bounding box center [86, 330] width 79 height 12
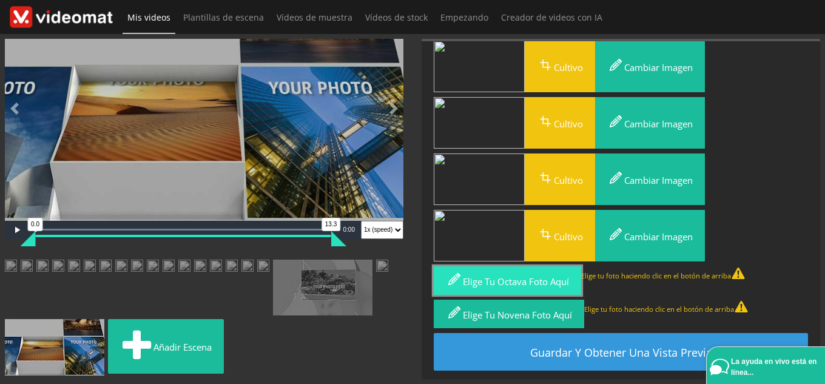
click at [541, 275] on font "Elige tu octava foto aquí" at bounding box center [516, 281] width 106 height 12
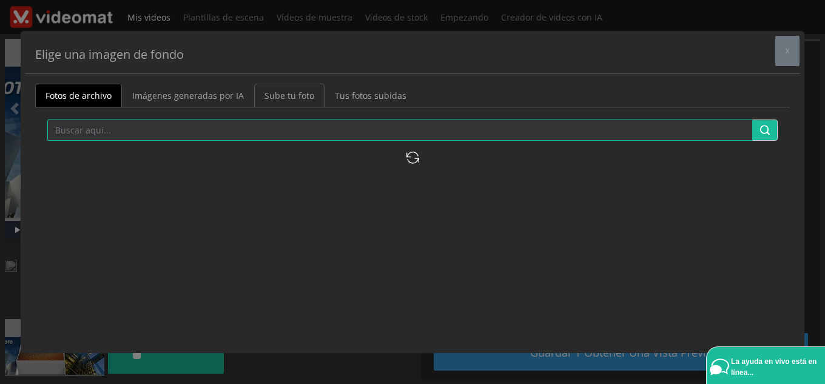
click at [295, 99] on font "Sube tu foto" at bounding box center [289, 96] width 50 height 12
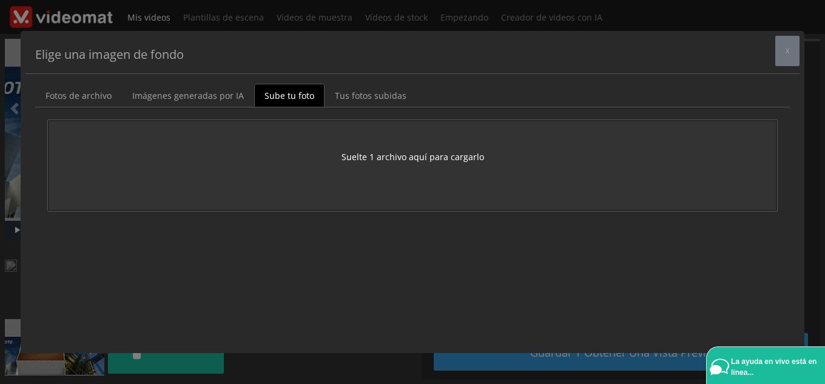
click at [394, 170] on form "Suelte 1 archivo aquí para cargarlo" at bounding box center [412, 165] width 729 height 91
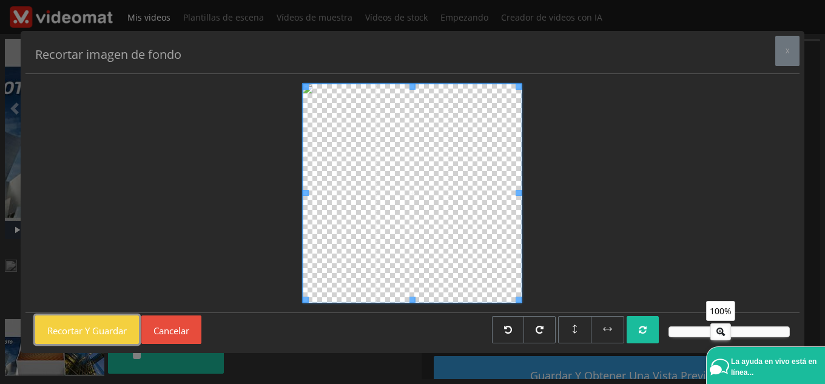
click at [119, 324] on font "Recortar y guardar" at bounding box center [86, 330] width 79 height 12
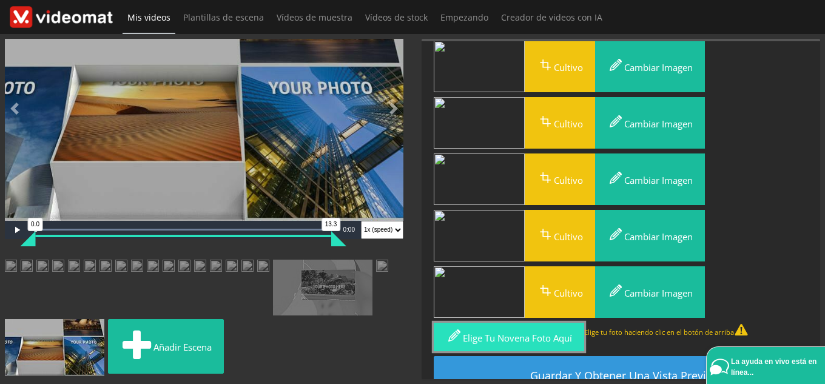
click at [560, 340] on font "Elige tu novena foto aquí" at bounding box center [517, 338] width 109 height 12
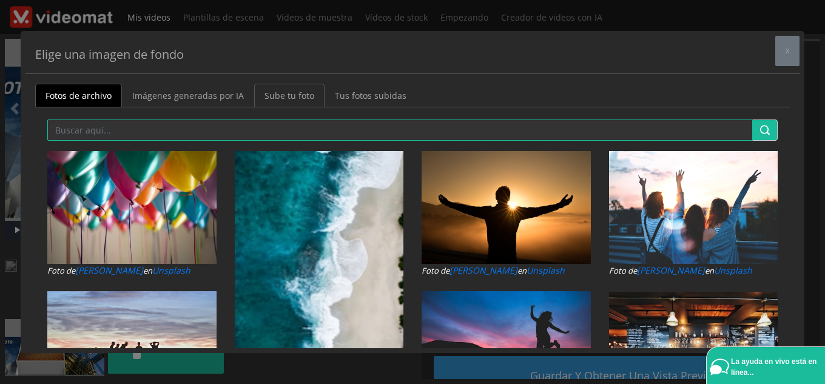
click at [272, 98] on font "Sube tu foto" at bounding box center [289, 96] width 50 height 12
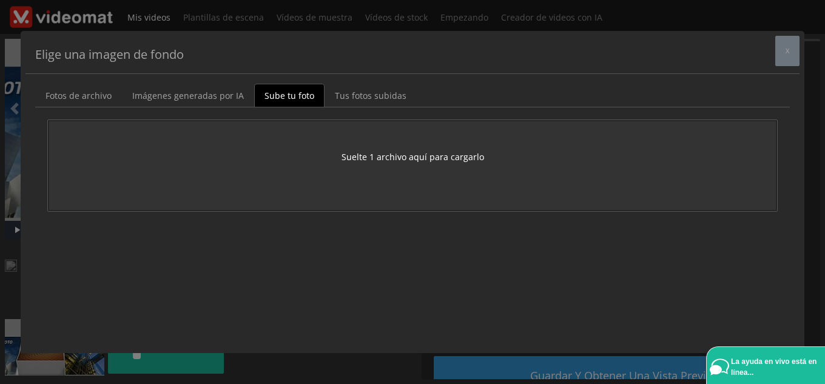
click at [407, 152] on font "Suelte 1 archivo aquí para cargarlo" at bounding box center [412, 157] width 142 height 12
click at [391, 152] on font "Suelte 1 archivo aquí para cargarlo" at bounding box center [412, 157] width 142 height 12
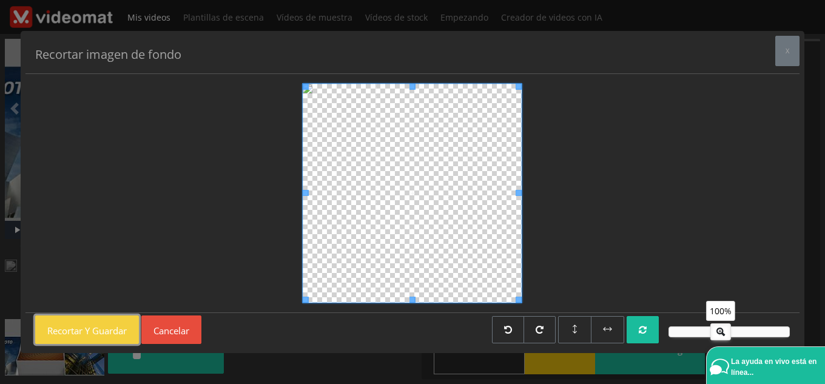
click at [58, 319] on button "Recortar y guardar" at bounding box center [87, 329] width 104 height 28
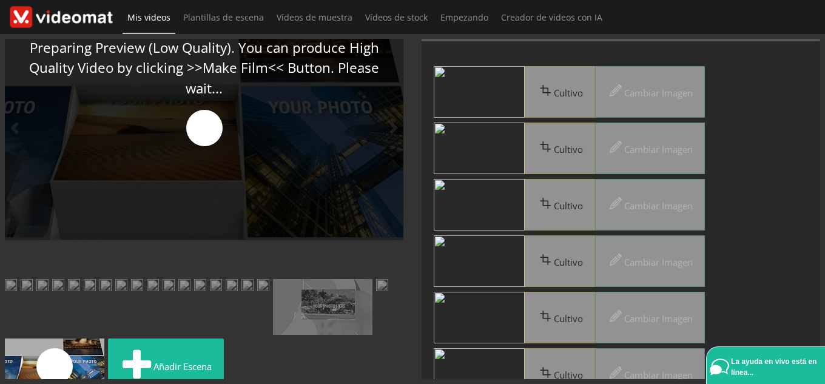
scroll to position [0, 0]
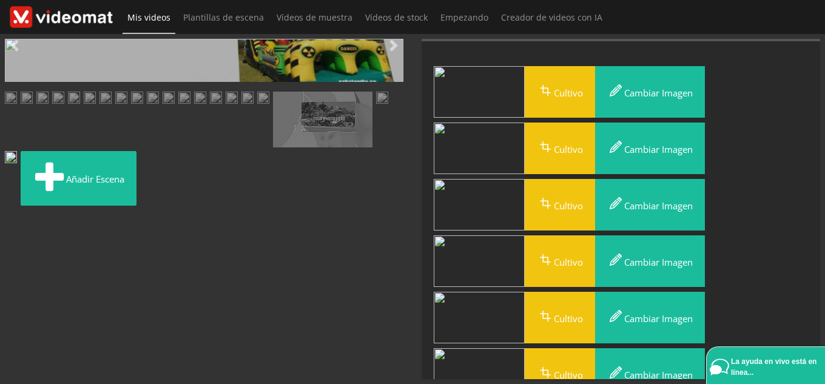
click at [19, 272] on span "Video Player" at bounding box center [17, 272] width 24 height 0
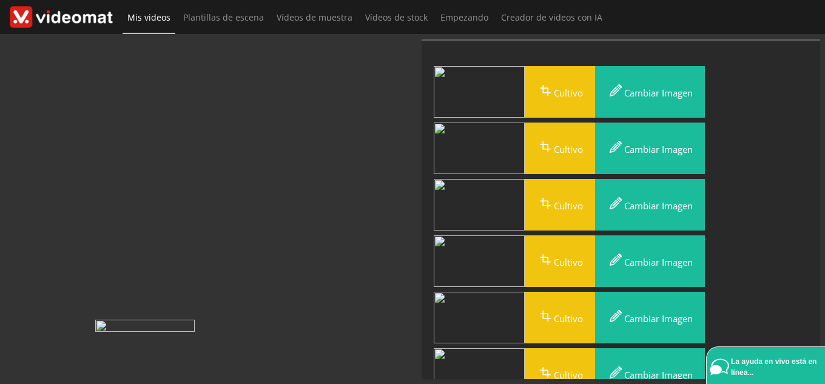
drag, startPoint x: 146, startPoint y: 356, endPoint x: 133, endPoint y: 241, distance: 115.9
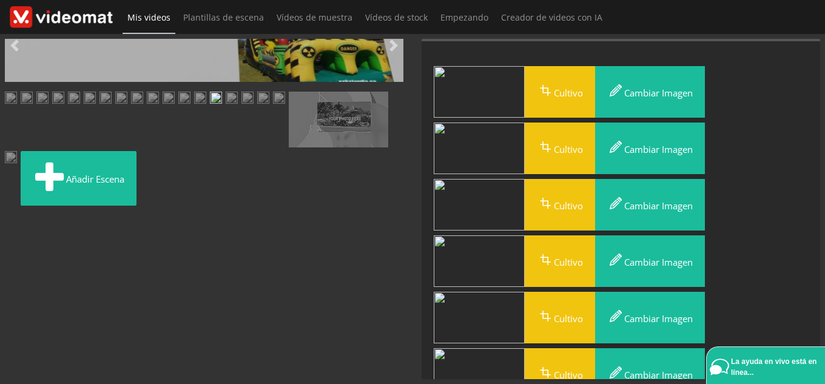
click at [194, 107] on img at bounding box center [200, 99] width 12 height 15
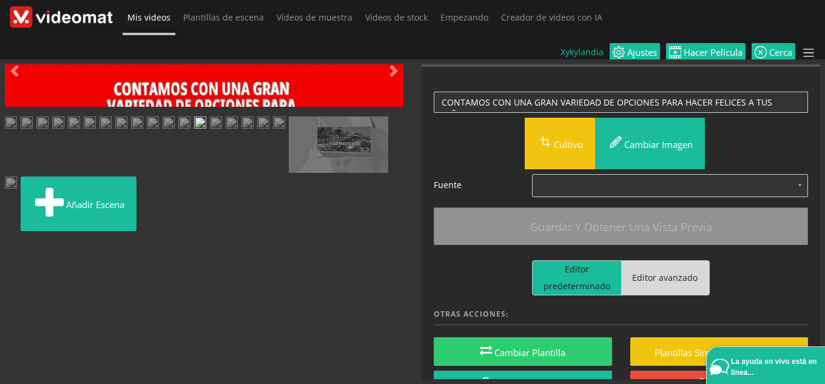
scroll to position [337, 0]
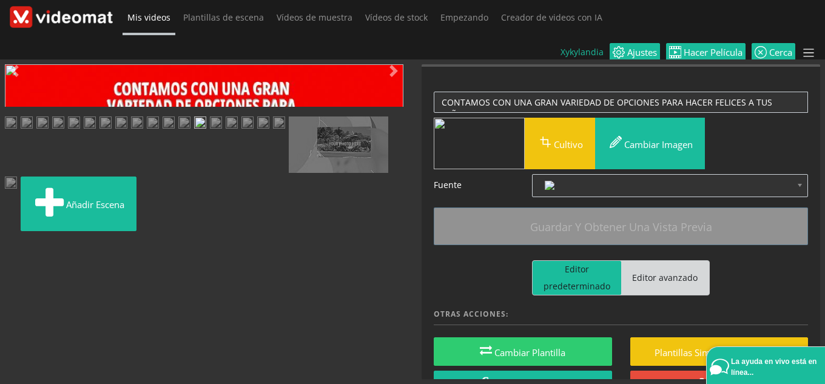
click at [17, 192] on img at bounding box center [11, 183] width 12 height 15
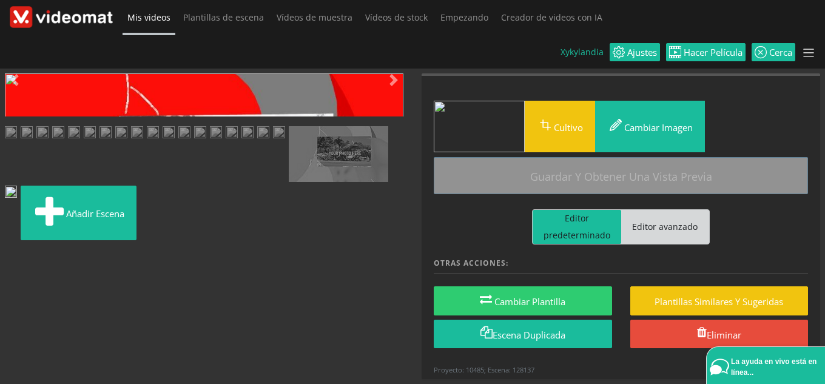
click at [194, 141] on img at bounding box center [200, 133] width 12 height 15
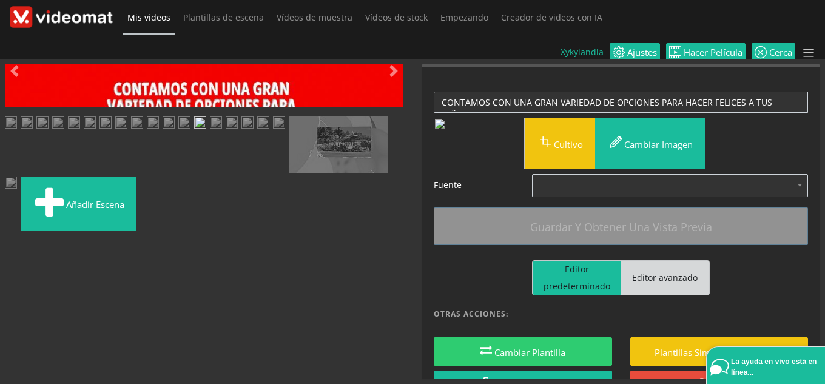
scroll to position [303, 0]
click at [210, 132] on img at bounding box center [216, 123] width 12 height 15
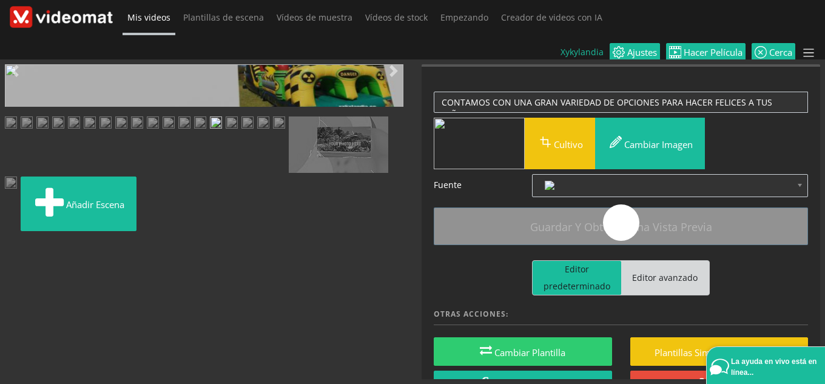
scroll to position [0, 0]
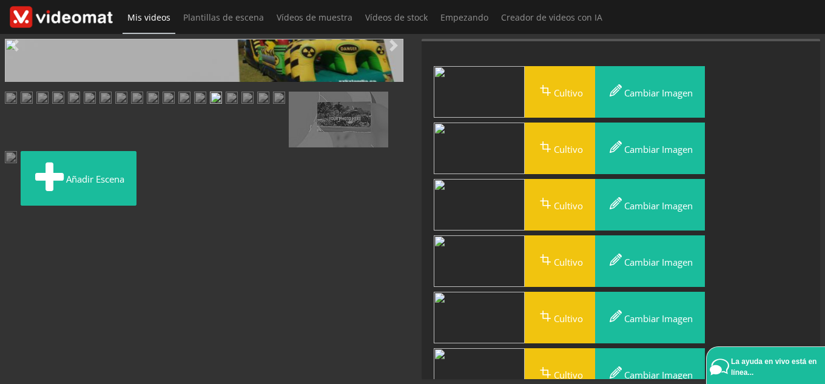
click at [20, 272] on span "Video Player" at bounding box center [17, 272] width 24 height 0
click at [17, 166] on img at bounding box center [11, 158] width 12 height 15
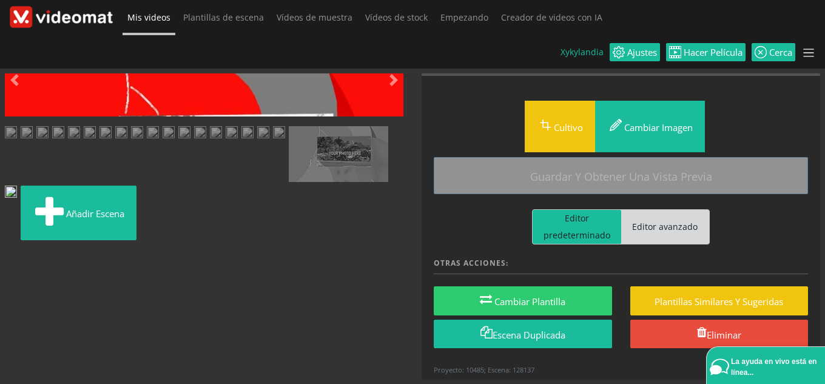
scroll to position [337, 0]
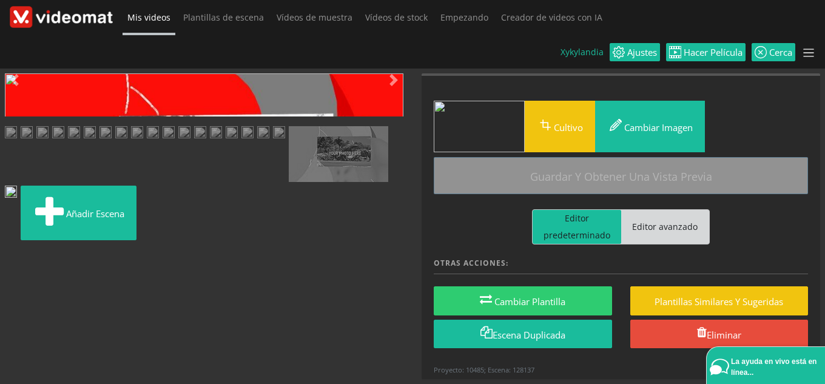
click at [210, 141] on img at bounding box center [216, 133] width 12 height 15
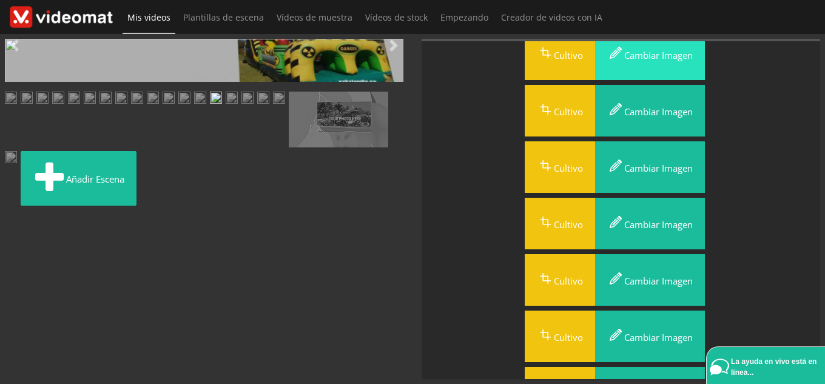
scroll to position [243, 0]
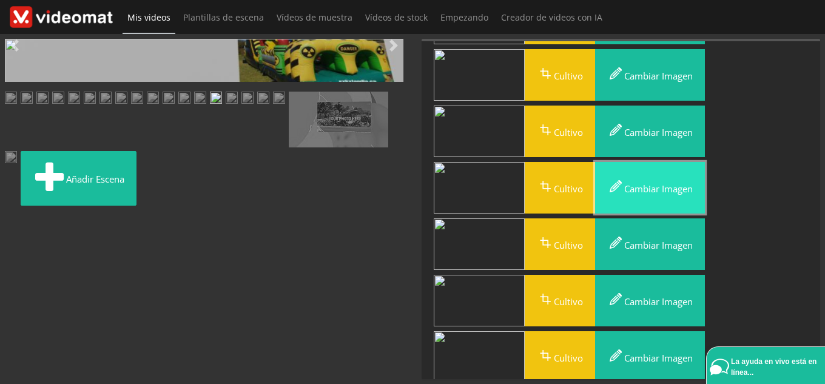
click at [656, 192] on font "Cambiar imagen" at bounding box center [658, 189] width 69 height 12
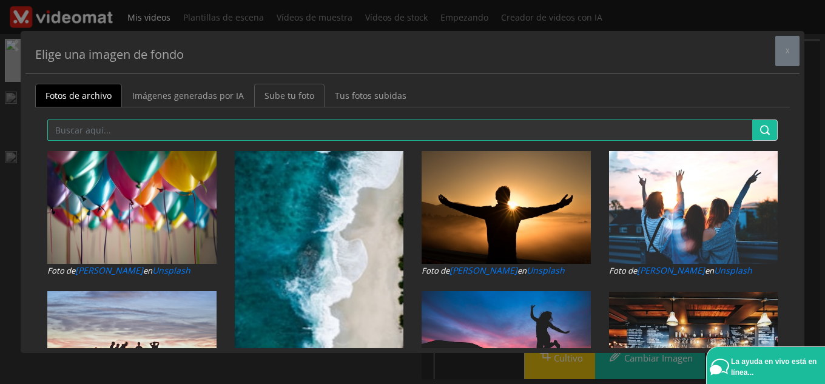
click at [278, 95] on font "Sube tu foto" at bounding box center [289, 96] width 50 height 12
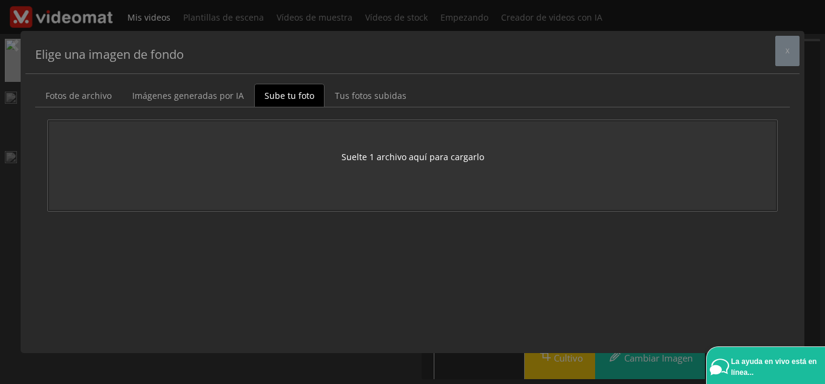
click at [399, 159] on font "Suelte 1 archivo aquí para cargarlo" at bounding box center [412, 157] width 142 height 12
click at [788, 56] on button "x" at bounding box center [787, 51] width 24 height 30
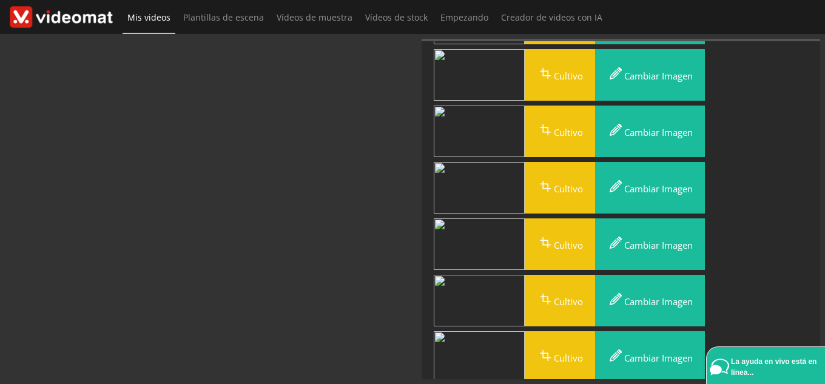
drag, startPoint x: 156, startPoint y: 350, endPoint x: 128, endPoint y: 235, distance: 117.9
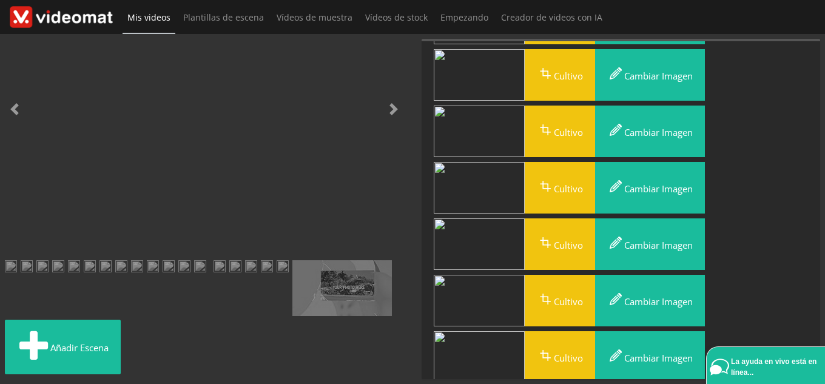
scroll to position [0, 0]
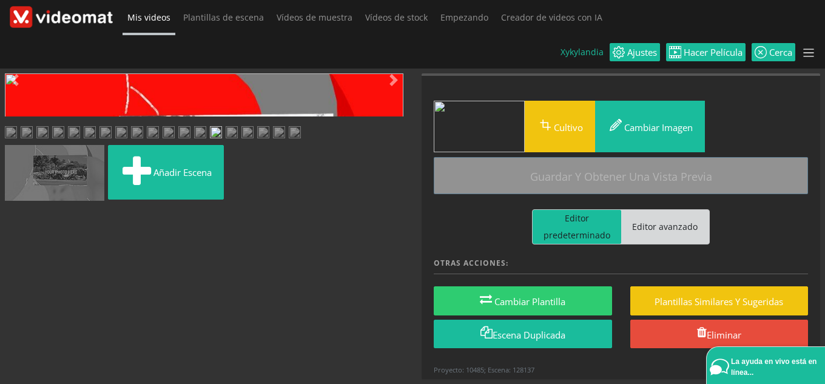
click at [241, 141] on img at bounding box center [247, 133] width 12 height 15
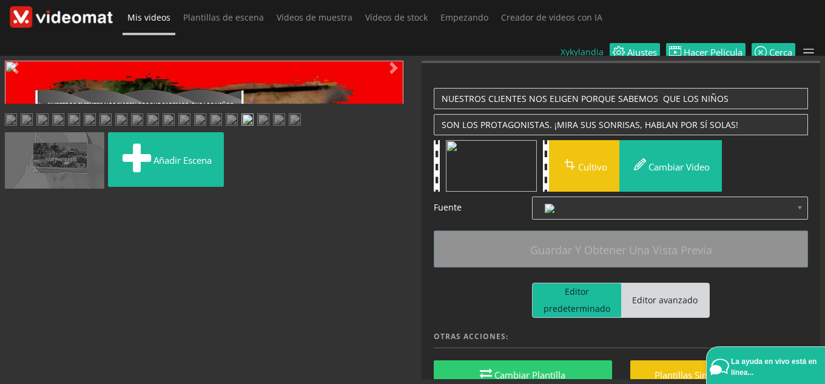
click at [15, 294] on span "Video Player" at bounding box center [17, 294] width 24 height 0
click at [18, 294] on span "Video Player" at bounding box center [17, 294] width 24 height 0
click at [257, 129] on img at bounding box center [263, 120] width 12 height 15
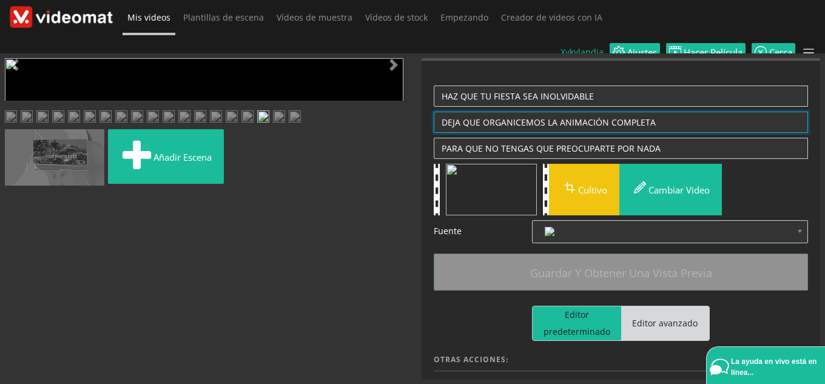
click at [654, 112] on textarea "DEJA QUE ORGANICEMOS LA ANIMACIÓN COMPLETA" at bounding box center [621, 122] width 374 height 21
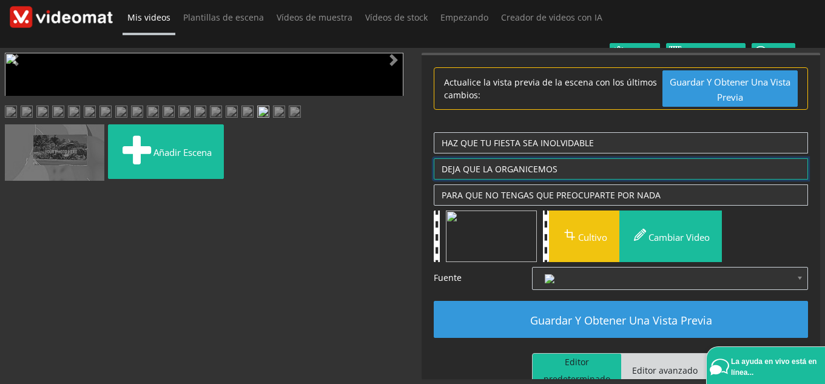
type textarea "DEJA QUE LA ORGANICEMOS"
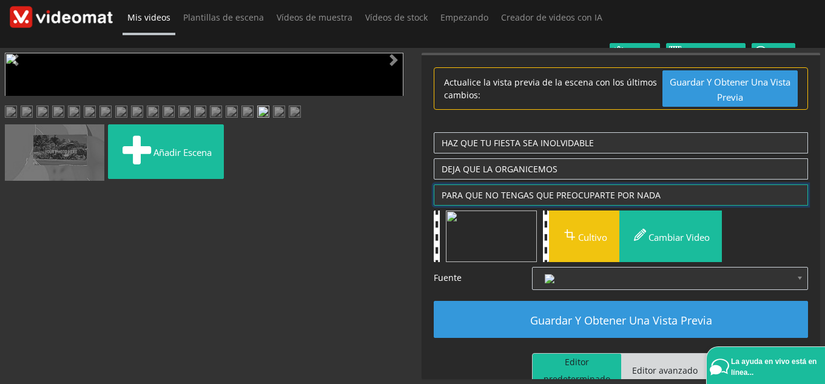
click at [534, 184] on textarea "PARA QUE NO TENGAS QUE PREOCUPARTE POR NADA" at bounding box center [621, 194] width 374 height 21
click at [273, 121] on img at bounding box center [279, 113] width 12 height 15
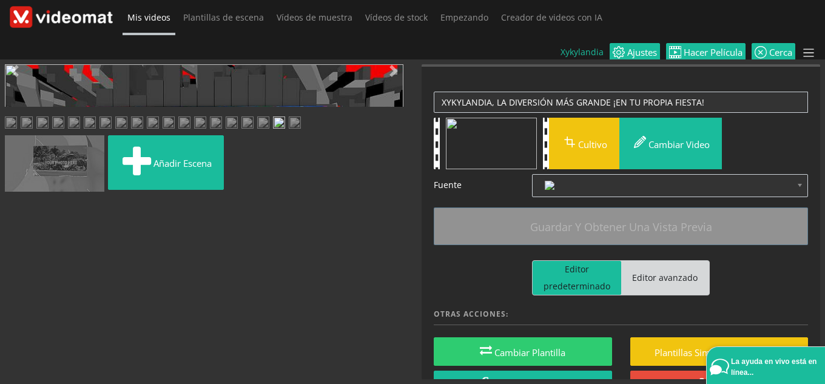
click at [104, 192] on img at bounding box center [54, 163] width 99 height 56
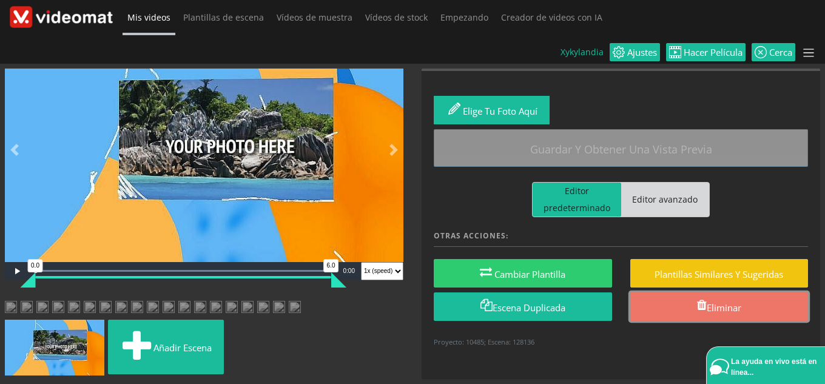
click at [682, 292] on link "Eliminar" at bounding box center [719, 306] width 178 height 28
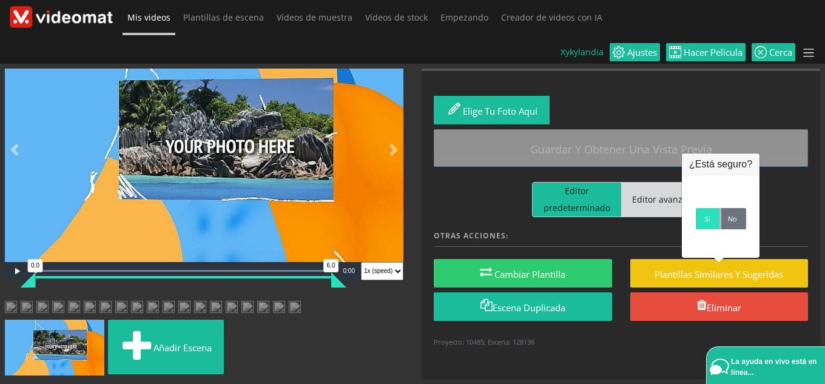
click at [706, 223] on font "Sí" at bounding box center [707, 218] width 5 height 9
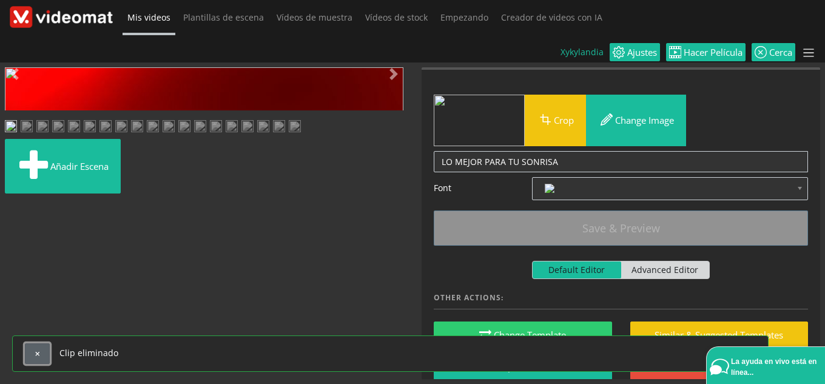
click at [38, 356] on span "button" at bounding box center [37, 353] width 7 height 7
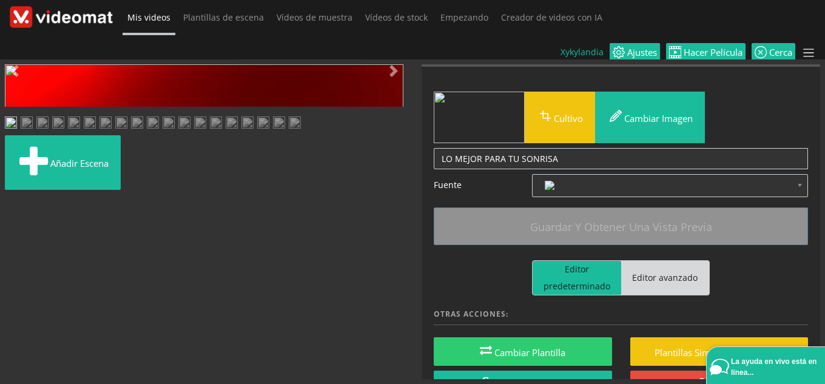
scroll to position [0, 0]
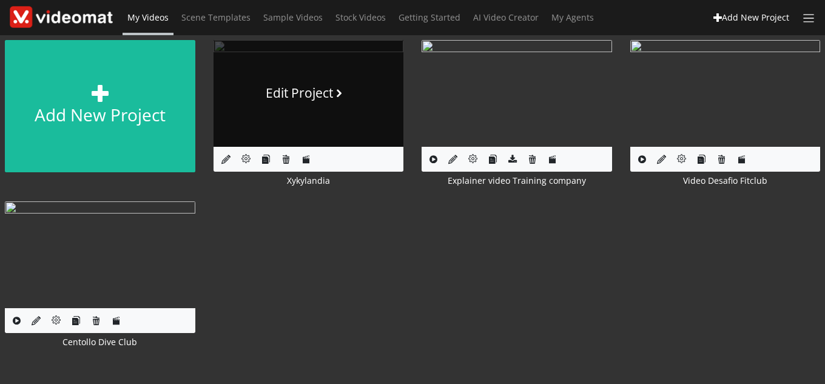
click at [352, 64] on link "Edit Project" at bounding box center [308, 93] width 190 height 107
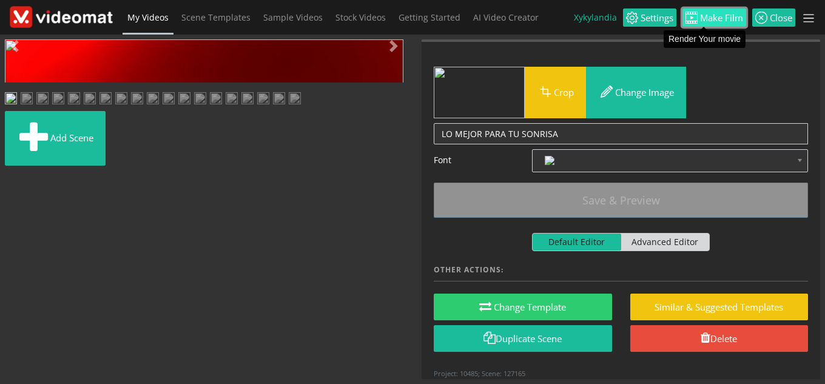
click at [720, 13] on span "Make Film" at bounding box center [719, 17] width 45 height 9
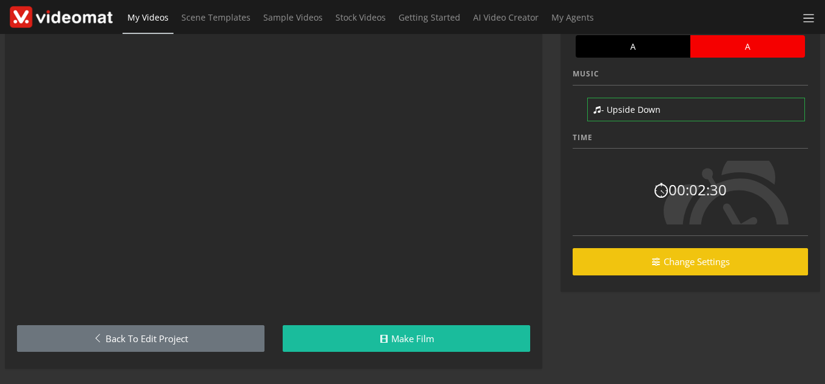
scroll to position [82, 0]
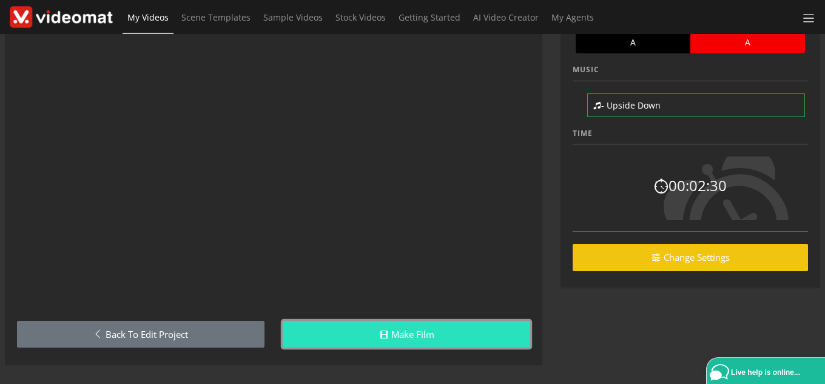
click at [402, 330] on link "Make Film" at bounding box center [406, 334] width 247 height 27
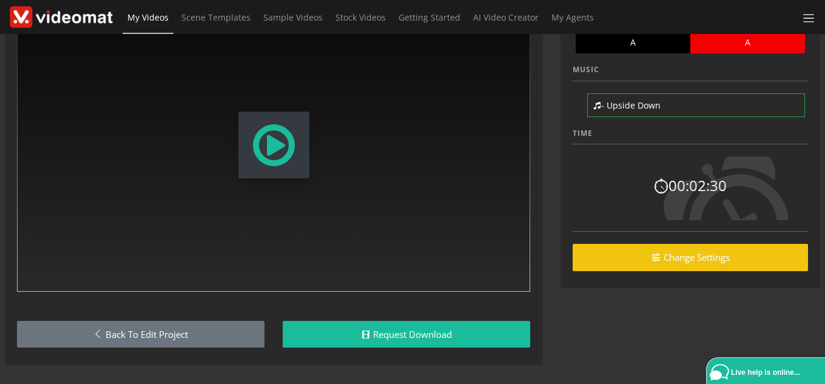
click at [273, 141] on span "Modal Window" at bounding box center [273, 144] width 47 height 53
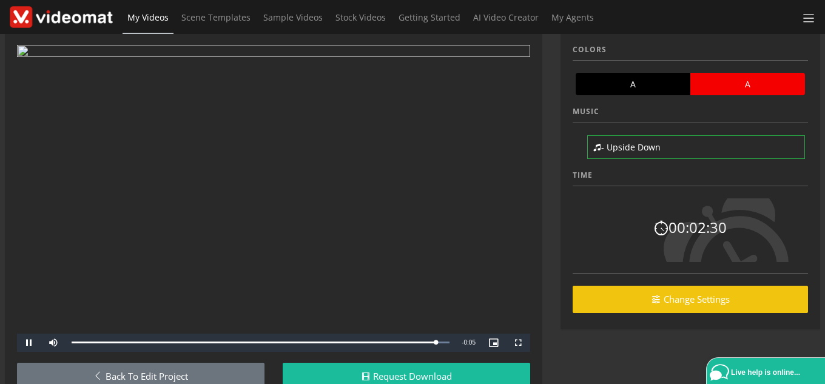
scroll to position [61, 0]
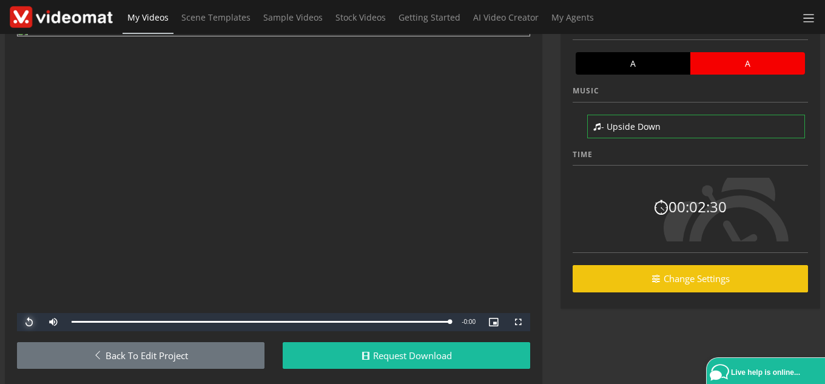
click at [28, 322] on span "Video Player" at bounding box center [29, 322] width 24 height 0
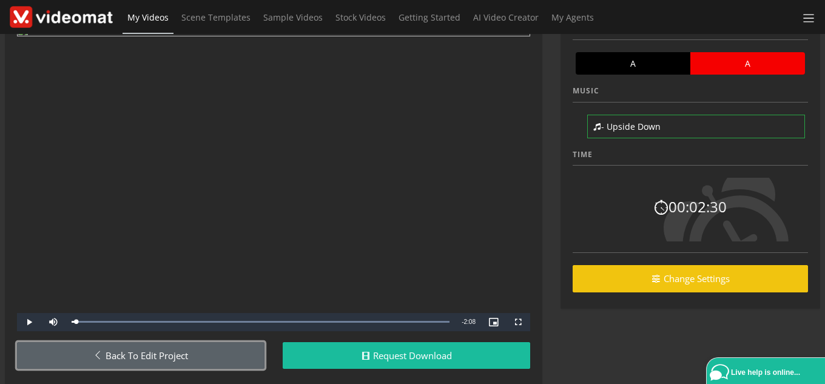
click at [87, 350] on link "Back to Edit Project" at bounding box center [140, 355] width 247 height 27
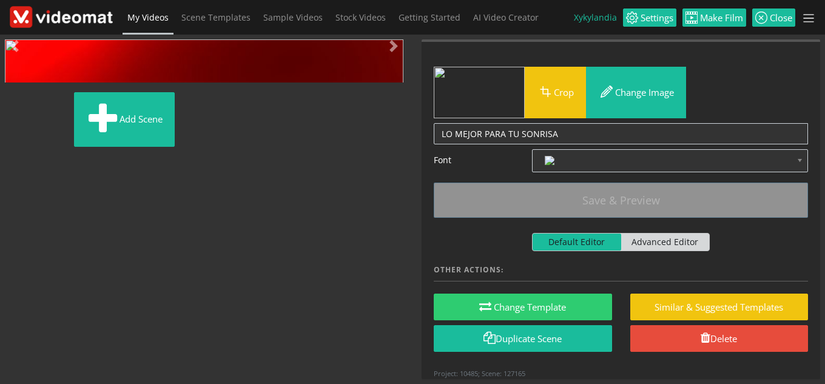
scroll to position [336, 0]
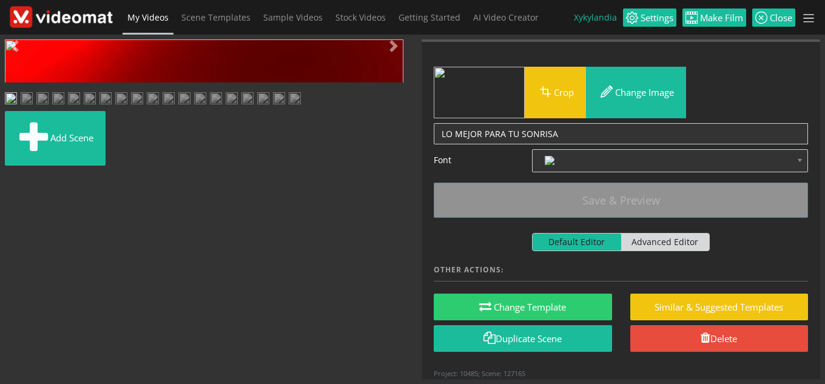
click at [257, 107] on img at bounding box center [263, 99] width 12 height 15
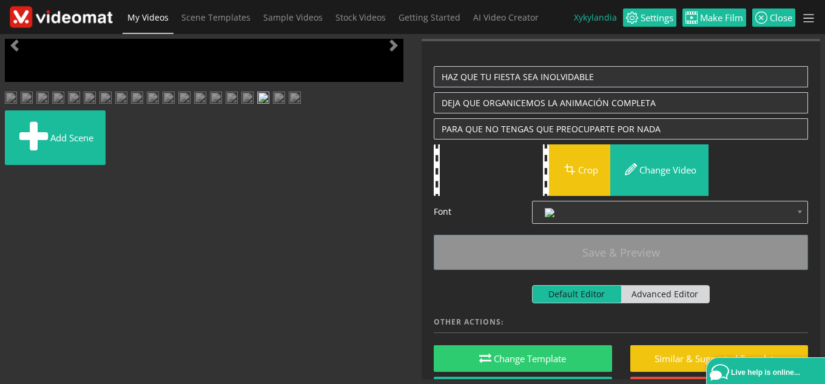
scroll to position [0, 0]
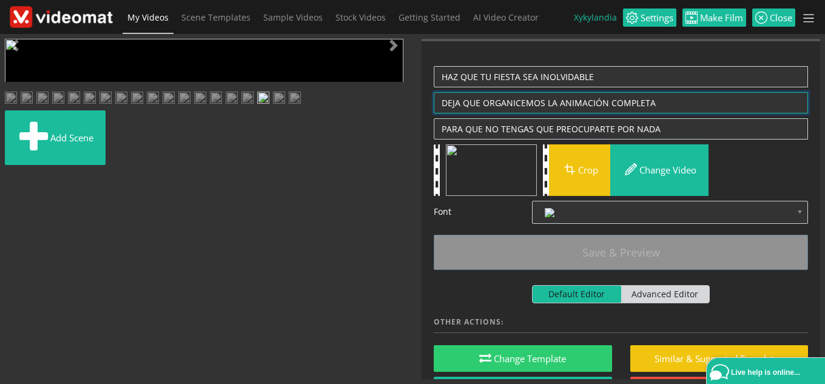
click at [658, 107] on textarea "DEJA QUE ORGANICEMOS LA ANIMACIÓN COMPLETA" at bounding box center [621, 102] width 374 height 21
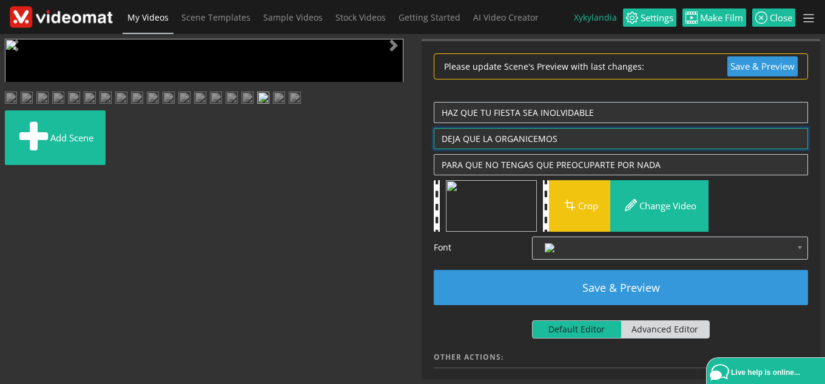
type textarea "DEJA QUE LA ORGANICEMOS"
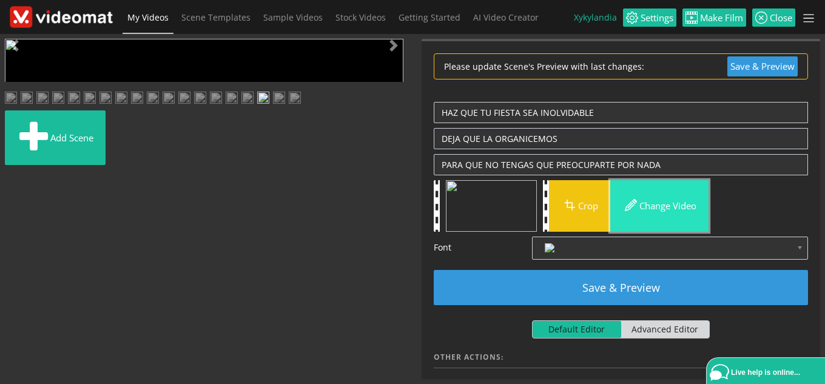
click at [663, 211] on button "Change video" at bounding box center [659, 206] width 98 height 52
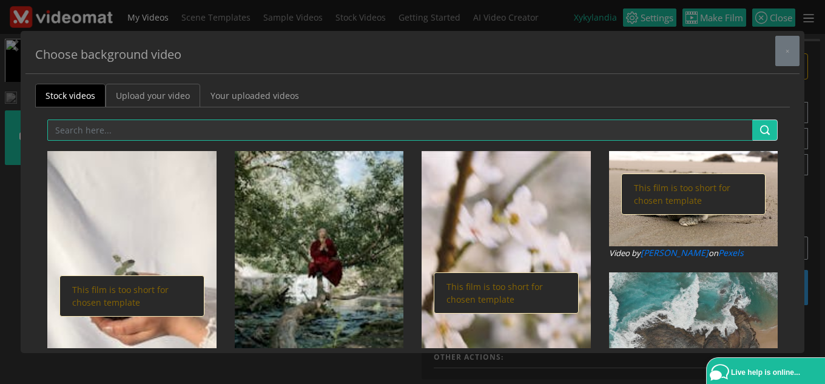
click at [169, 96] on link "Upload your video" at bounding box center [153, 96] width 95 height 24
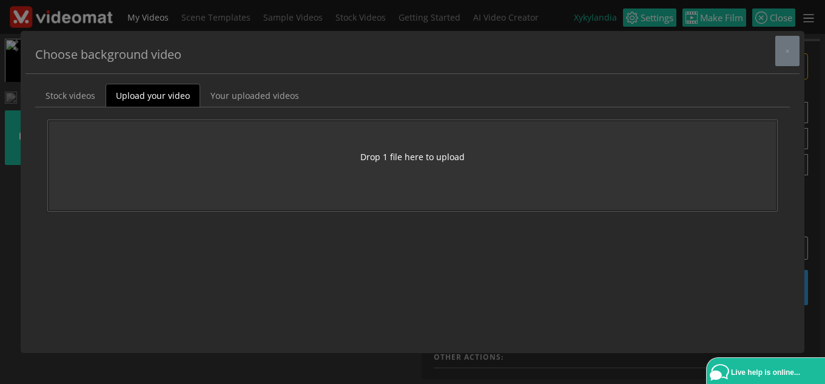
click at [414, 163] on button "Drop 1 file here to upload" at bounding box center [412, 156] width 104 height 13
click at [172, 95] on link "Upload your video" at bounding box center [153, 96] width 95 height 24
click at [436, 159] on button "Drop 1 file here to upload" at bounding box center [412, 156] width 104 height 13
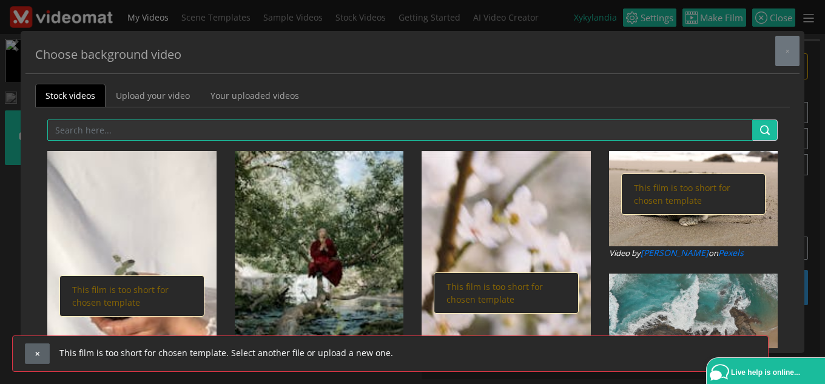
click at [41, 357] on button "button" at bounding box center [37, 353] width 25 height 21
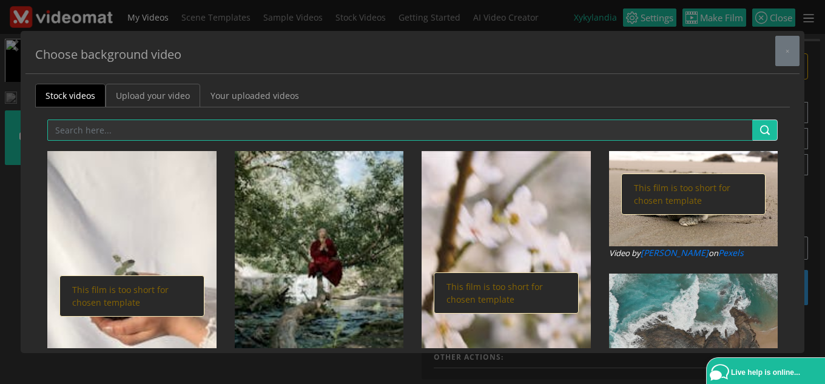
click at [167, 93] on link "Upload your video" at bounding box center [153, 96] width 95 height 24
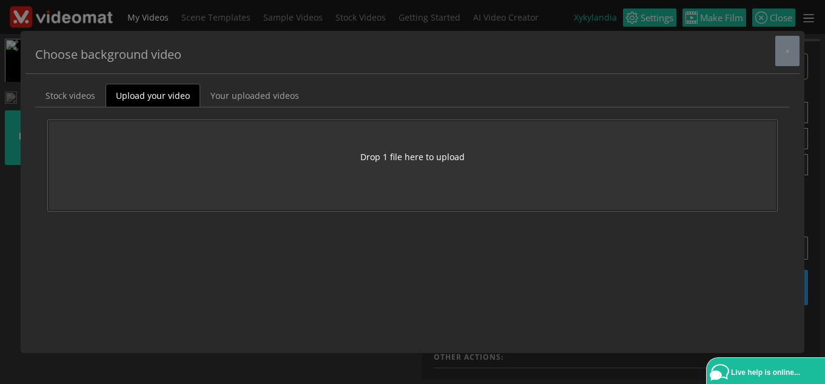
click at [423, 161] on button "Drop 1 file here to upload" at bounding box center [412, 156] width 104 height 13
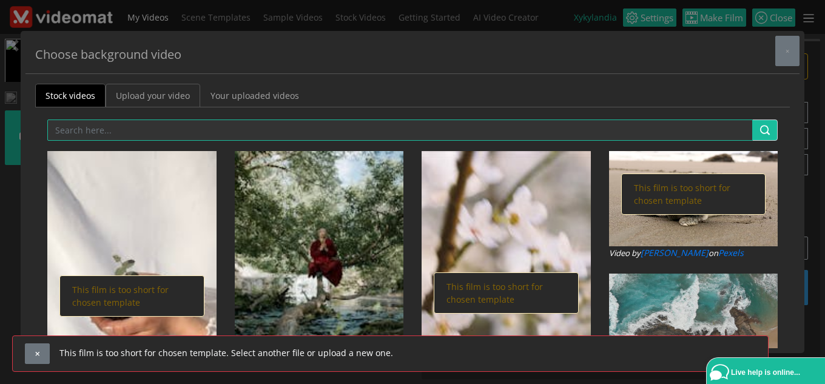
click at [176, 92] on link "Upload your video" at bounding box center [153, 96] width 95 height 24
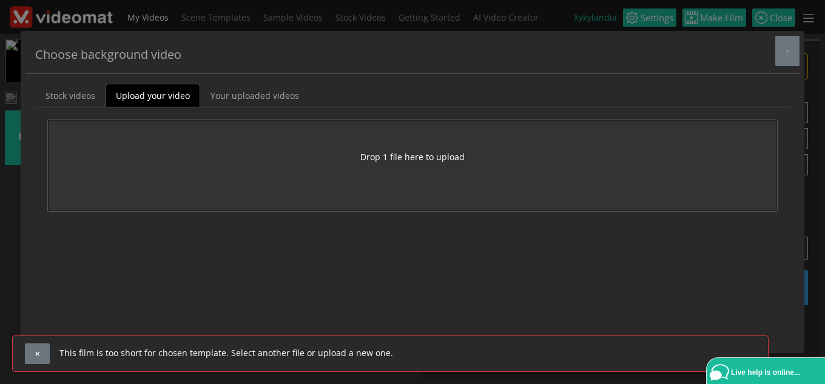
click at [394, 151] on button "Drop 1 file here to upload" at bounding box center [412, 156] width 104 height 13
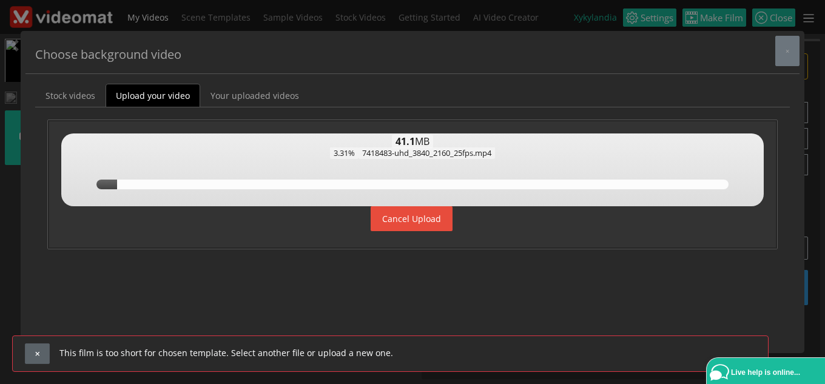
click at [42, 345] on button "button" at bounding box center [37, 353] width 25 height 21
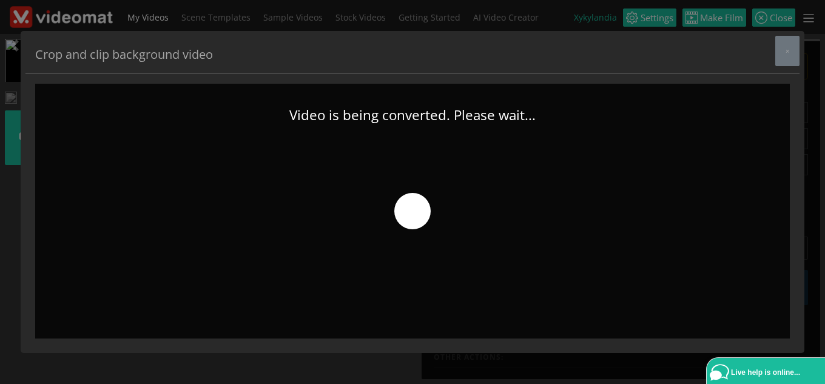
click at [405, 225] on div at bounding box center [412, 211] width 754 height 255
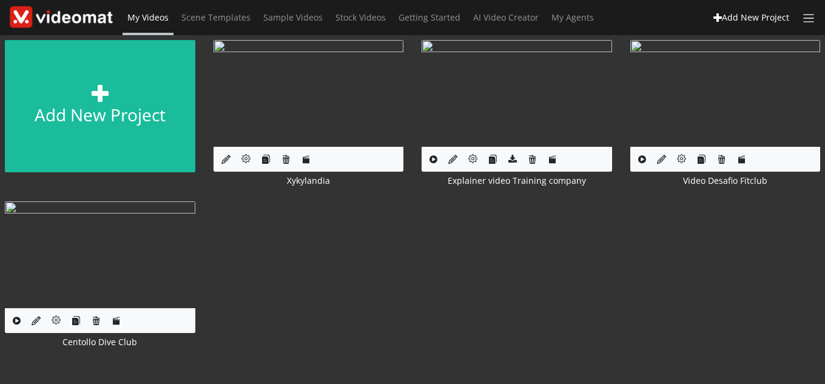
click at [329, 101] on img at bounding box center [308, 93] width 190 height 107
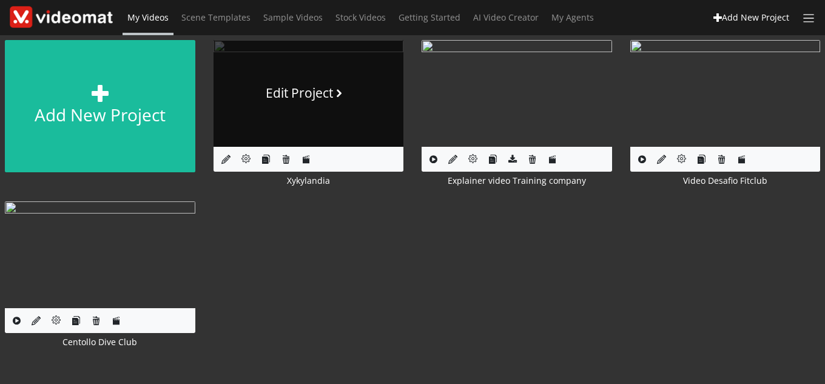
click at [323, 83] on link "Edit Project" at bounding box center [308, 93] width 190 height 107
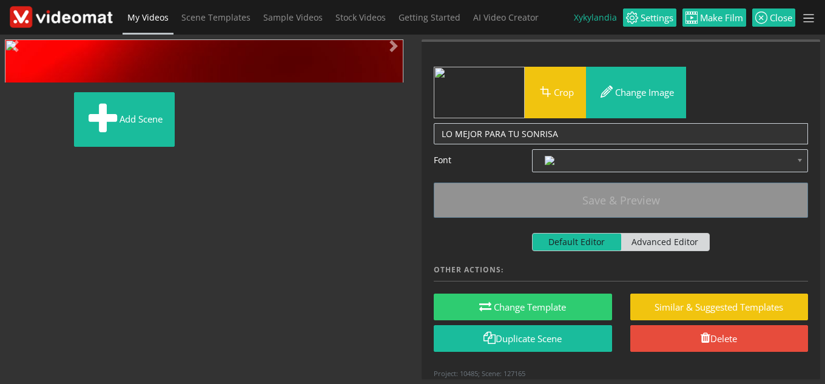
scroll to position [336, 0]
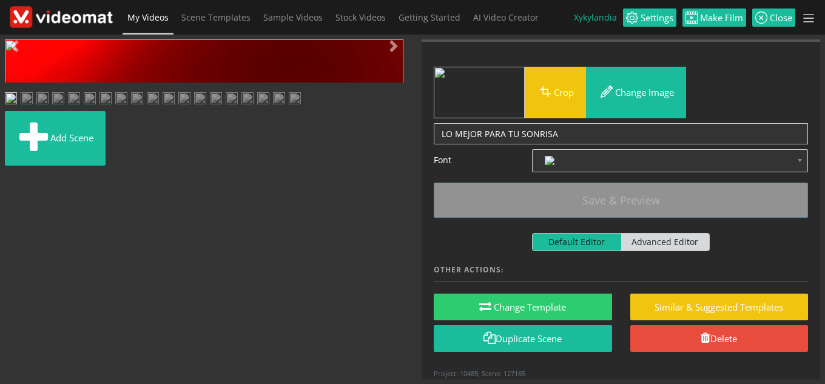
click at [257, 107] on img at bounding box center [263, 99] width 12 height 15
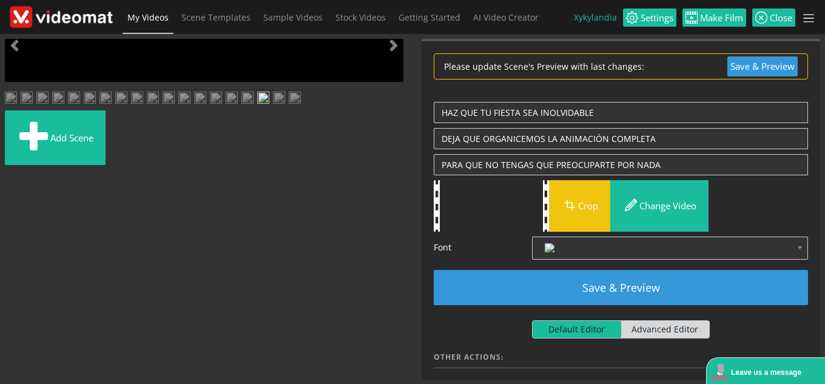
scroll to position [0, 0]
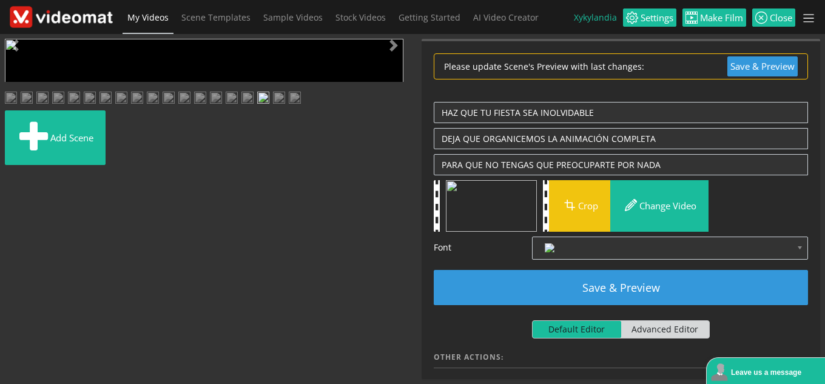
click at [15, 272] on span "Video Player" at bounding box center [17, 272] width 24 height 0
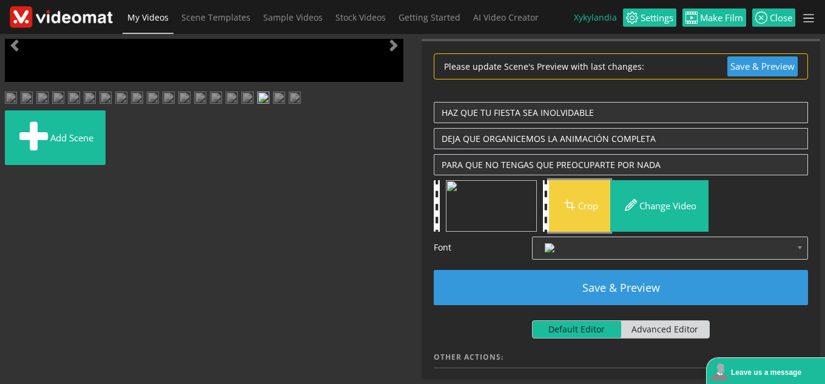
click at [587, 202] on button "Crop" at bounding box center [579, 206] width 61 height 52
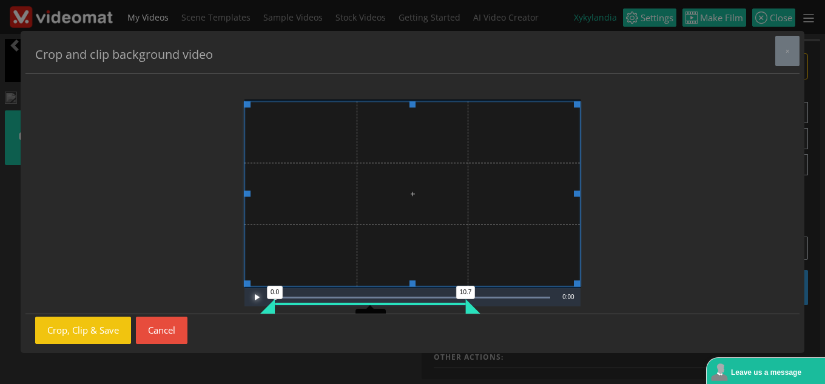
click at [252, 297] on span "Video Player" at bounding box center [256, 297] width 24 height 0
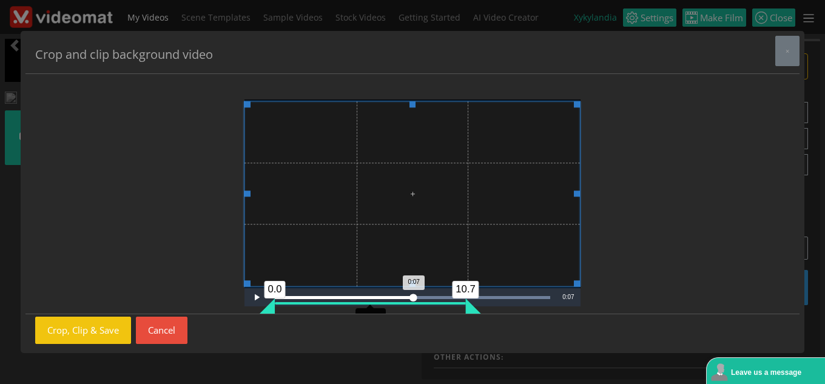
drag, startPoint x: 464, startPoint y: 310, endPoint x: 444, endPoint y: 305, distance: 20.6
click at [444, 305] on div "Loaded : 100.00% 0:09 0:07 0.0 10.7 10.7s" at bounding box center [412, 297] width 287 height 18
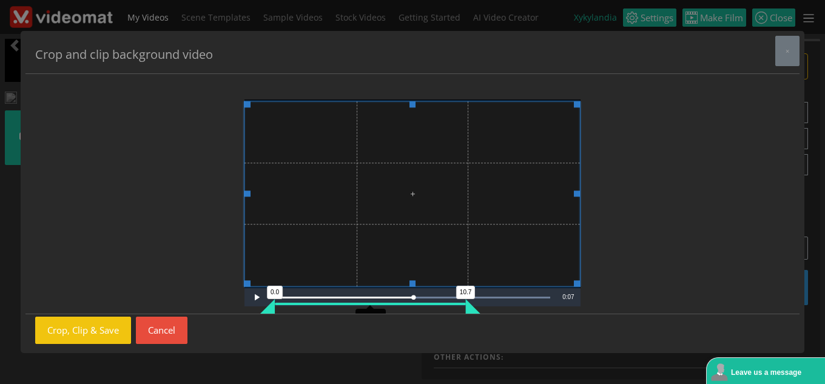
drag, startPoint x: 465, startPoint y: 306, endPoint x: 436, endPoint y: 308, distance: 29.2
click at [436, 308] on div "Video Player is loading. Play Video Play Loaded : 100.00% 0:15 0:07 0.0 10.7 10…" at bounding box center [412, 194] width 774 height 240
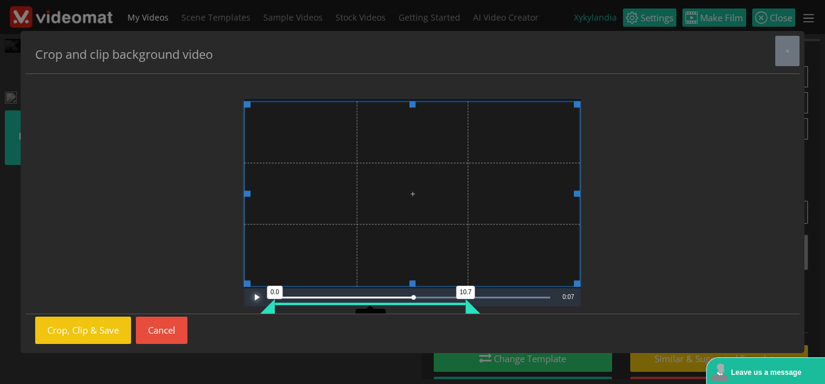
click at [253, 297] on span "Video Player" at bounding box center [256, 297] width 24 height 0
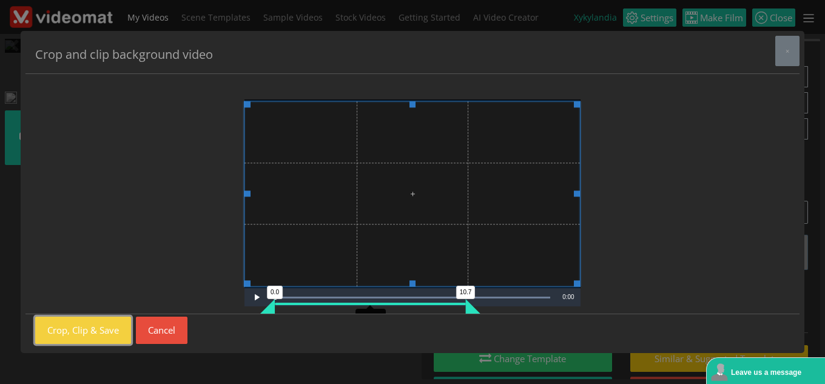
click at [66, 335] on button "Crop, Clip & Save" at bounding box center [83, 330] width 96 height 27
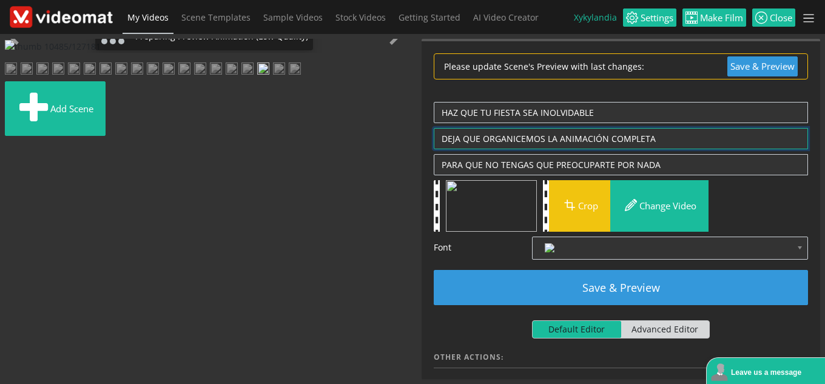
click at [659, 132] on textarea "DEJA QUE ORGANICEMOS LA ANIMACIÓN COMPLETA" at bounding box center [621, 138] width 374 height 21
type textarea "DEJA QUE LA ORGANICEMOS"
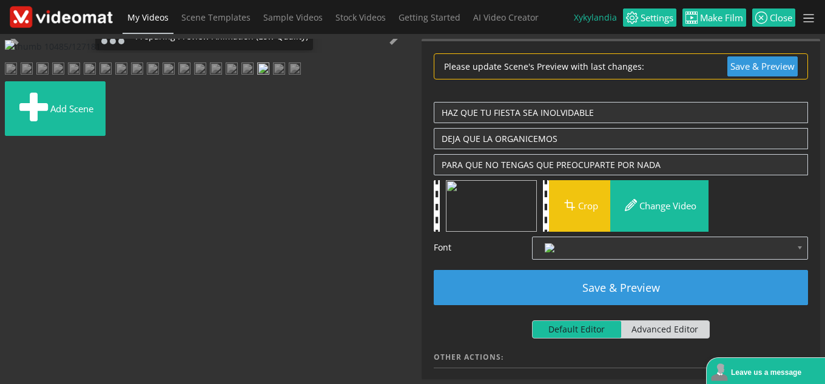
click at [347, 141] on ul "Add scene" at bounding box center [204, 101] width 398 height 78
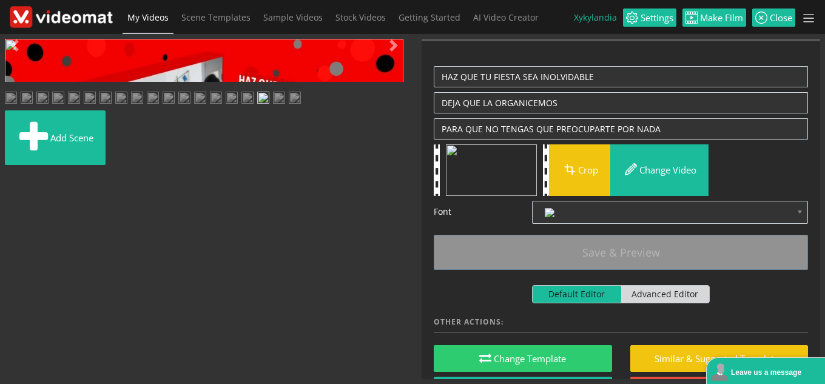
click at [18, 272] on span "Video Player" at bounding box center [17, 272] width 24 height 0
drag, startPoint x: 329, startPoint y: 276, endPoint x: 250, endPoint y: 272, distance: 78.9
click at [250, 273] on div "8.0" at bounding box center [256, 280] width 15 height 15
click at [12, 272] on span "Video Player" at bounding box center [17, 272] width 24 height 0
drag, startPoint x: 247, startPoint y: 279, endPoint x: 272, endPoint y: 279, distance: 24.9
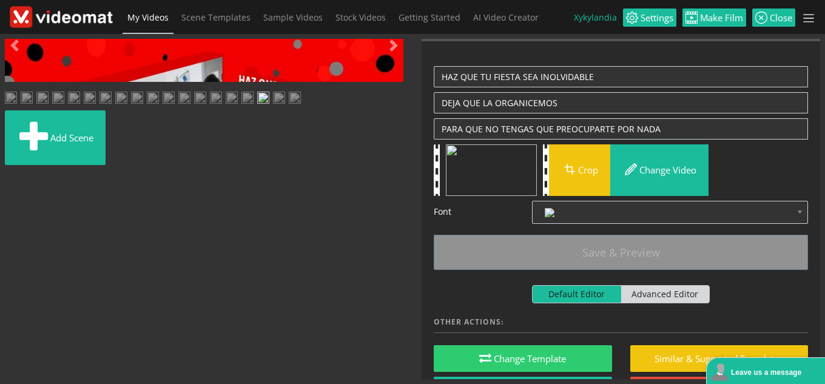
click at [276, 279] on div "9.0" at bounding box center [283, 280] width 15 height 15
click at [19, 272] on span "Video Player" at bounding box center [17, 272] width 24 height 0
click at [806, 19] on span at bounding box center [809, 19] width 14 height 14
click at [760, 144] on link "Logout" at bounding box center [746, 141] width 56 height 21
